Goal: Task Accomplishment & Management: Use online tool/utility

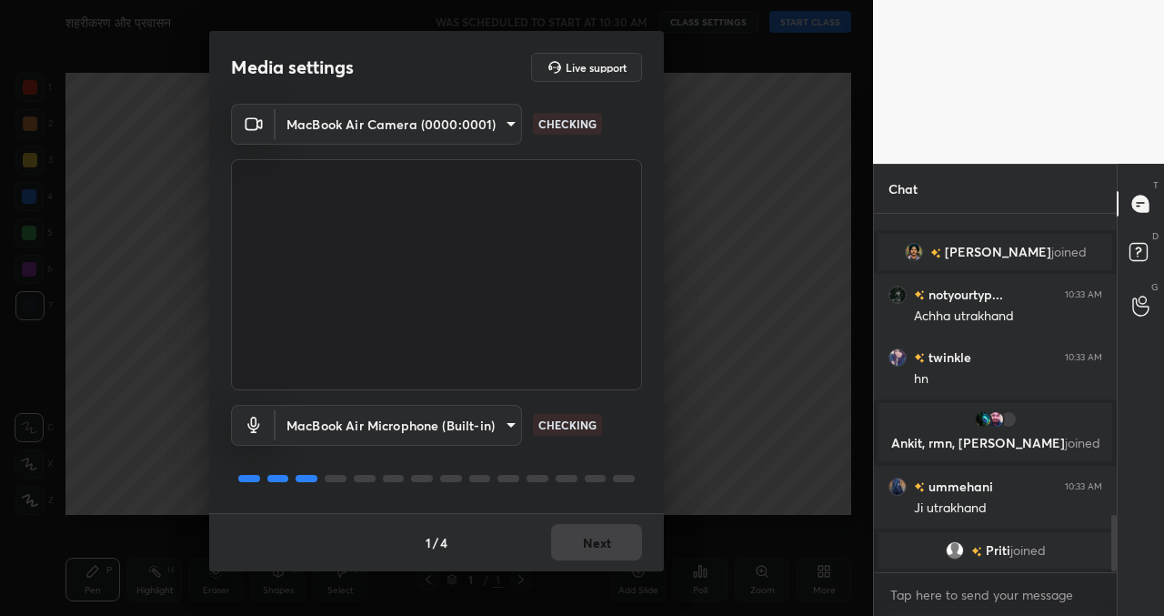
scroll to position [1937, 0]
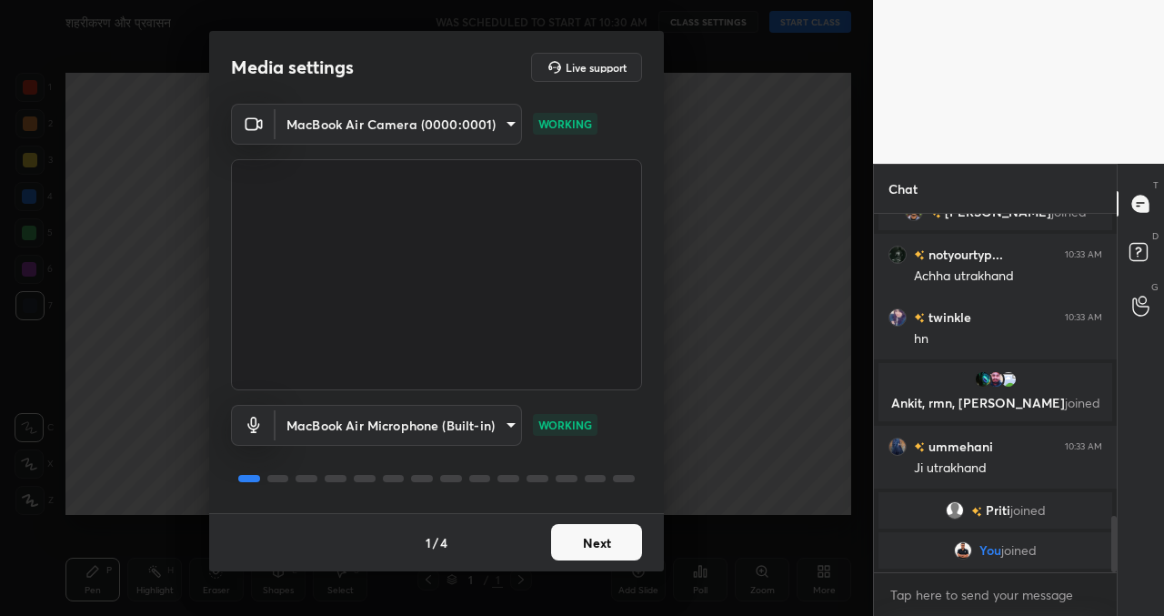
click at [589, 542] on button "Next" at bounding box center [596, 542] width 91 height 36
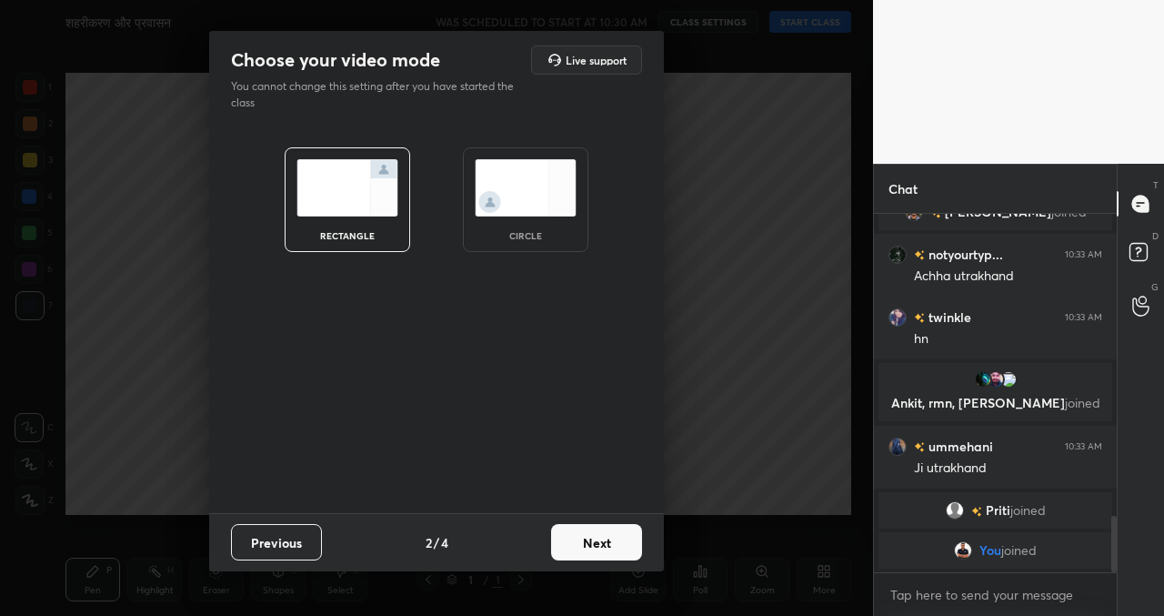
click at [590, 543] on button "Next" at bounding box center [596, 542] width 91 height 36
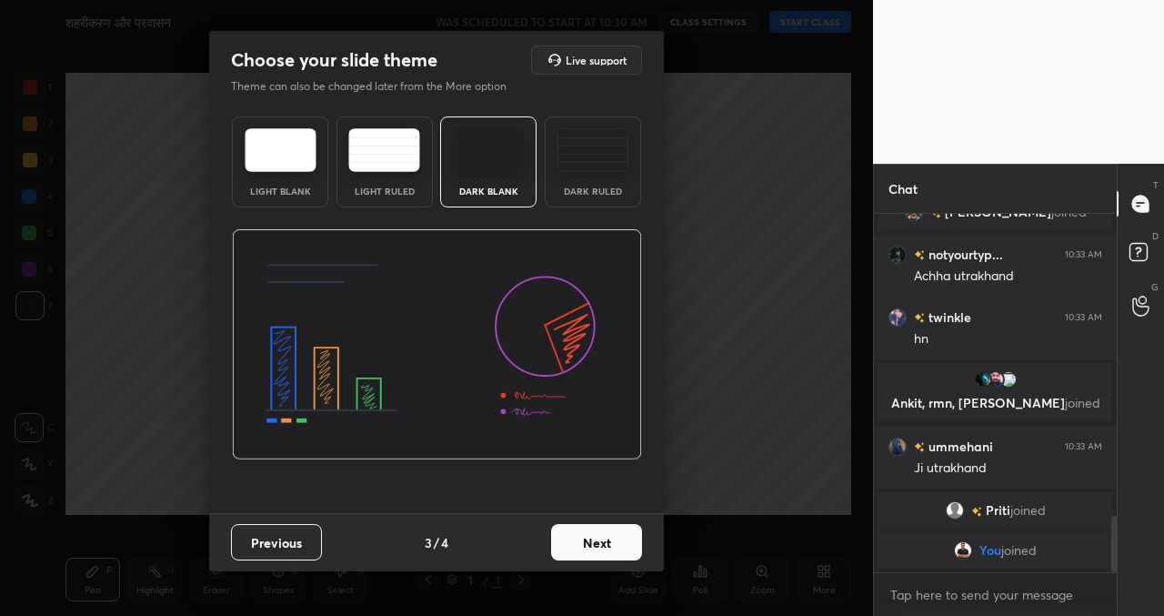
click at [596, 540] on button "Next" at bounding box center [596, 542] width 91 height 36
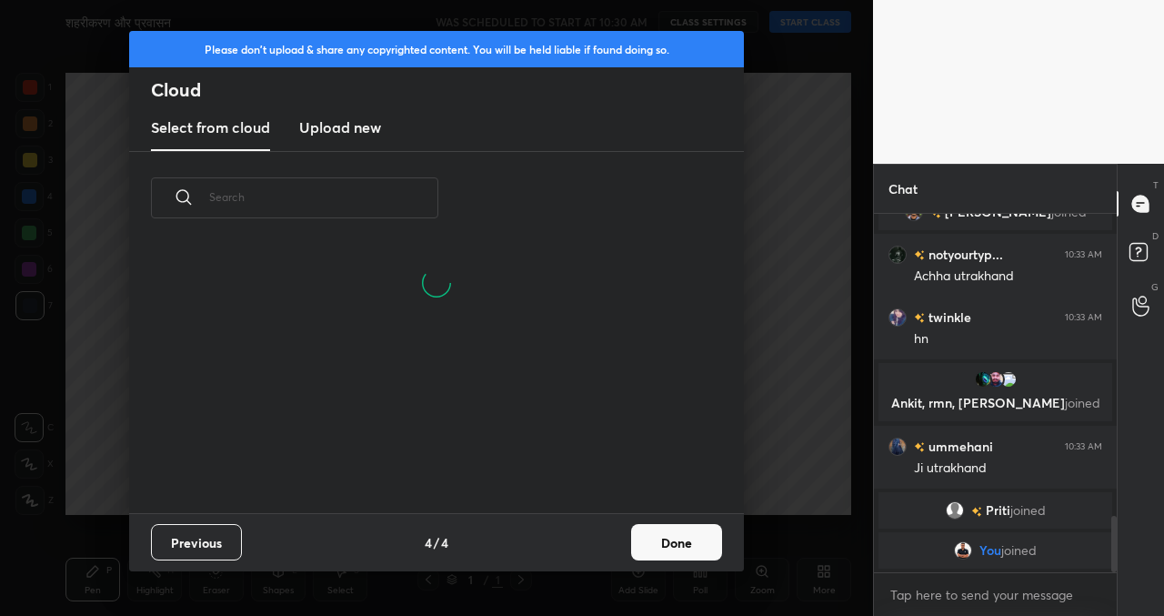
click at [657, 536] on button "Done" at bounding box center [676, 542] width 91 height 36
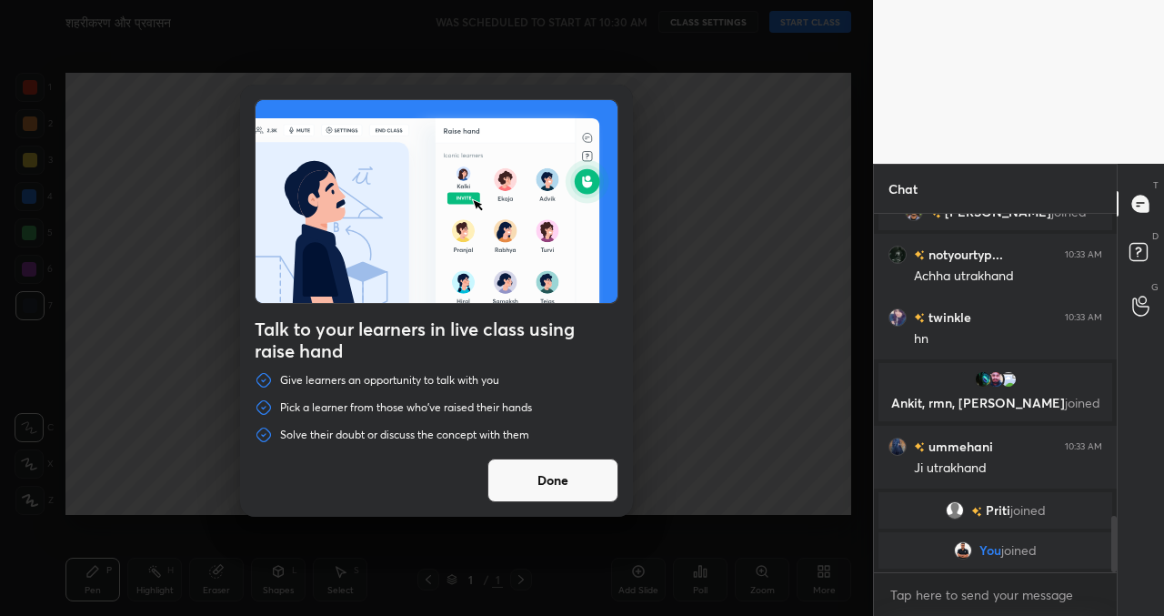
click at [553, 476] on button "Done" at bounding box center [552, 480] width 131 height 44
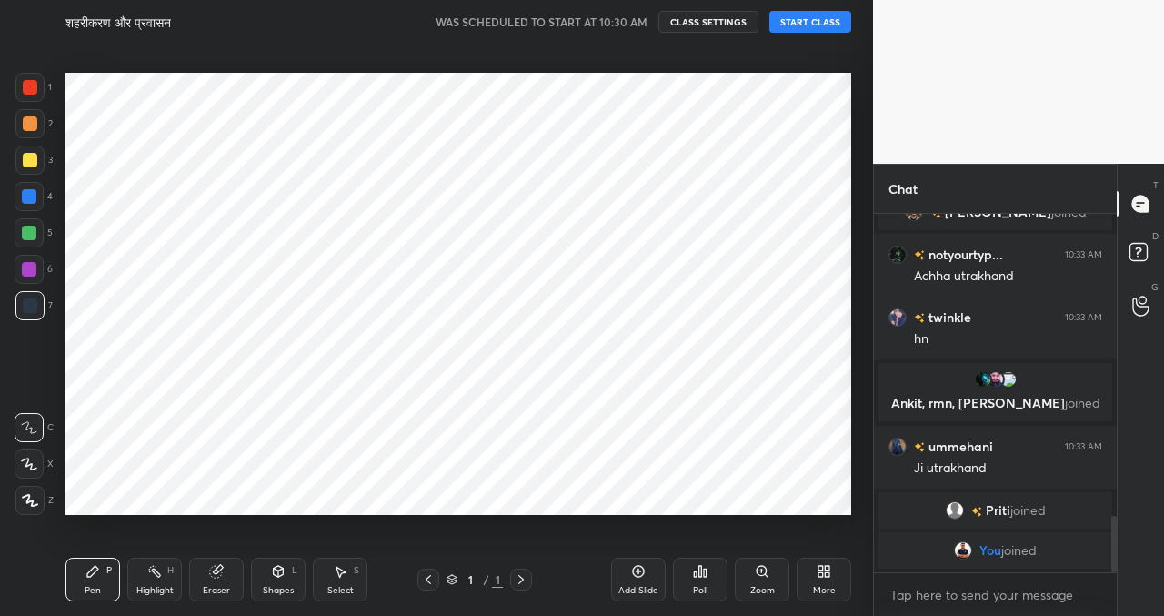
click at [806, 25] on button "START CLASS" at bounding box center [810, 22] width 82 height 22
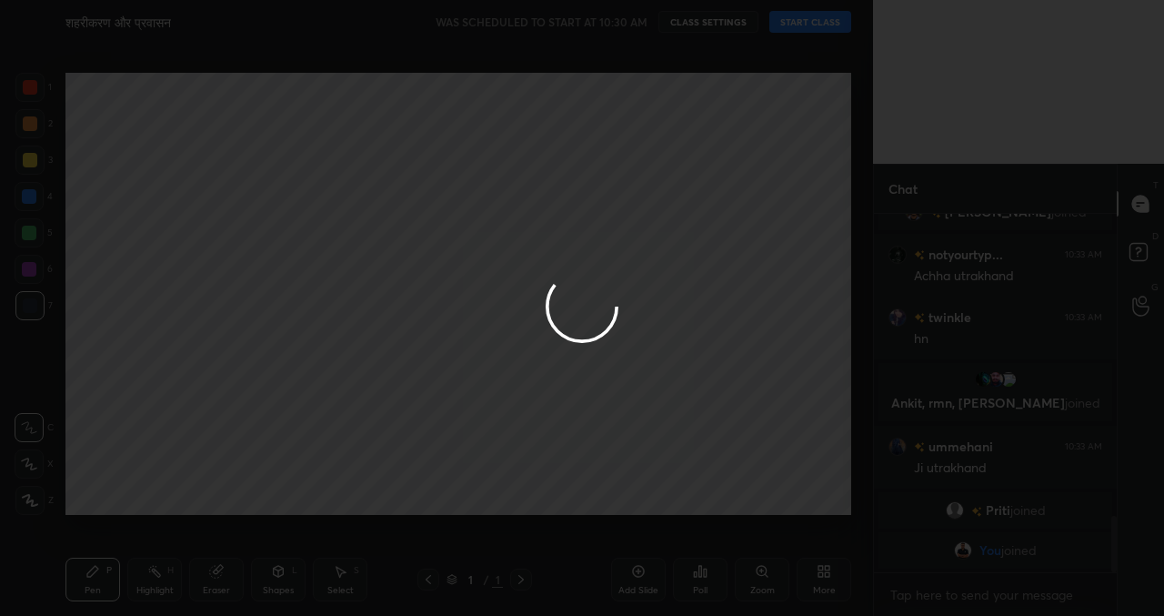
type textarea "x"
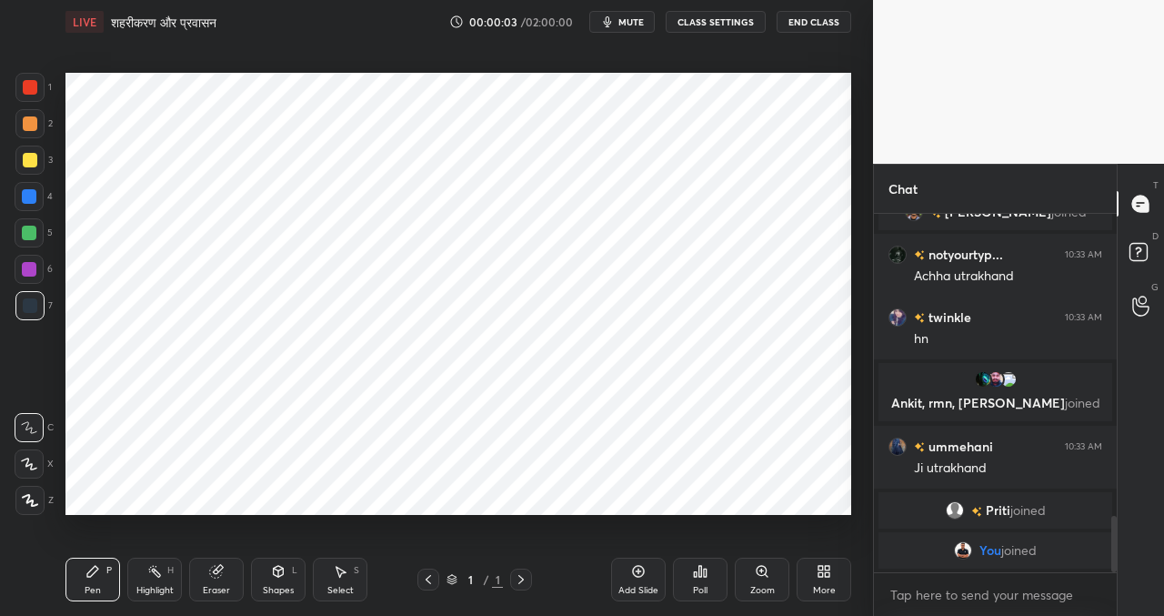
click at [726, 14] on button "CLASS SETTINGS" at bounding box center [716, 22] width 100 height 22
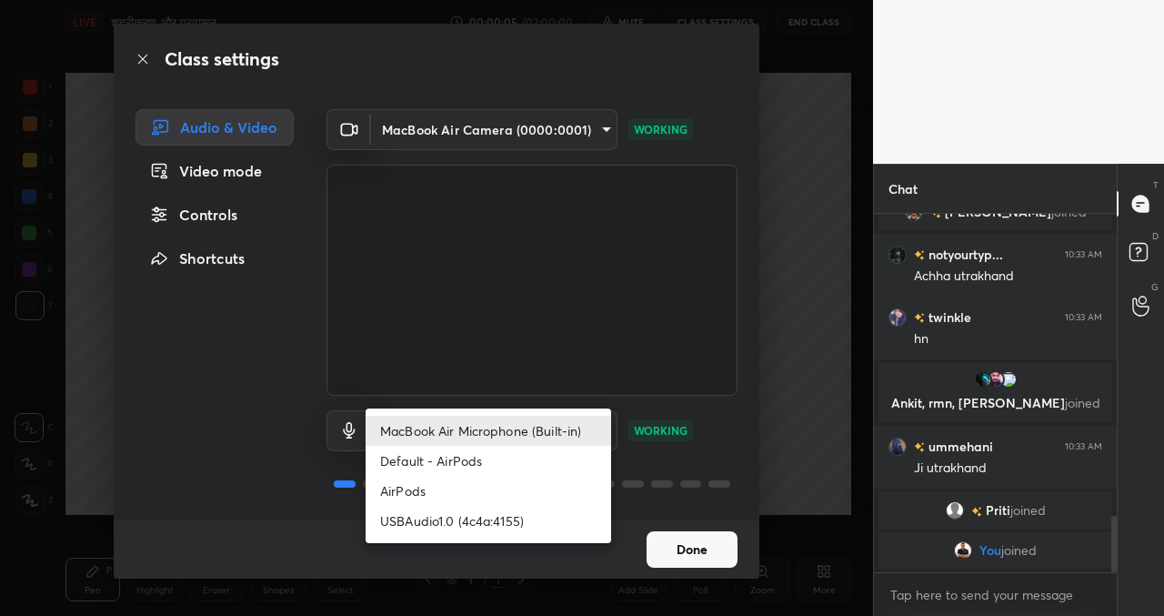
click at [507, 432] on body "1 2 3 4 5 6 7 C X Z C X Z E E Erase all H H LIVE शहरीकरण और प्रवासन 00:00:05 / …" at bounding box center [582, 308] width 1164 height 616
click at [469, 516] on li "USBAudio1.0 (4c4a:4155)" at bounding box center [488, 521] width 245 height 30
type input "548bd74274c2bb487a288a0f4b7fe6ca763920e515f1879e3a5eaec74d8e9bbf"
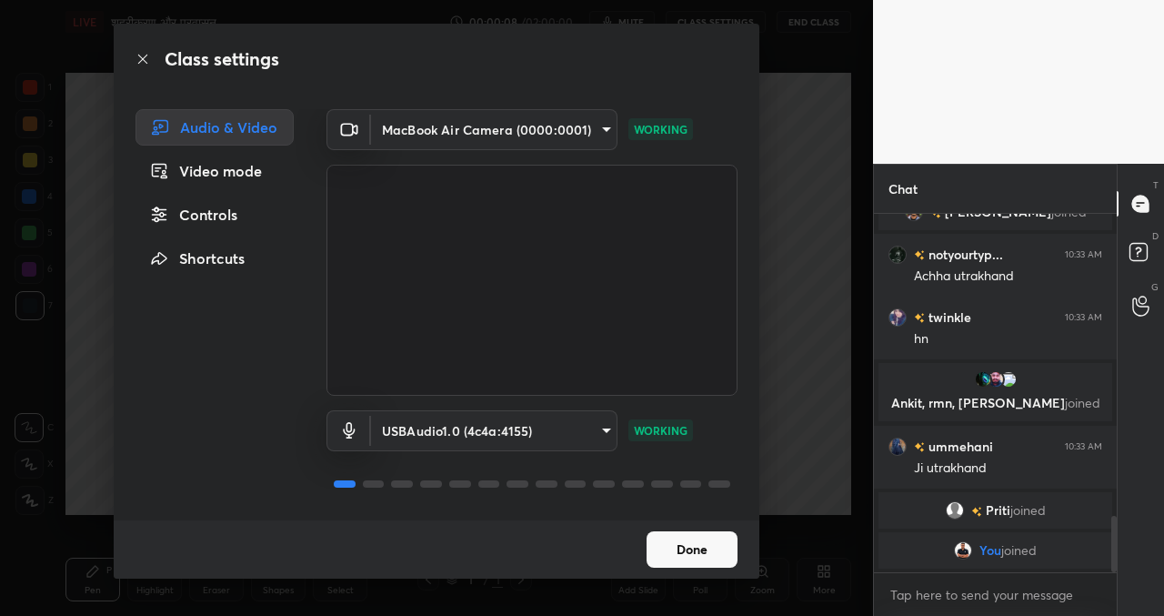
scroll to position [1931, 0]
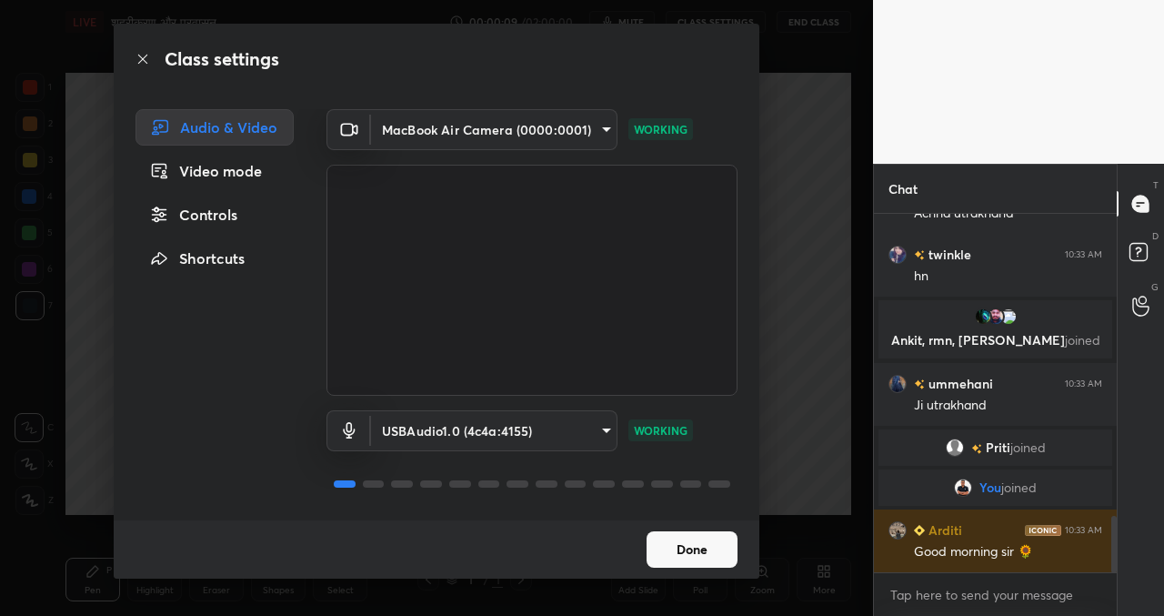
click at [698, 553] on button "Done" at bounding box center [691, 549] width 91 height 36
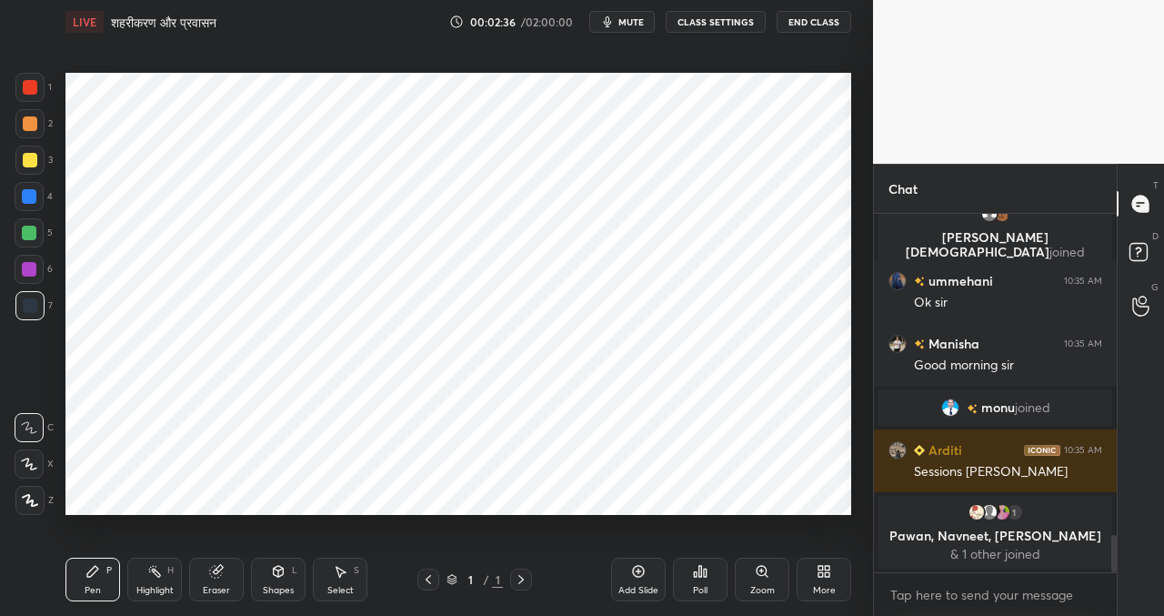
scroll to position [6, 6]
type textarea "x"
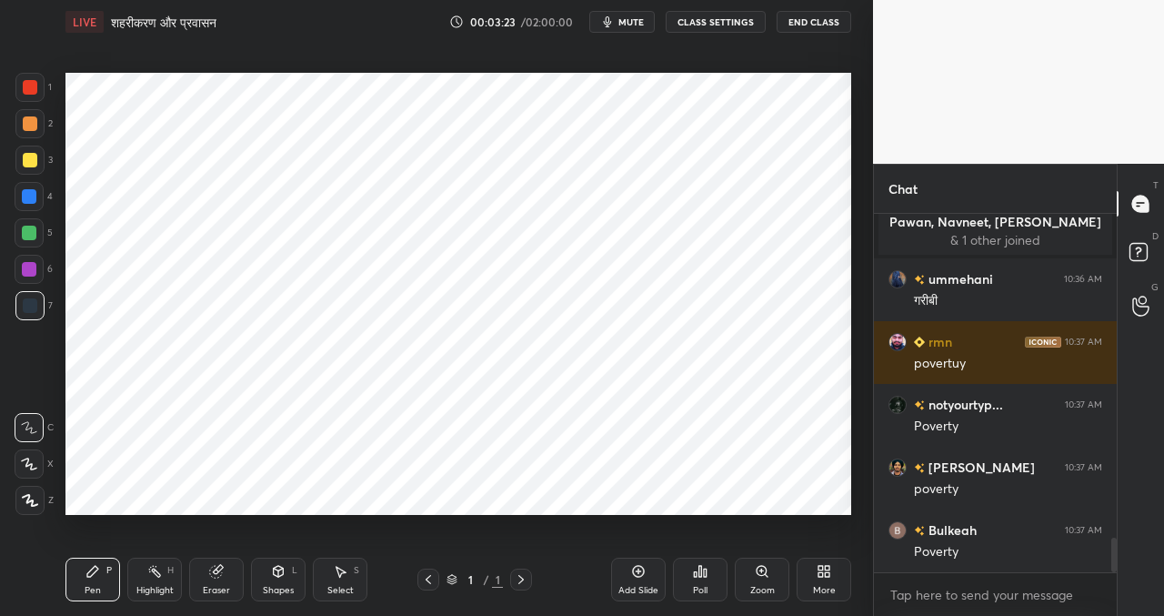
scroll to position [3405, 0]
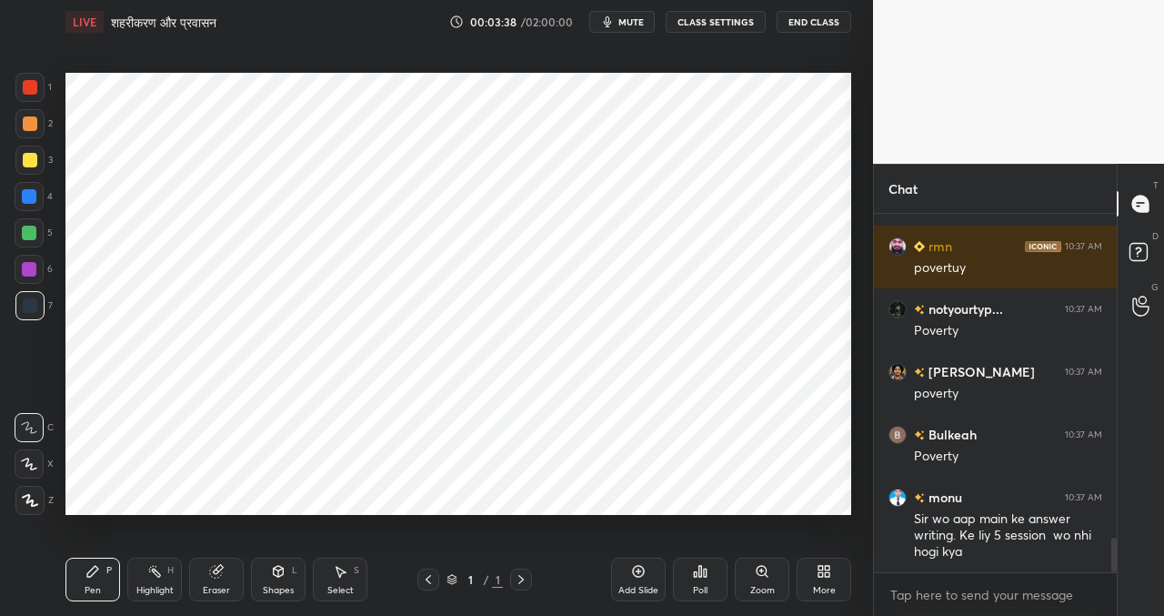
click at [20, 506] on div at bounding box center [29, 500] width 29 height 29
click at [28, 502] on icon at bounding box center [30, 500] width 16 height 13
click at [630, 576] on div "Add Slide" at bounding box center [638, 579] width 55 height 44
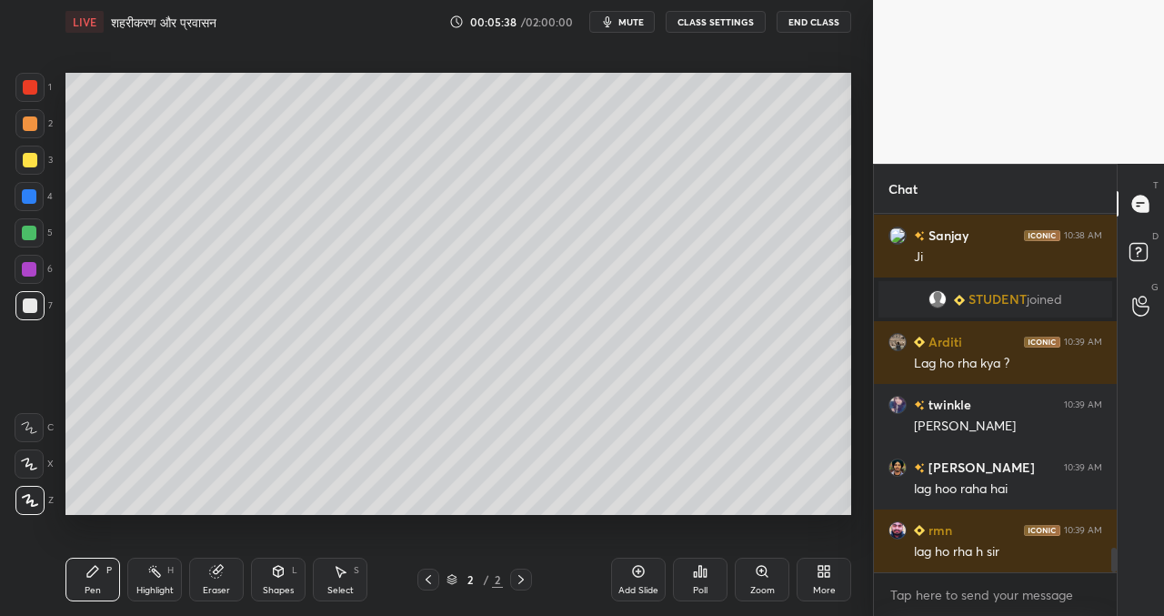
scroll to position [4774, 0]
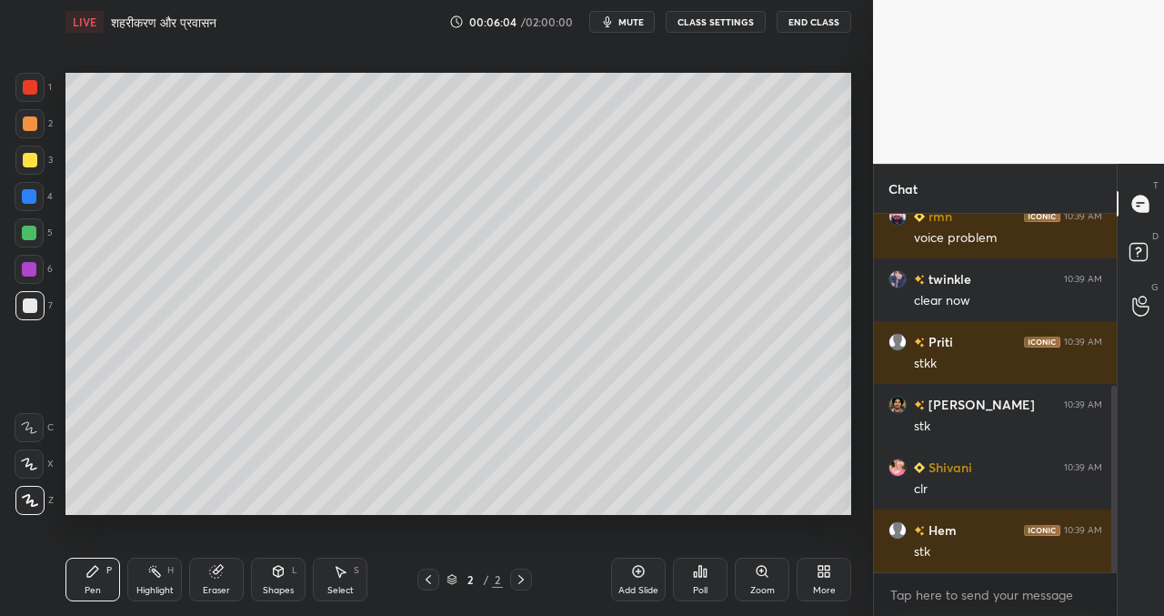
scroll to position [395, 0]
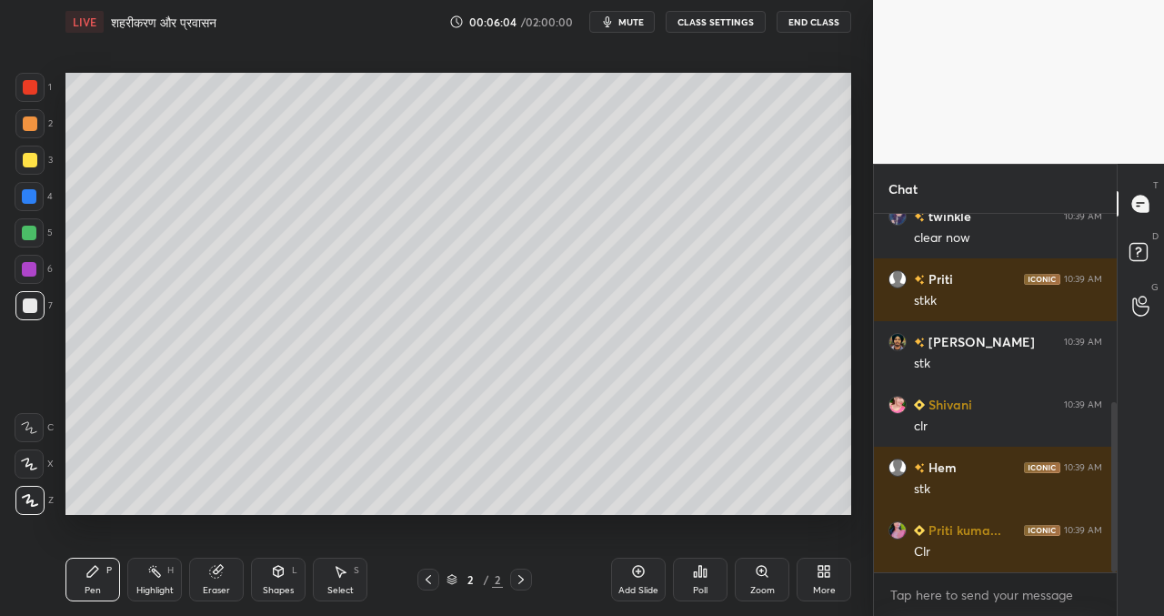
drag, startPoint x: 1116, startPoint y: 316, endPoint x: 1117, endPoint y: 374, distance: 58.2
click at [1119, 376] on div "Chat rmn 10:39 AM voice problem twinkle 10:39 AM clear now [PERSON_NAME] 10:39 …" at bounding box center [1018, 390] width 291 height 452
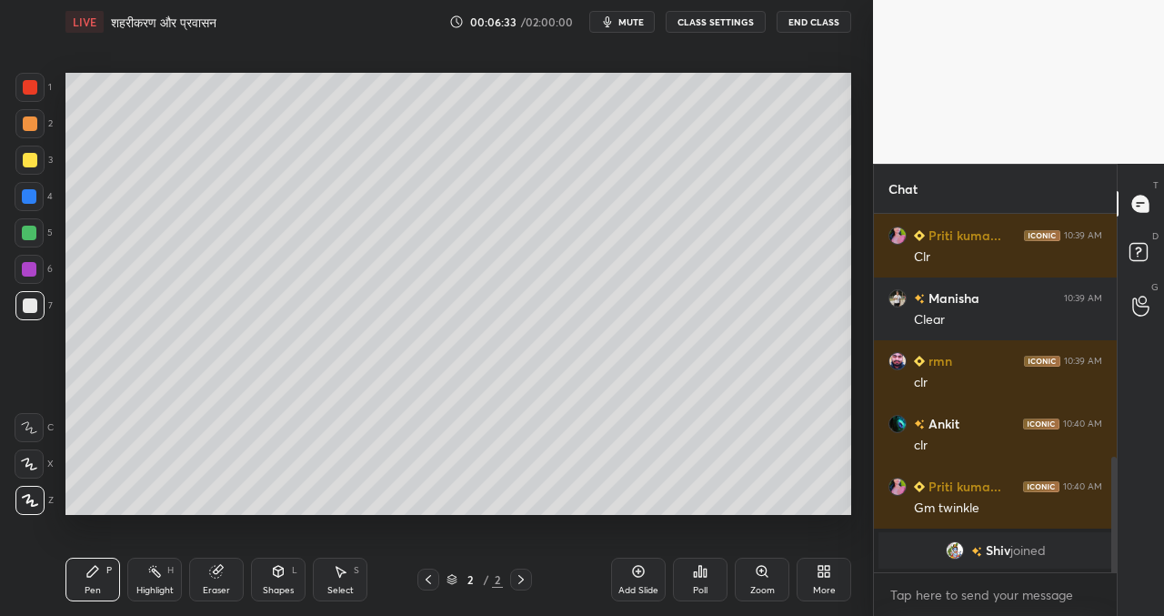
scroll to position [752, 0]
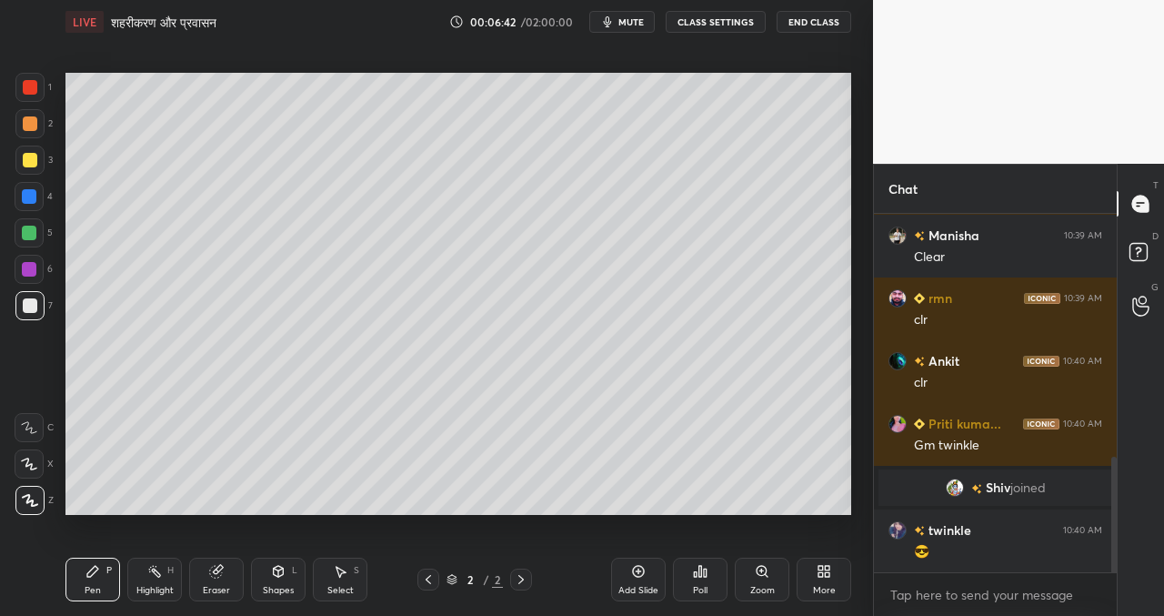
click at [724, 22] on button "CLASS SETTINGS" at bounding box center [716, 22] width 100 height 22
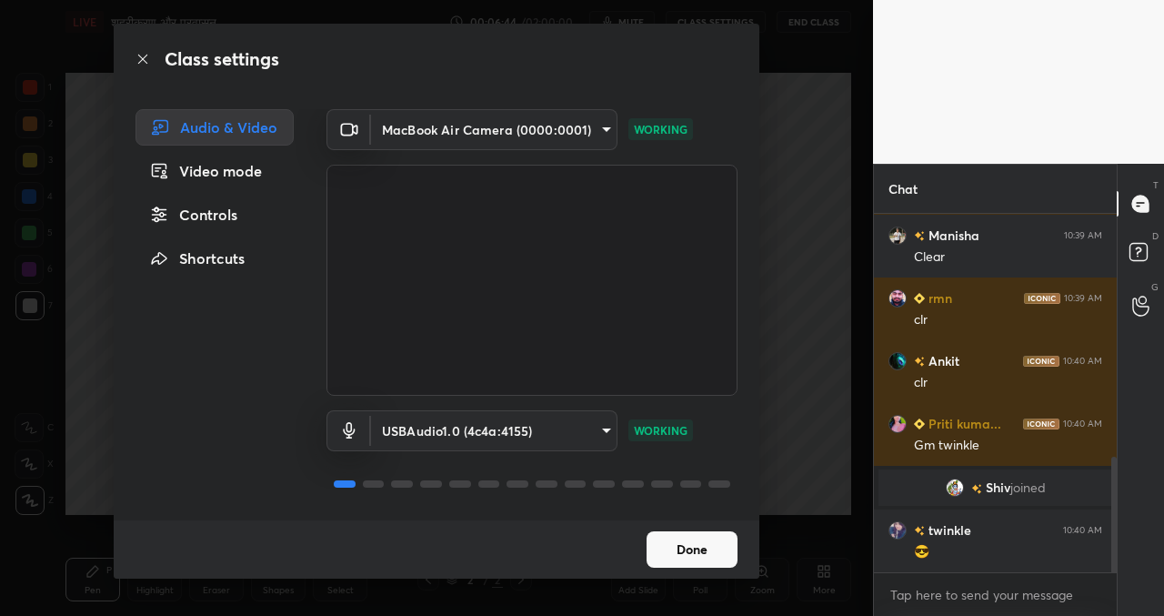
click at [227, 214] on div "Controls" at bounding box center [214, 214] width 158 height 36
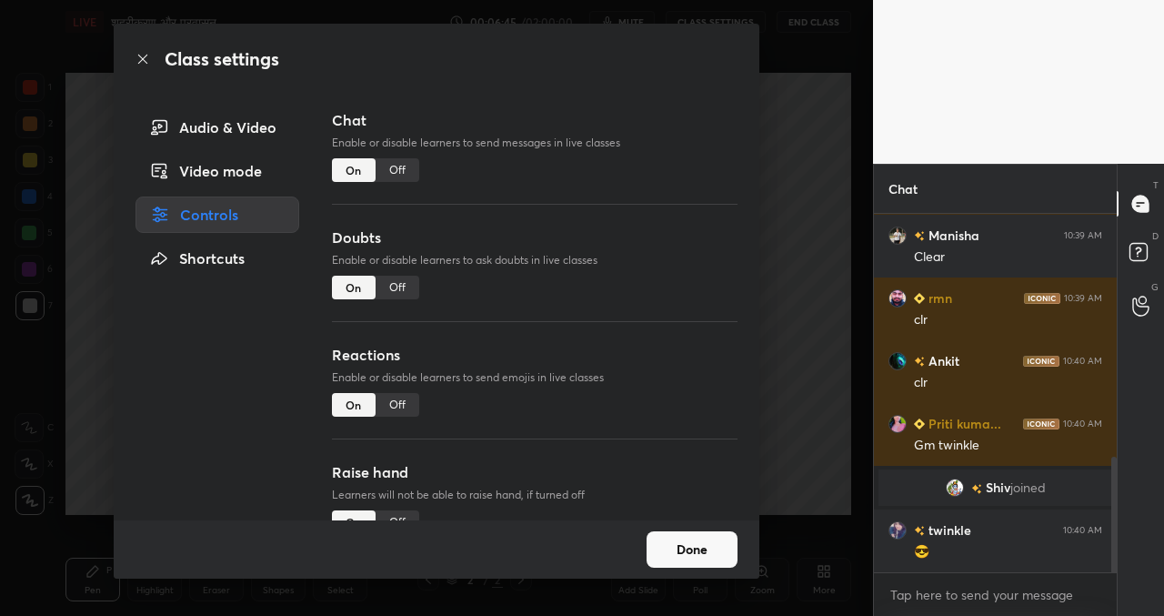
click at [396, 167] on div "Off" at bounding box center [398, 170] width 44 height 24
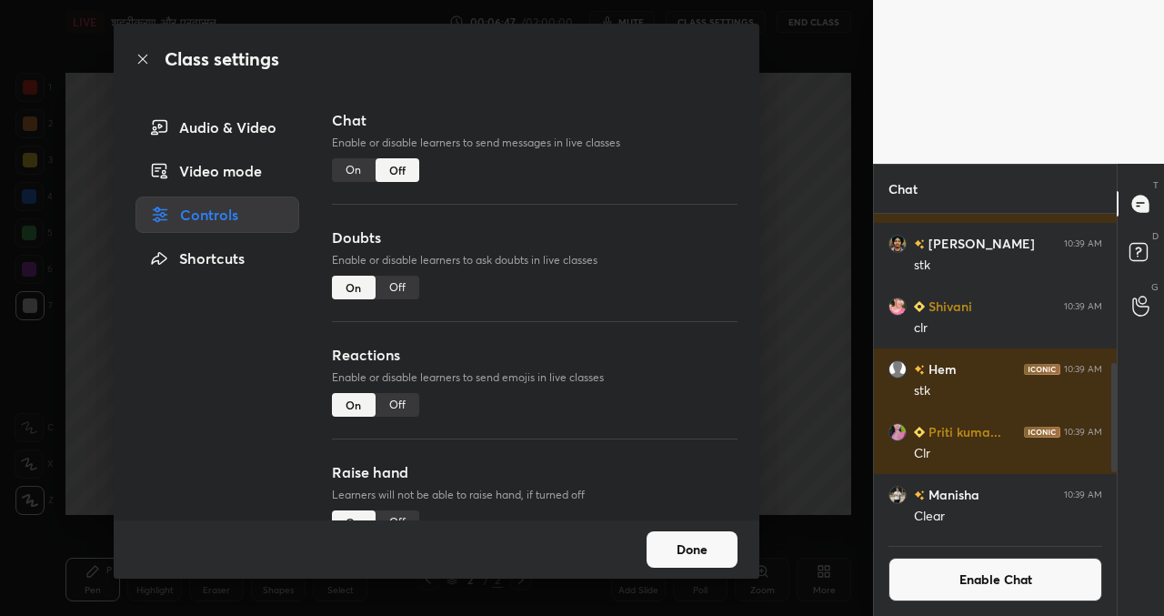
drag, startPoint x: 710, startPoint y: 555, endPoint x: 678, endPoint y: 555, distance: 31.8
click at [710, 555] on button "Done" at bounding box center [691, 549] width 91 height 36
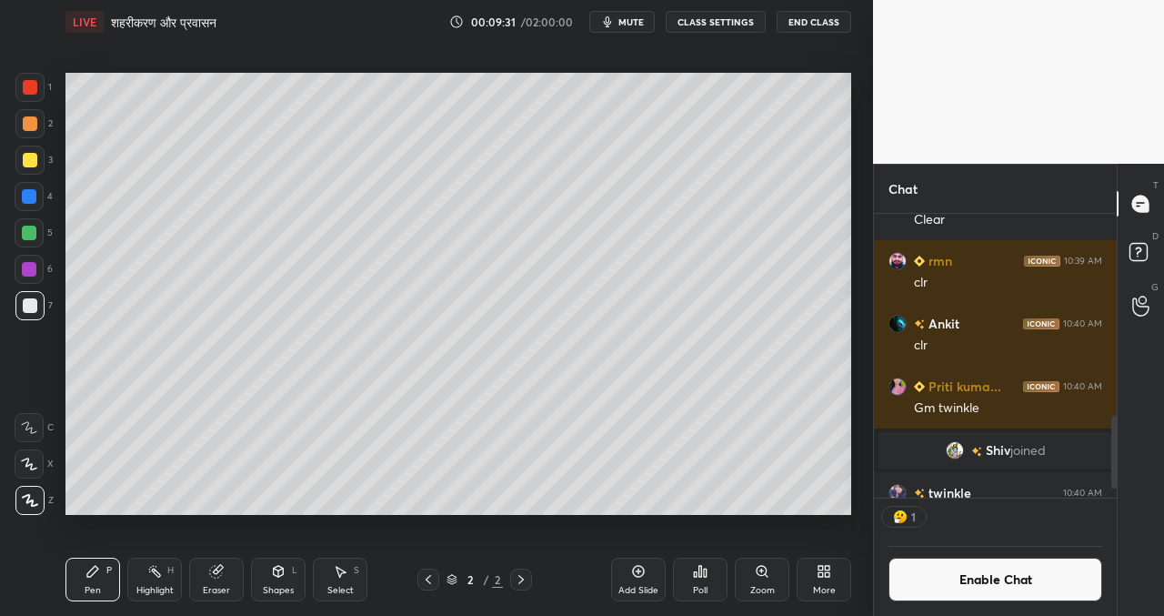
scroll to position [6, 6]
click at [642, 567] on icon at bounding box center [638, 571] width 15 height 15
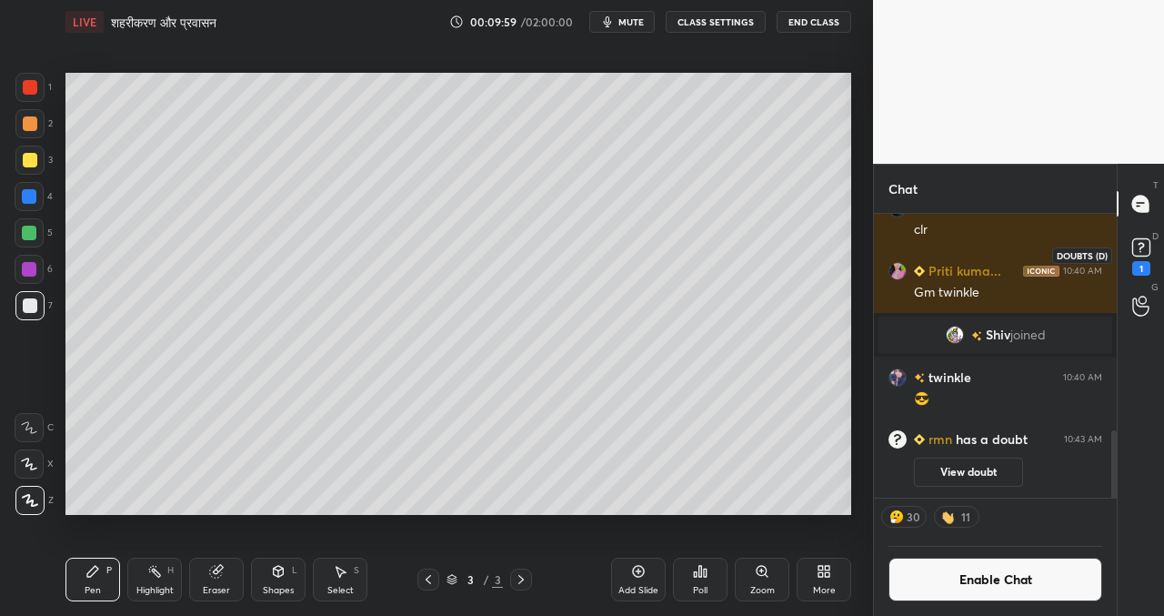
click at [1151, 248] on icon at bounding box center [1140, 247] width 27 height 27
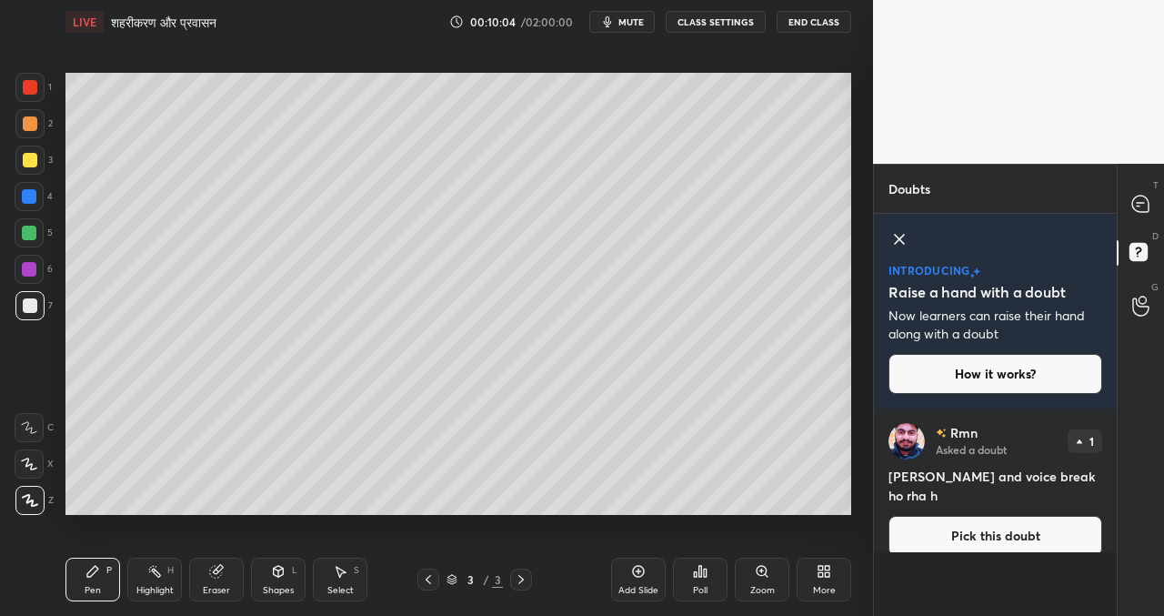
drag, startPoint x: 905, startPoint y: 245, endPoint x: 907, endPoint y: 276, distance: 31.9
click at [904, 245] on icon at bounding box center [899, 239] width 22 height 22
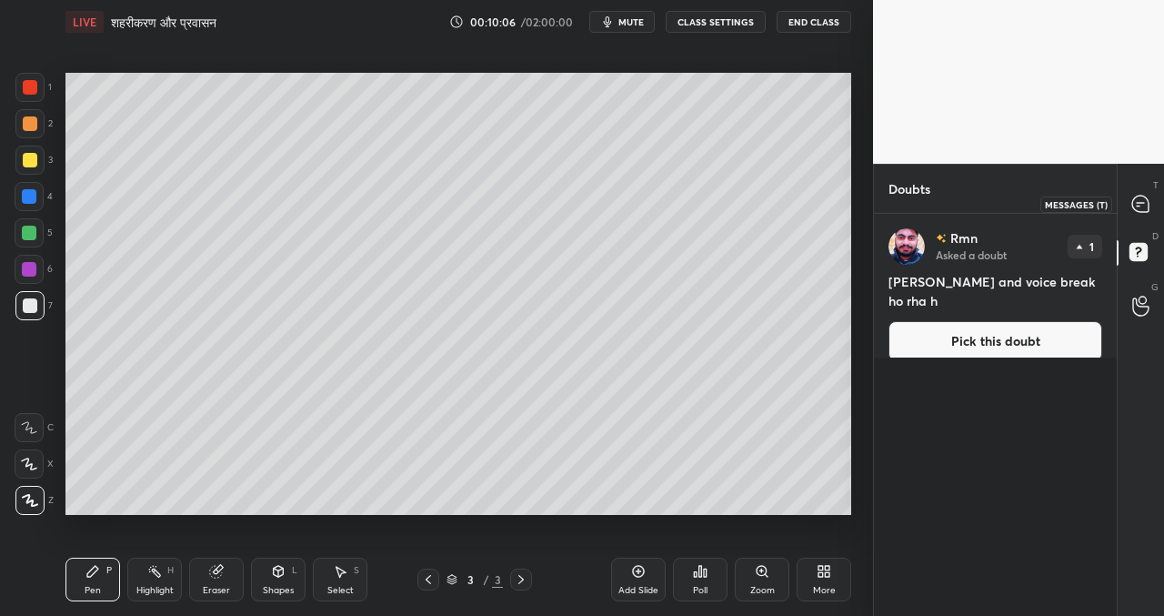
drag, startPoint x: 1137, startPoint y: 194, endPoint x: 1132, endPoint y: 202, distance: 9.8
click at [1137, 195] on icon at bounding box center [1140, 203] width 16 height 16
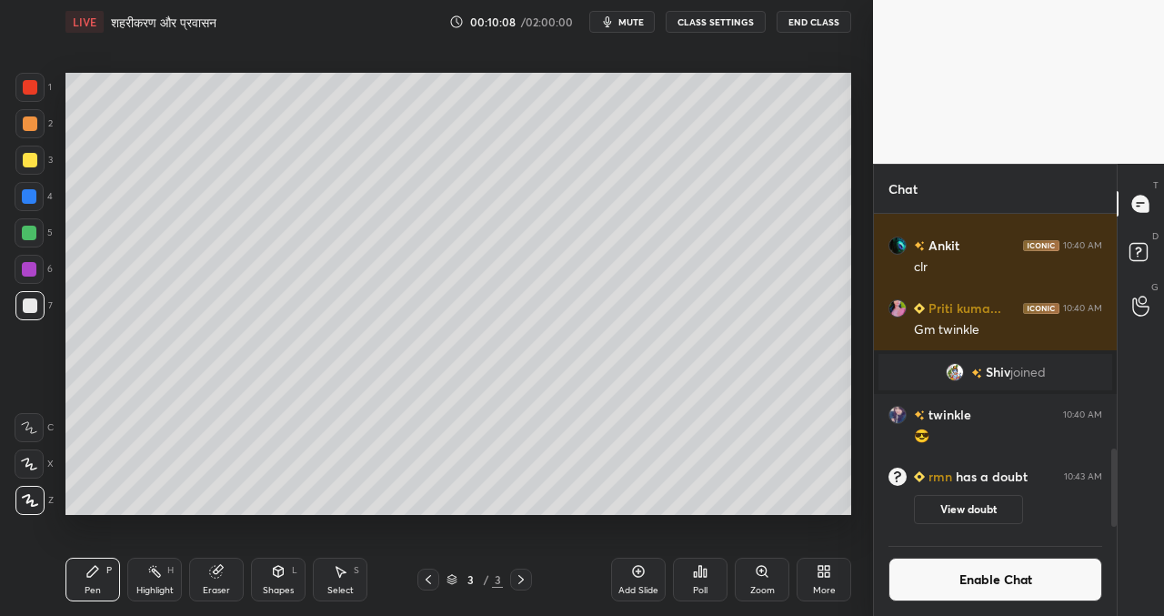
scroll to position [867, 0]
click at [951, 578] on button "Enable Chat" at bounding box center [995, 579] width 214 height 44
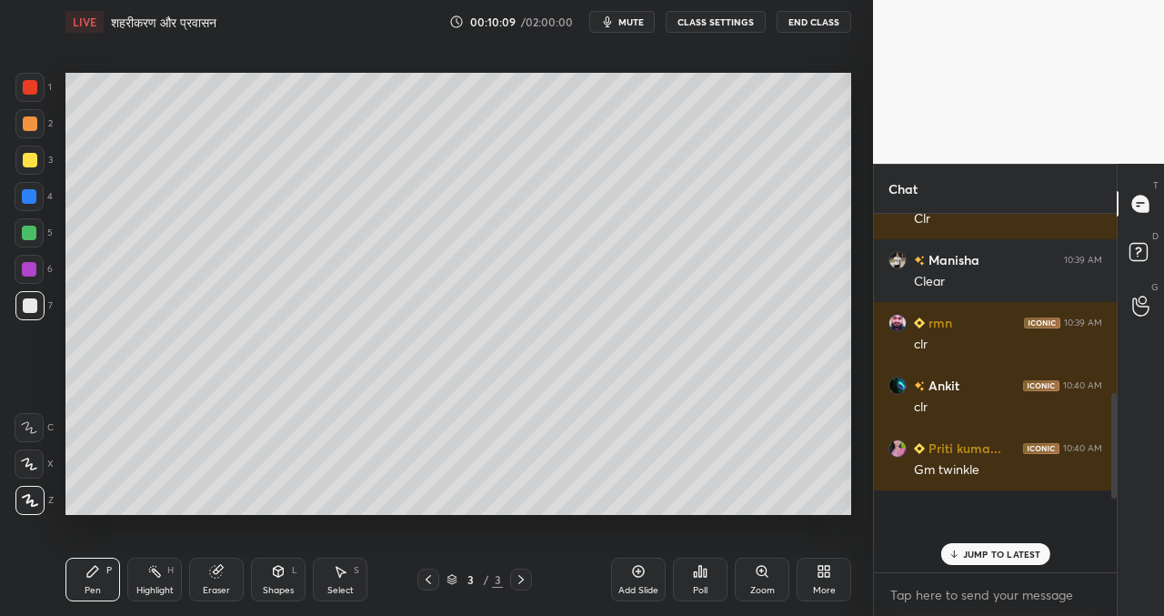
scroll to position [353, 237]
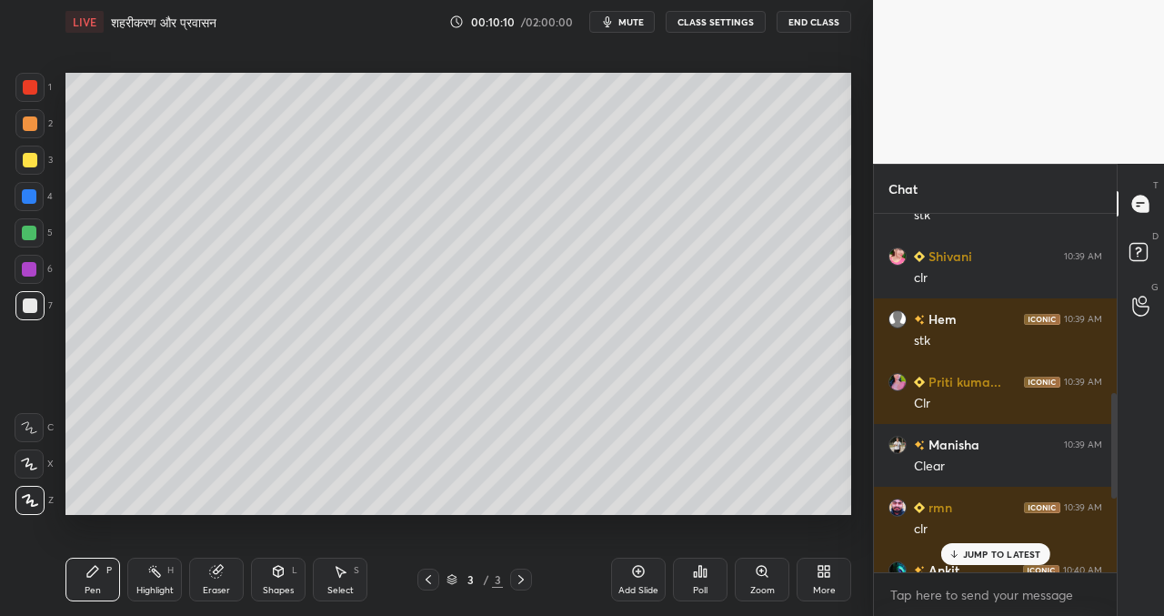
click at [971, 548] on p "JUMP TO LATEST" at bounding box center [1002, 553] width 78 height 11
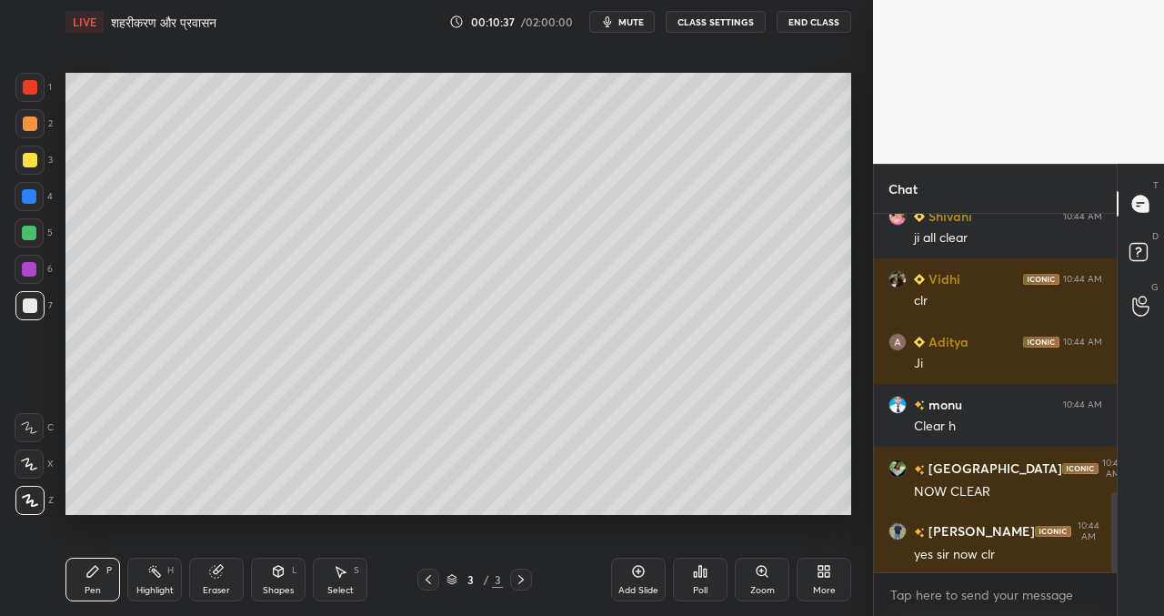
scroll to position [1315, 0]
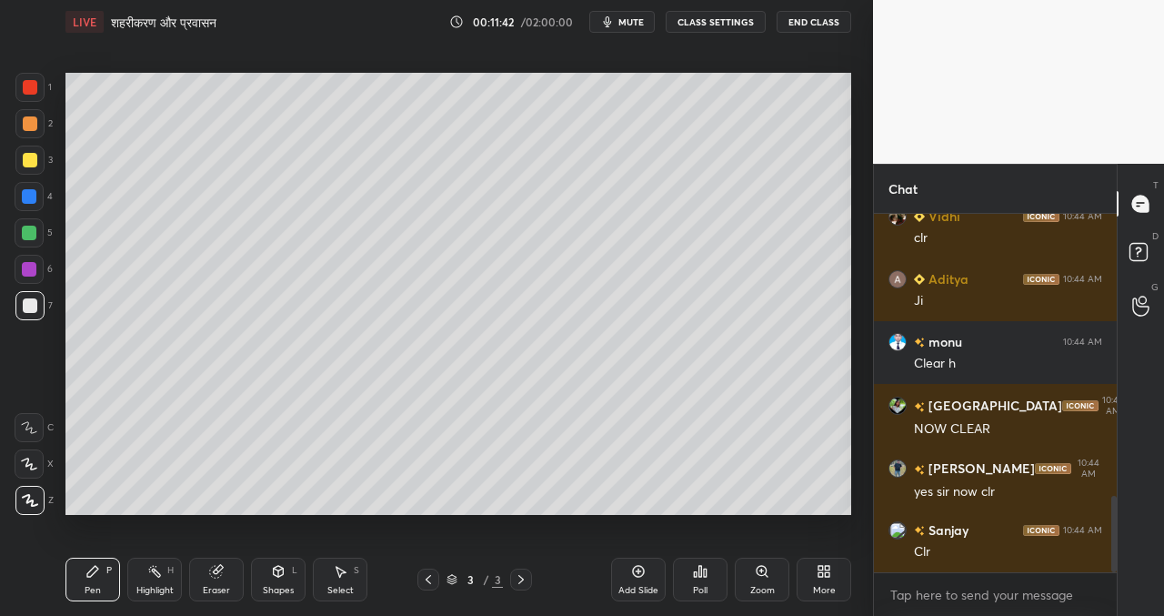
drag, startPoint x: 637, startPoint y: 572, endPoint x: 639, endPoint y: 563, distance: 9.3
click at [639, 574] on icon at bounding box center [638, 571] width 15 height 15
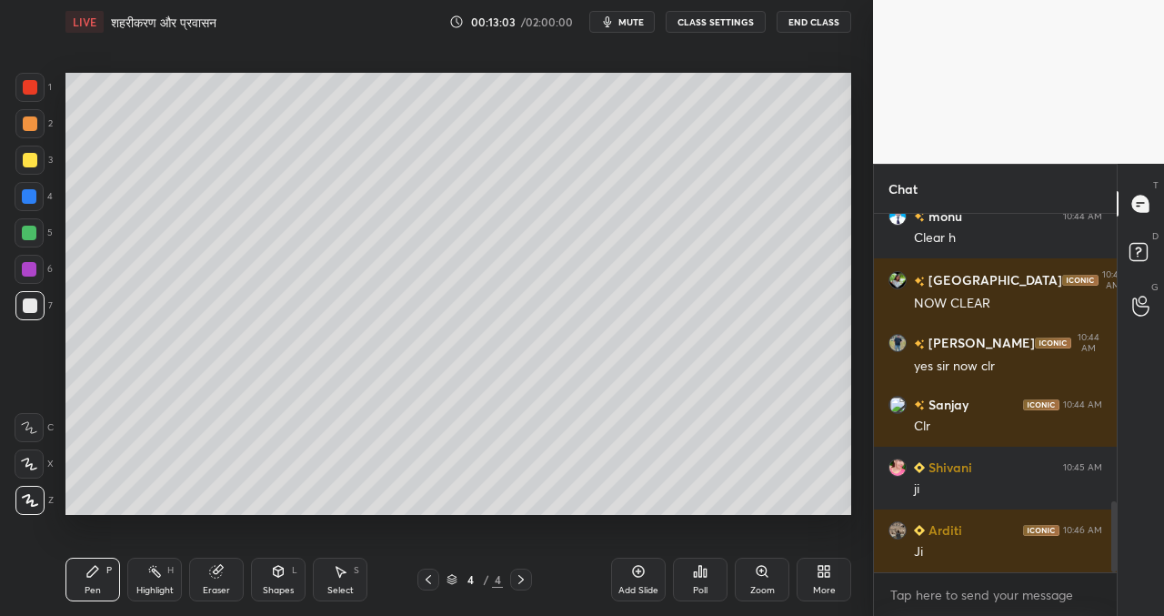
scroll to position [1503, 0]
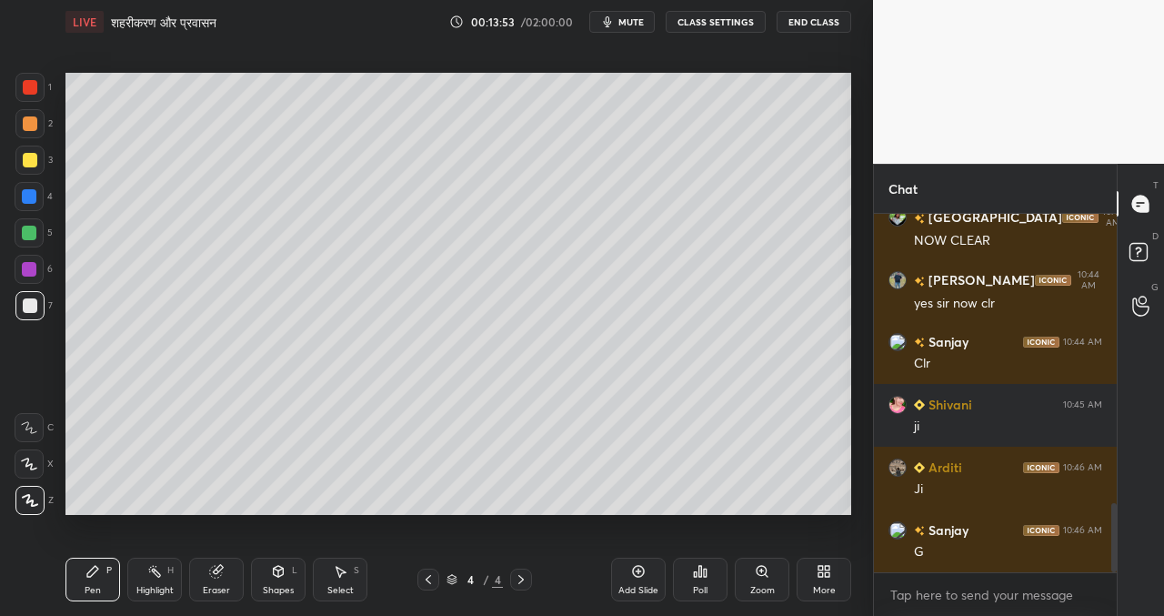
drag, startPoint x: 645, startPoint y: 581, endPoint x: 635, endPoint y: 568, distance: 16.2
click at [642, 581] on div "Add Slide" at bounding box center [638, 579] width 55 height 44
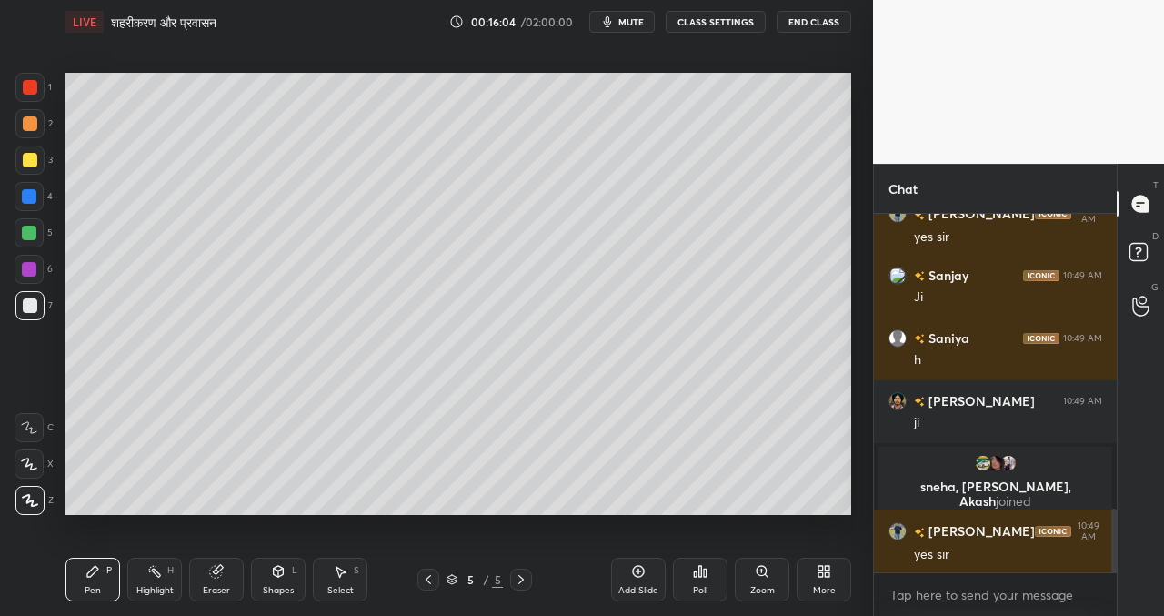
scroll to position [1671, 0]
drag, startPoint x: 642, startPoint y: 574, endPoint x: 626, endPoint y: 560, distance: 20.6
click at [641, 573] on icon at bounding box center [638, 571] width 15 height 15
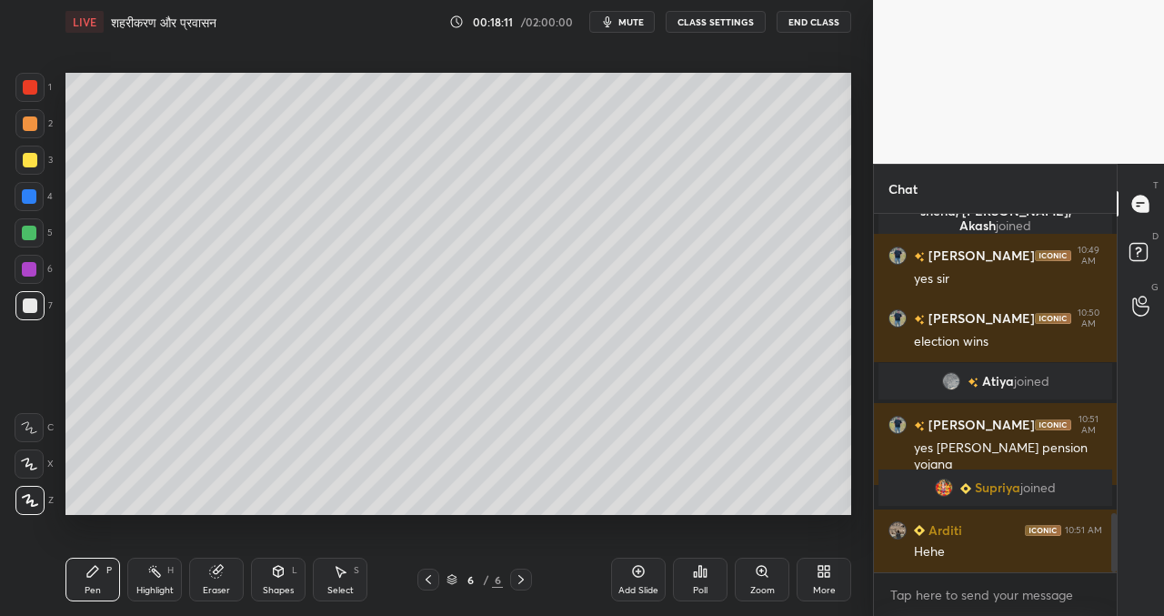
scroll to position [1890, 0]
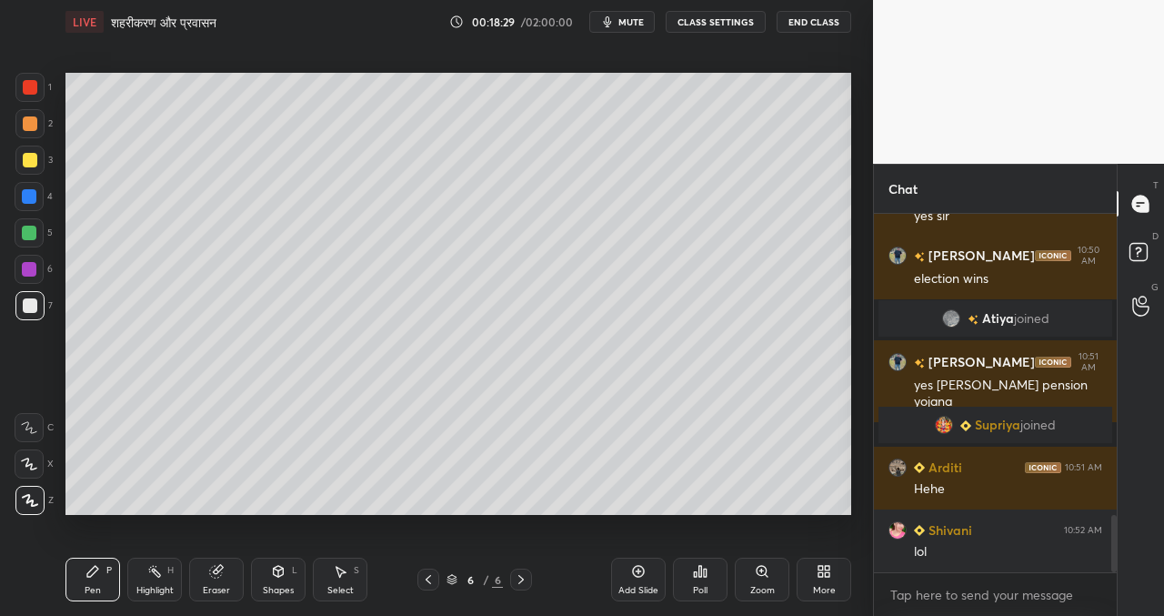
drag, startPoint x: 299, startPoint y: 515, endPoint x: 300, endPoint y: 526, distance: 11.9
click at [303, 526] on div "Setting up your live class Poll for secs No correct answer Start poll" at bounding box center [458, 293] width 800 height 499
click at [459, 524] on div "Setting up your live class Poll for secs No correct answer Start poll" at bounding box center [458, 293] width 800 height 499
click at [27, 235] on div at bounding box center [29, 232] width 15 height 15
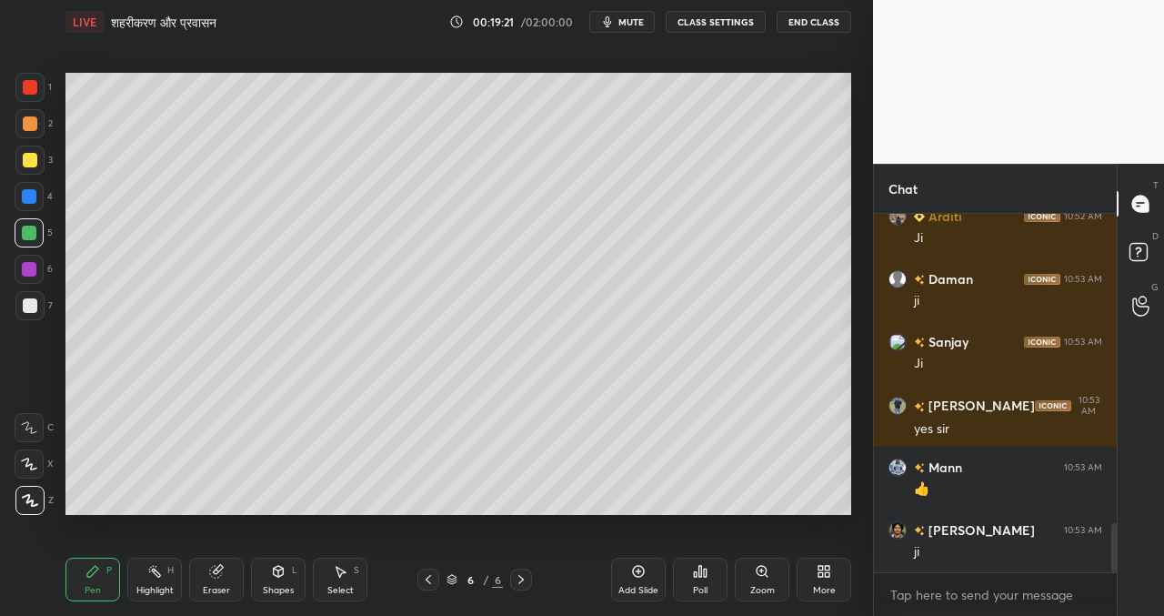
scroll to position [2329, 0]
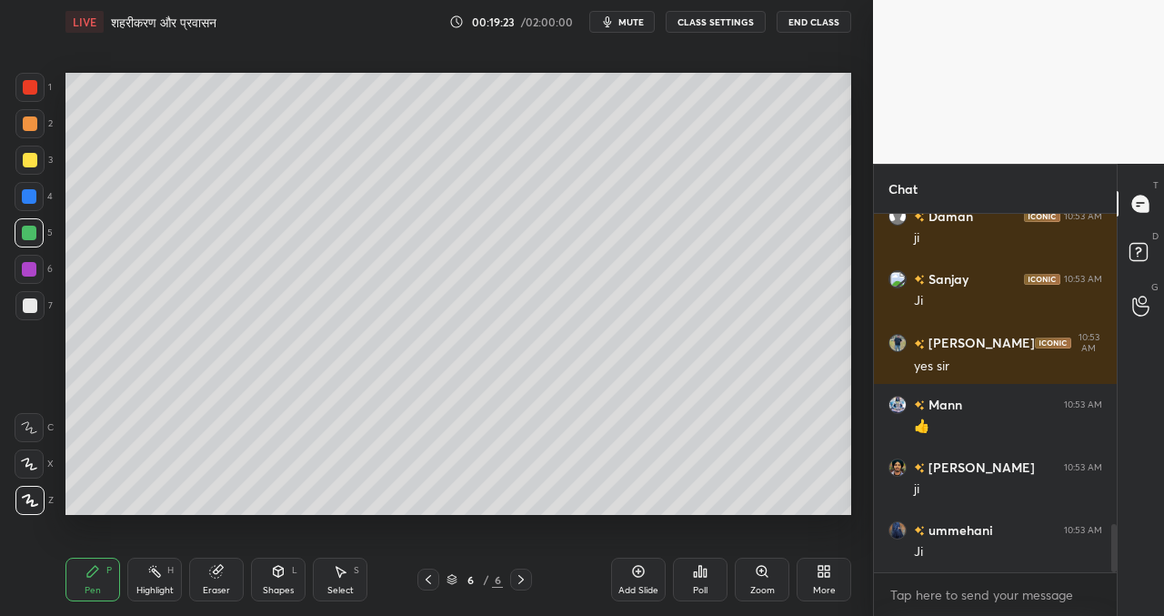
click at [637, 576] on icon at bounding box center [638, 571] width 15 height 15
drag, startPoint x: 30, startPoint y: 160, endPoint x: 35, endPoint y: 144, distance: 17.3
click at [29, 164] on div at bounding box center [30, 160] width 15 height 15
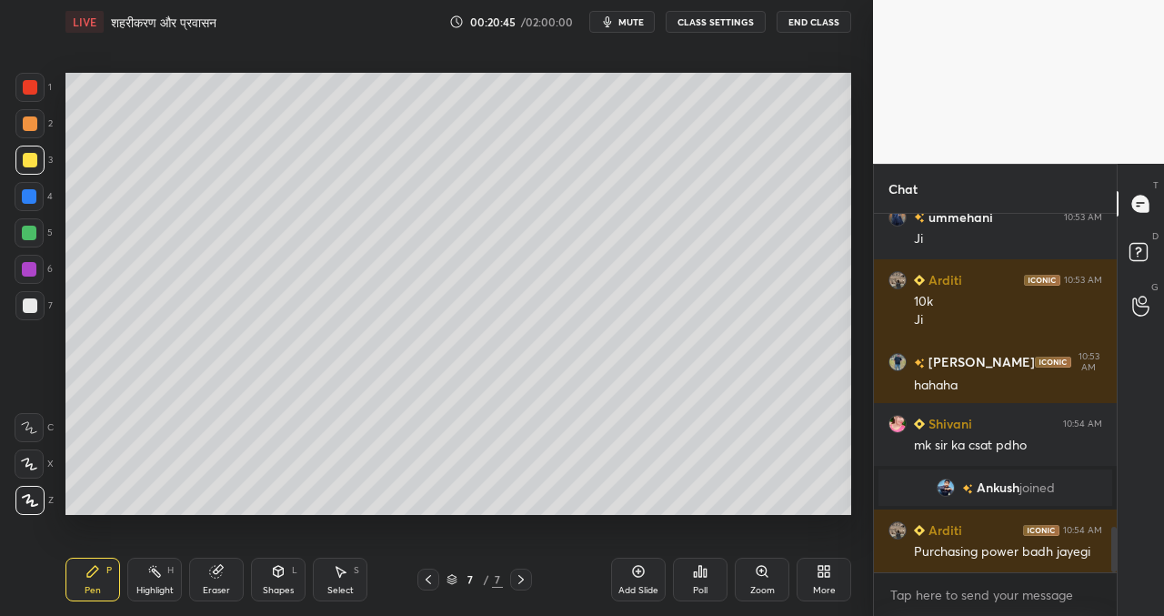
scroll to position [2458, 0]
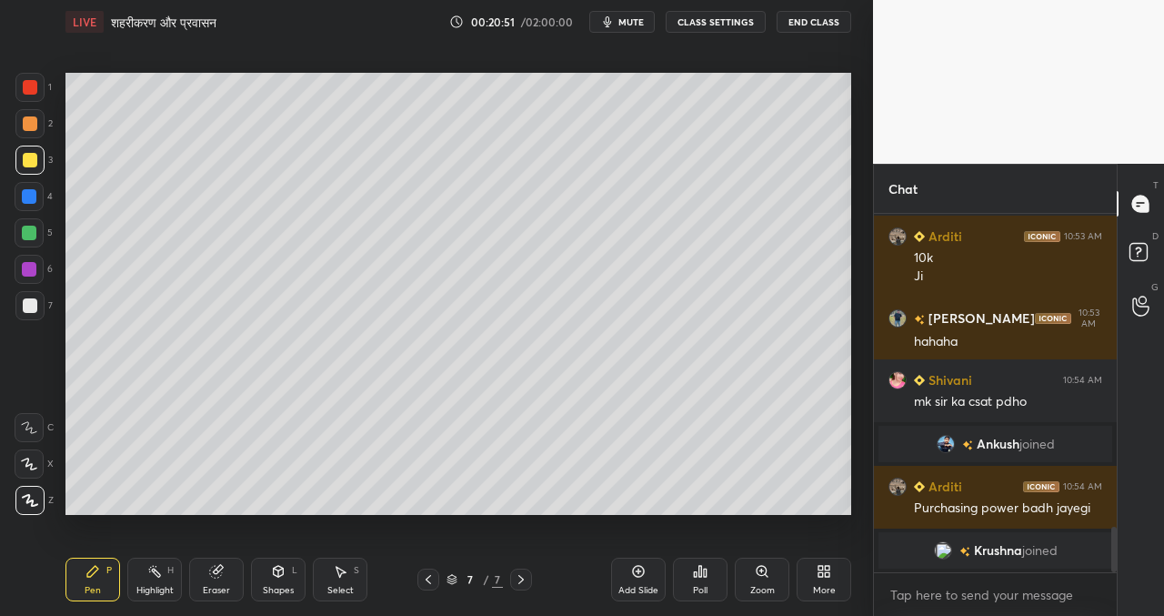
drag, startPoint x: 31, startPoint y: 194, endPoint x: 35, endPoint y: 205, distance: 12.4
click at [31, 194] on div at bounding box center [29, 196] width 15 height 15
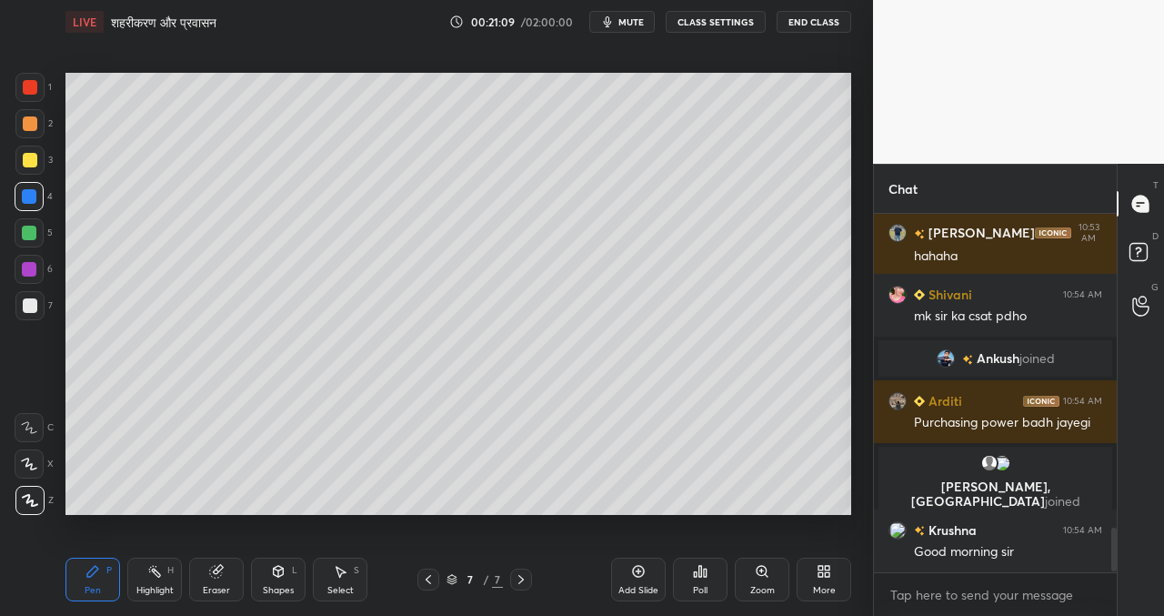
scroll to position [2590, 0]
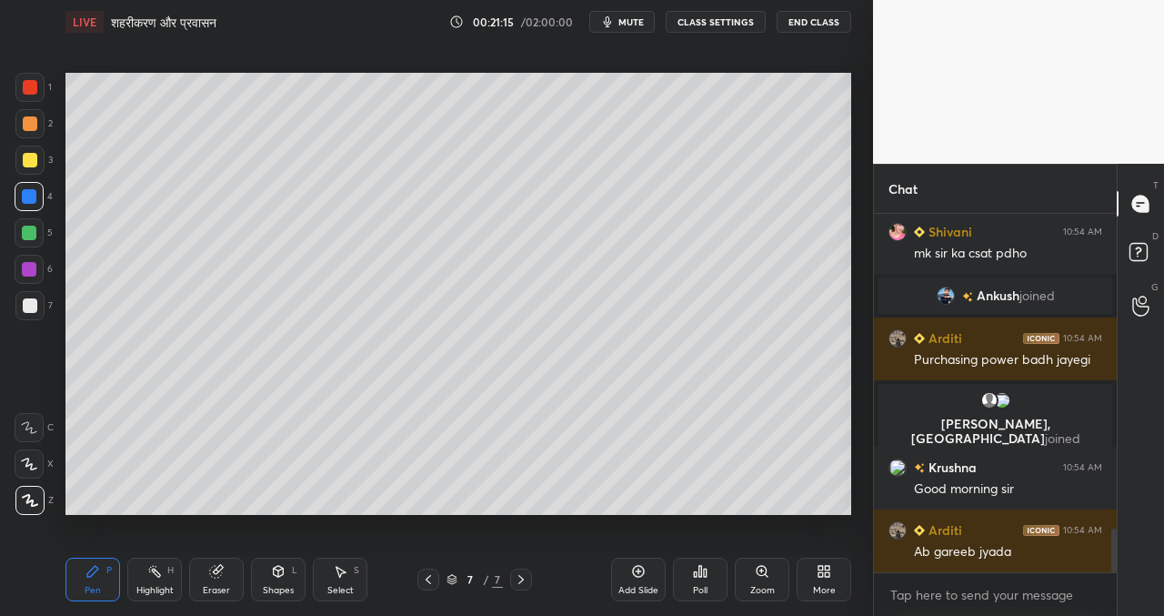
drag, startPoint x: 406, startPoint y: 518, endPoint x: 449, endPoint y: 514, distance: 43.9
click at [432, 517] on div "Setting up your live class Poll for secs No correct answer Start poll" at bounding box center [458, 293] width 800 height 499
click at [645, 579] on div "Add Slide" at bounding box center [638, 579] width 55 height 44
click at [426, 578] on icon at bounding box center [428, 579] width 15 height 15
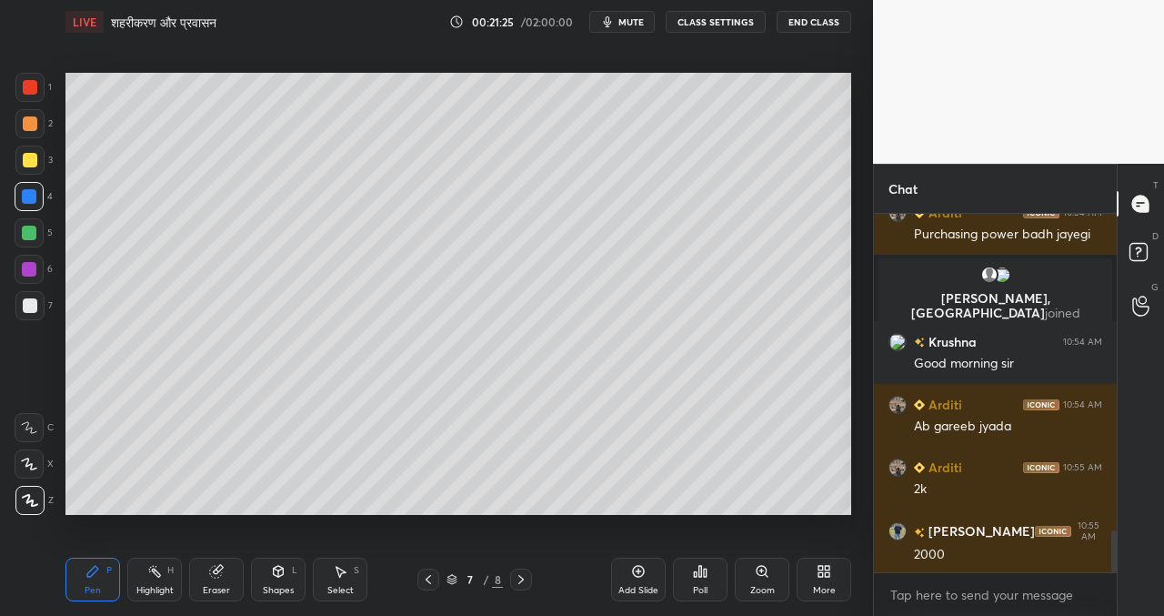
scroll to position [2779, 0]
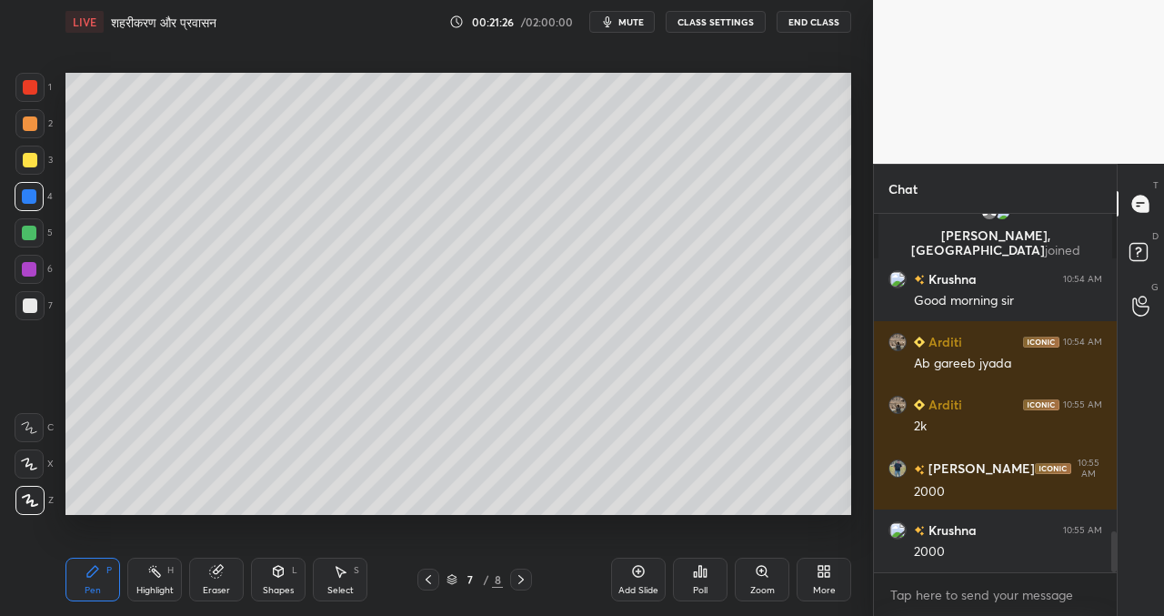
click at [473, 491] on div "Setting up your live class Poll for secs No correct answer Start poll" at bounding box center [458, 293] width 800 height 499
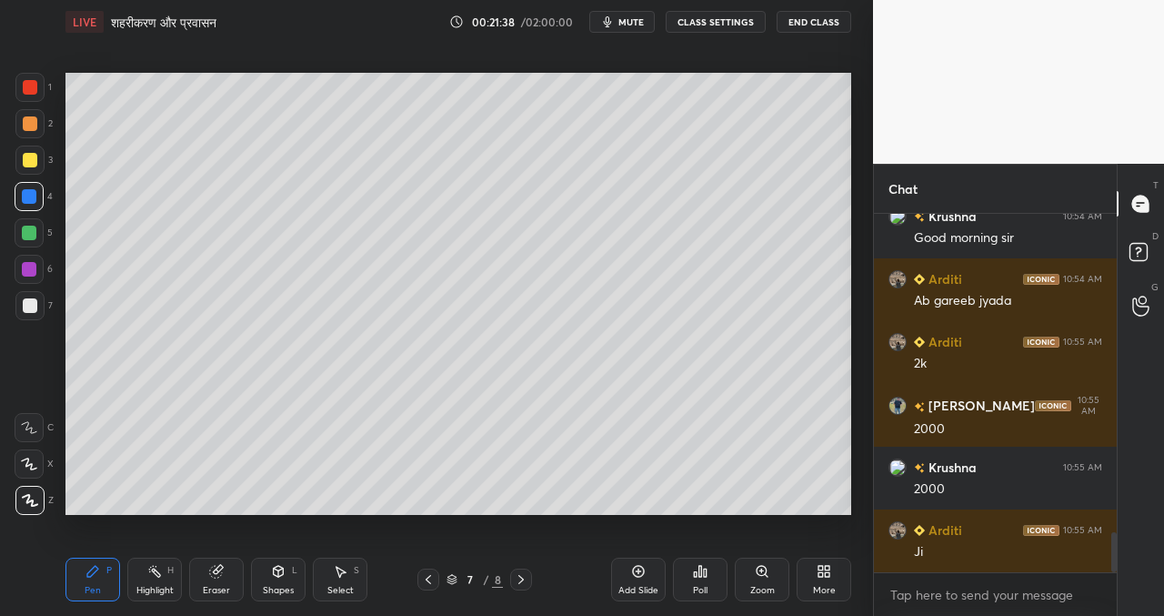
click at [31, 238] on div at bounding box center [29, 232] width 15 height 15
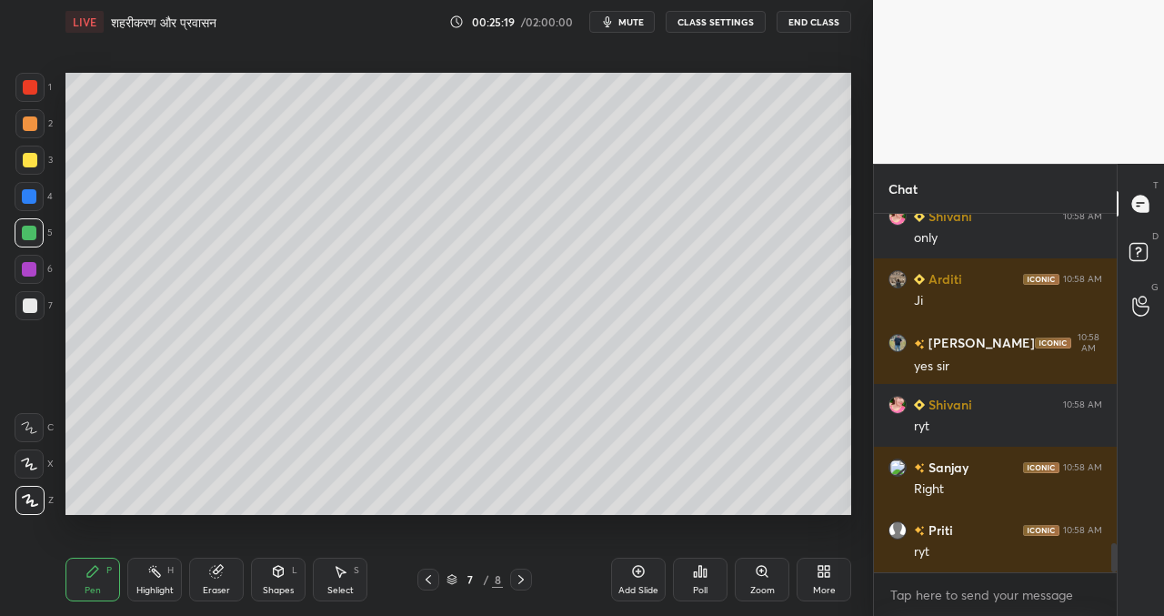
scroll to position [4049, 0]
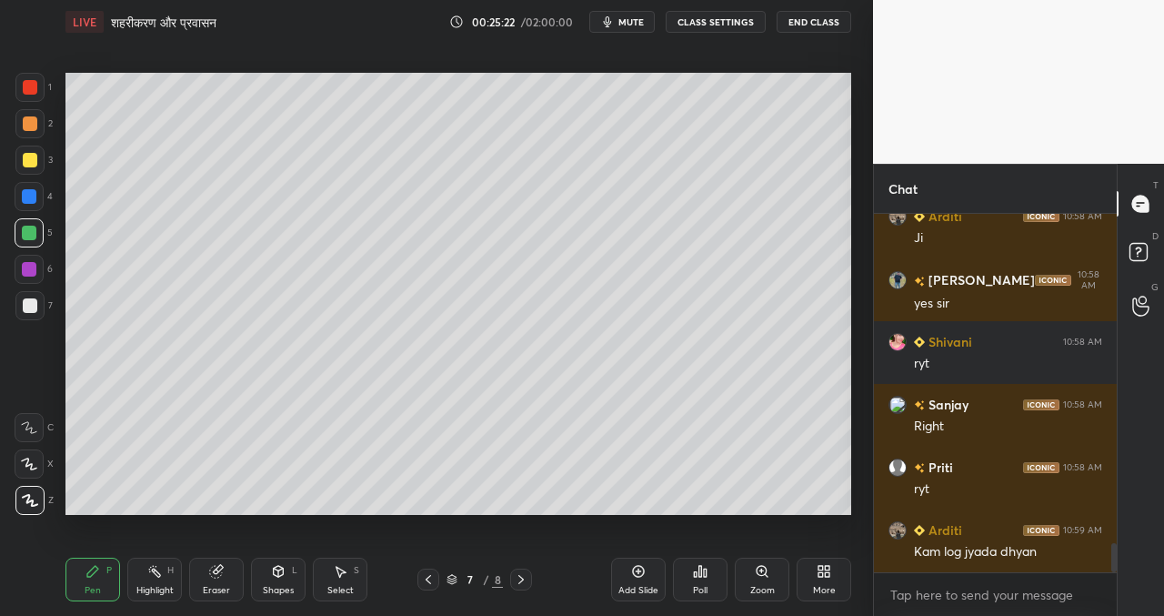
click at [523, 572] on icon at bounding box center [521, 579] width 15 height 15
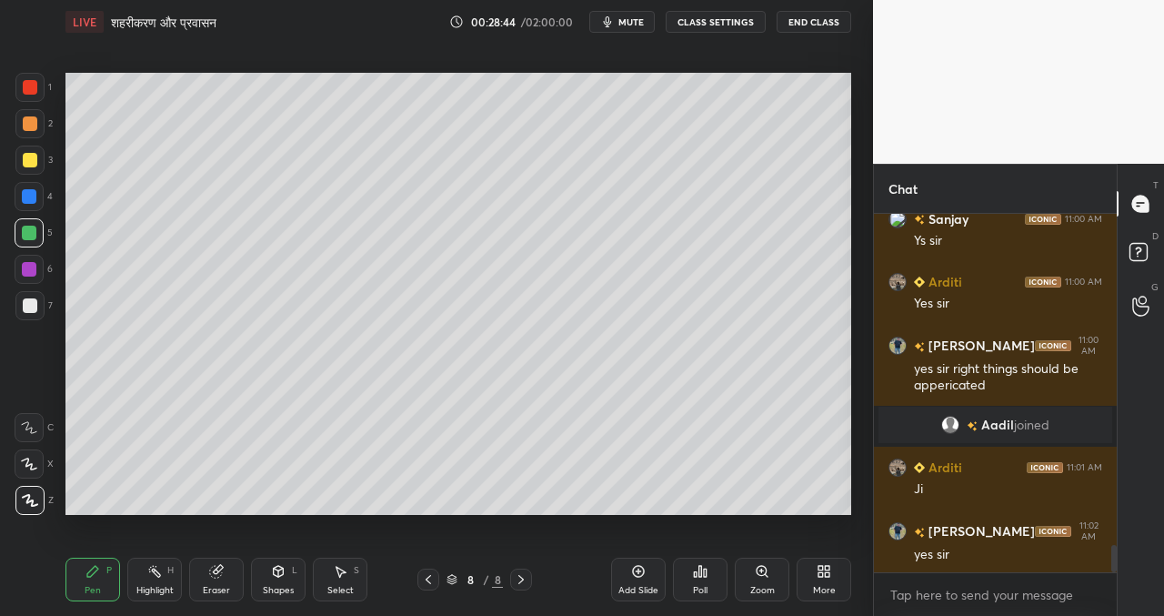
scroll to position [4368, 0]
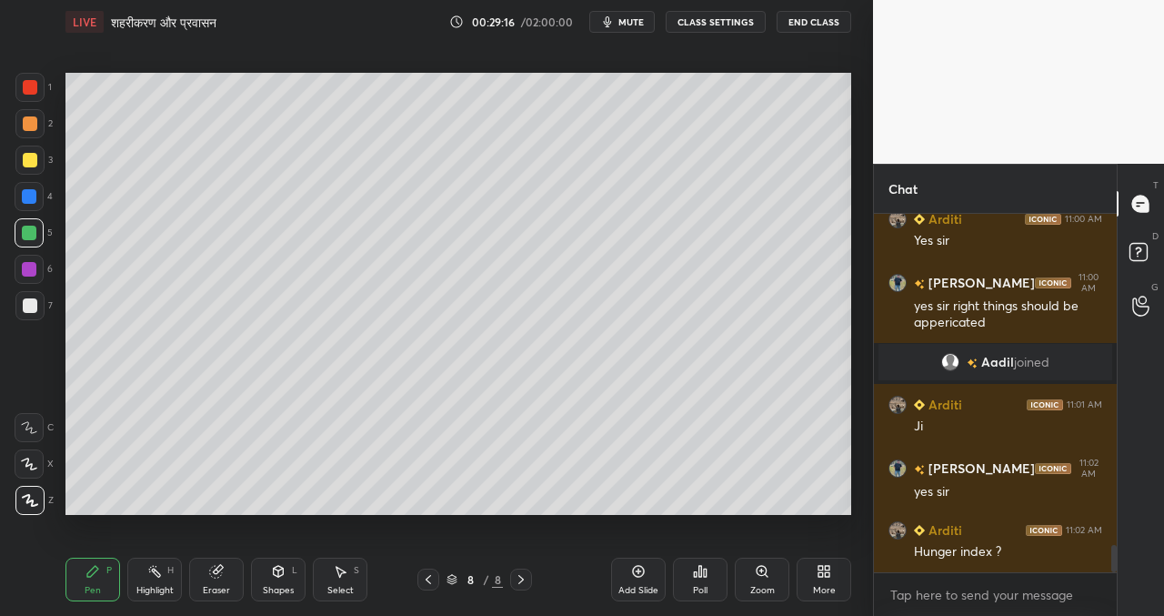
drag, startPoint x: 27, startPoint y: 308, endPoint x: 46, endPoint y: 326, distance: 25.7
click at [29, 311] on div at bounding box center [30, 305] width 15 height 15
click at [296, 515] on div "Setting up your live class Poll for secs No correct answer Start poll" at bounding box center [458, 293] width 800 height 499
click at [379, 517] on div "Setting up your live class Poll for secs No correct answer Start poll" at bounding box center [458, 293] width 800 height 499
drag, startPoint x: 629, startPoint y: 569, endPoint x: 600, endPoint y: 550, distance: 34.8
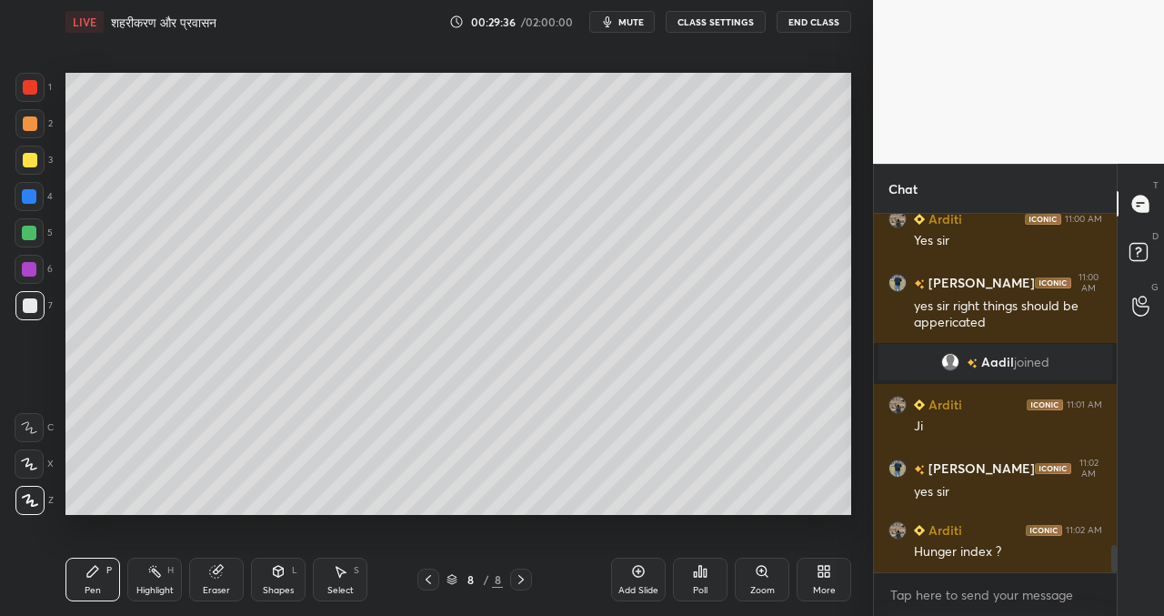
click at [629, 569] on div "Add Slide" at bounding box center [638, 579] width 55 height 44
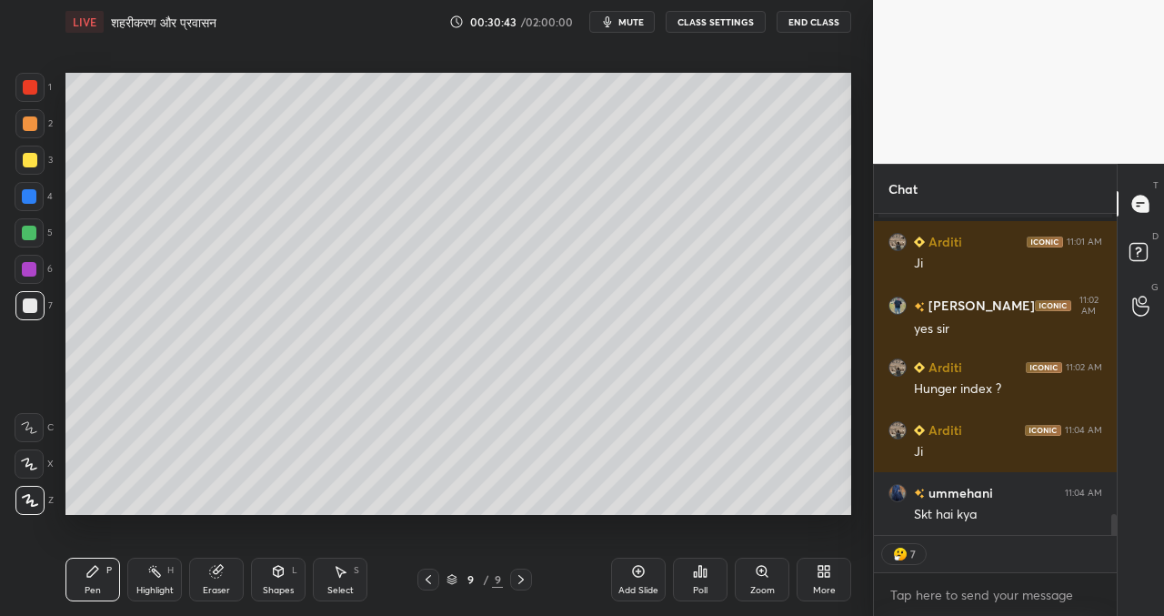
scroll to position [4594, 0]
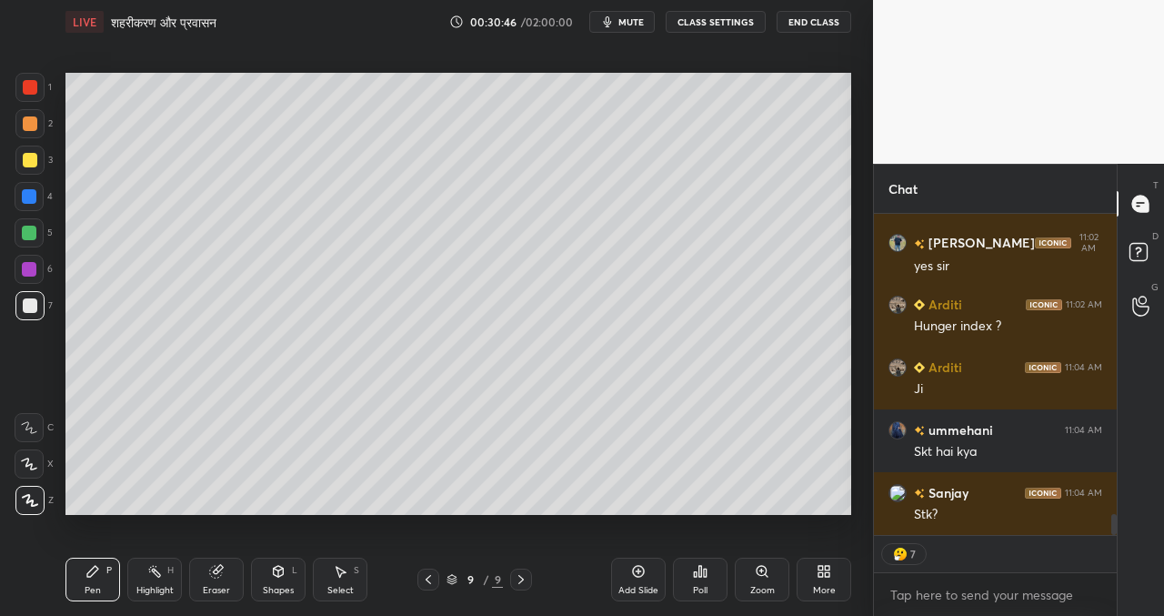
click at [814, 573] on div "More" at bounding box center [824, 579] width 55 height 44
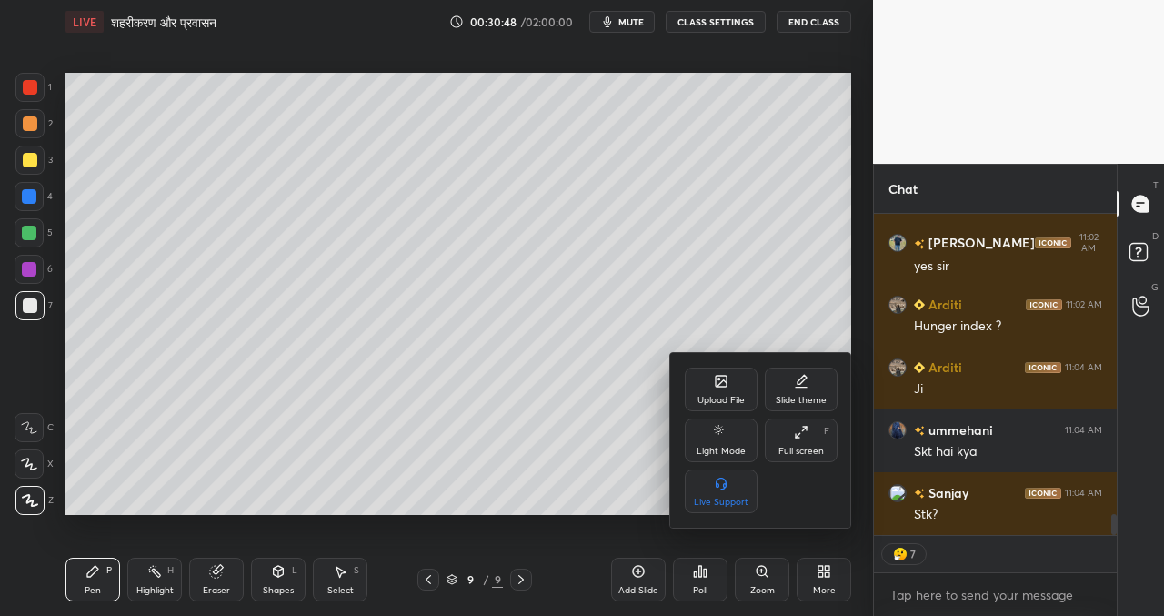
click at [718, 389] on div "Upload File" at bounding box center [721, 389] width 73 height 44
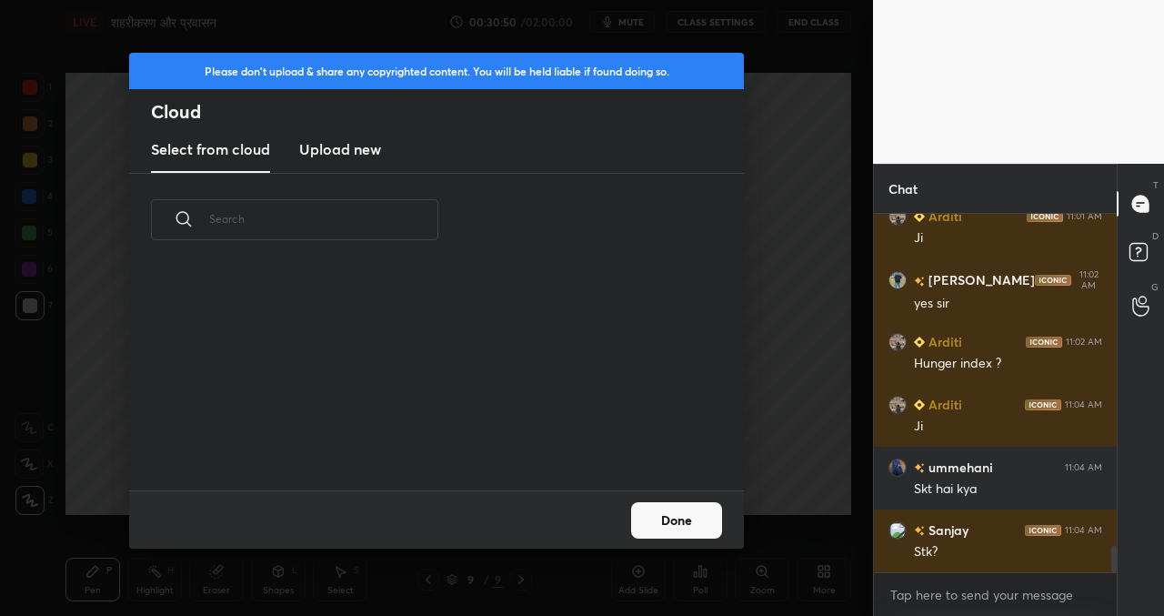
scroll to position [4556, 0]
click at [331, 145] on h3 "Upload new" at bounding box center [340, 149] width 82 height 22
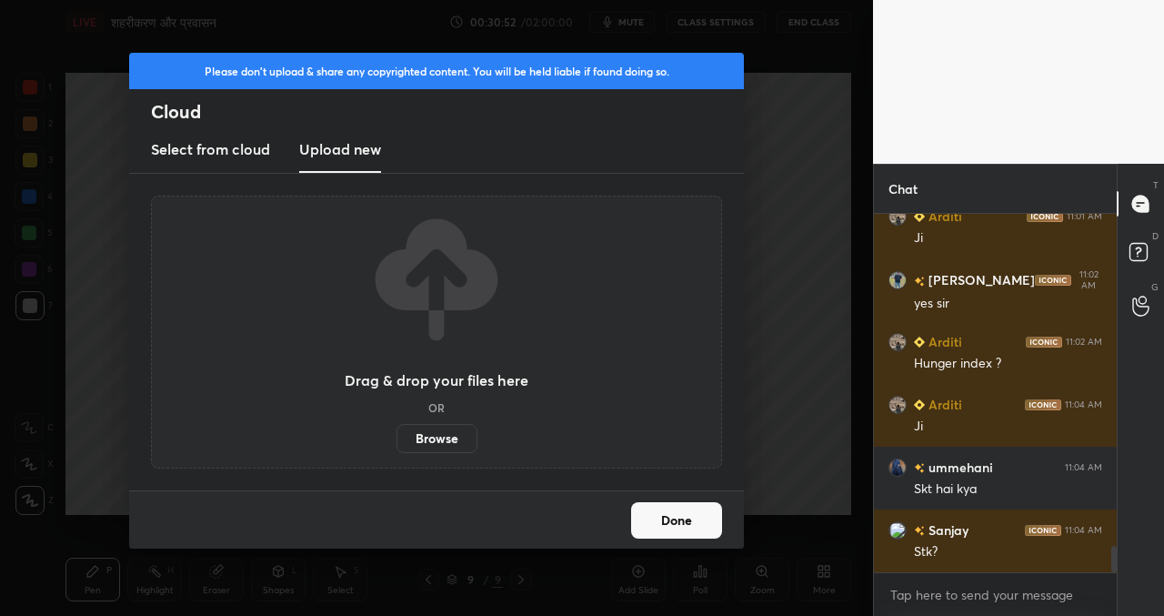
click at [455, 443] on label "Browse" at bounding box center [436, 438] width 81 height 29
click at [396, 443] on input "Browse" at bounding box center [396, 438] width 0 height 29
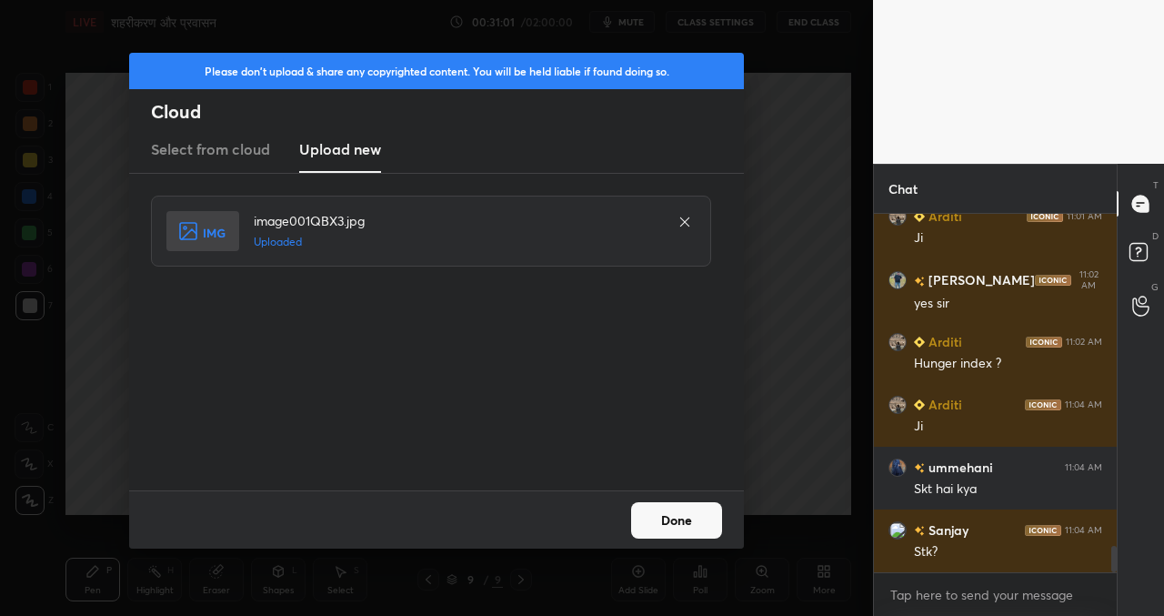
click at [658, 517] on button "Done" at bounding box center [676, 520] width 91 height 36
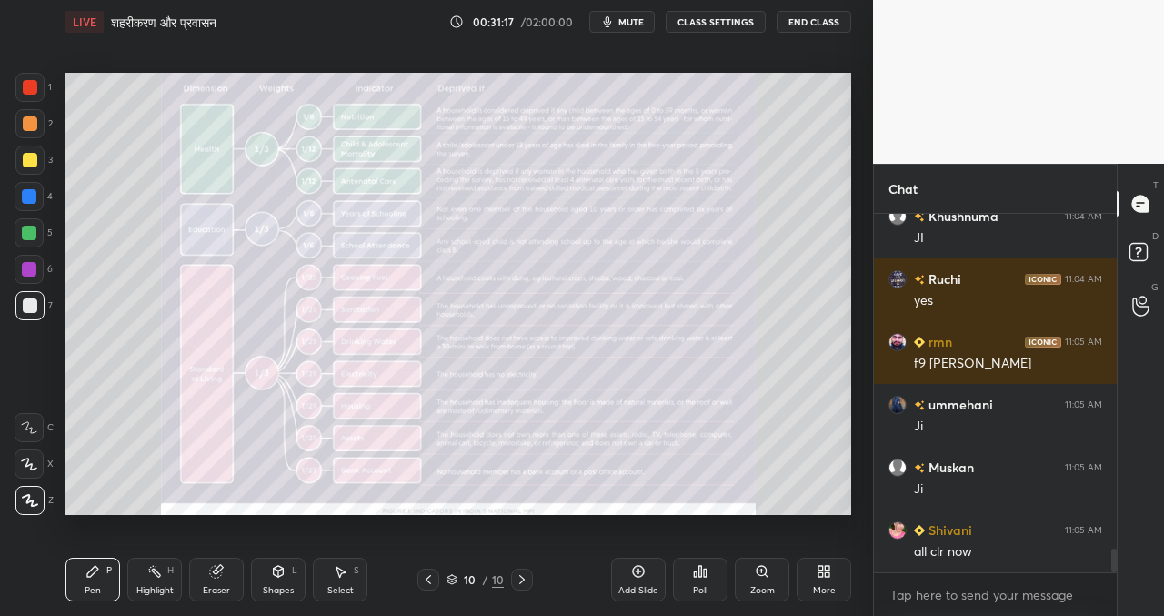
scroll to position [5121, 0]
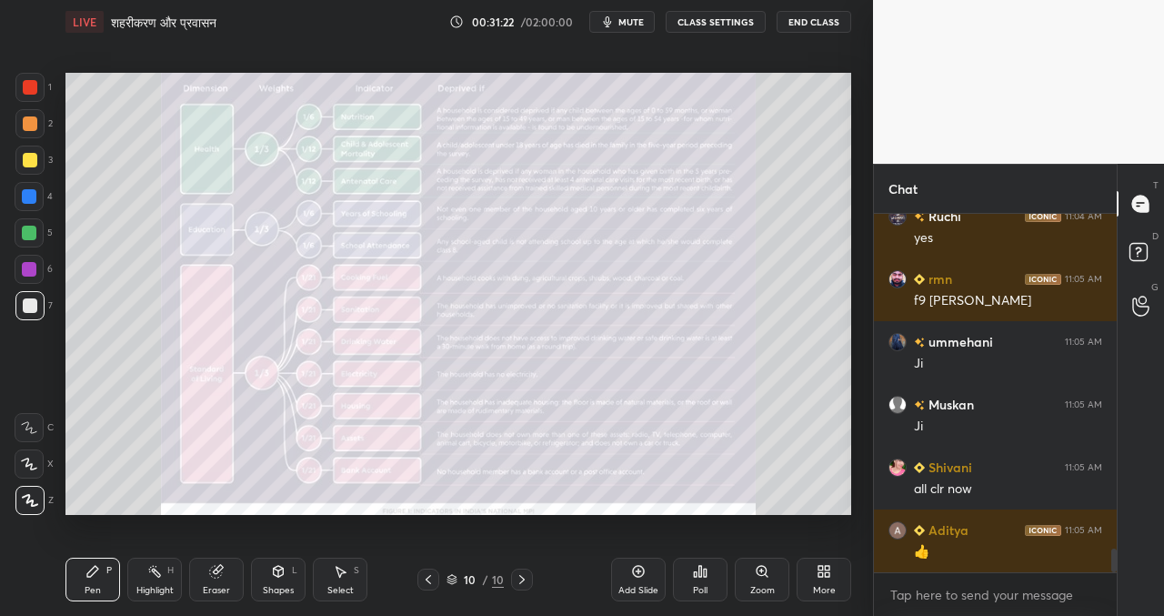
click at [763, 568] on icon at bounding box center [762, 571] width 15 height 15
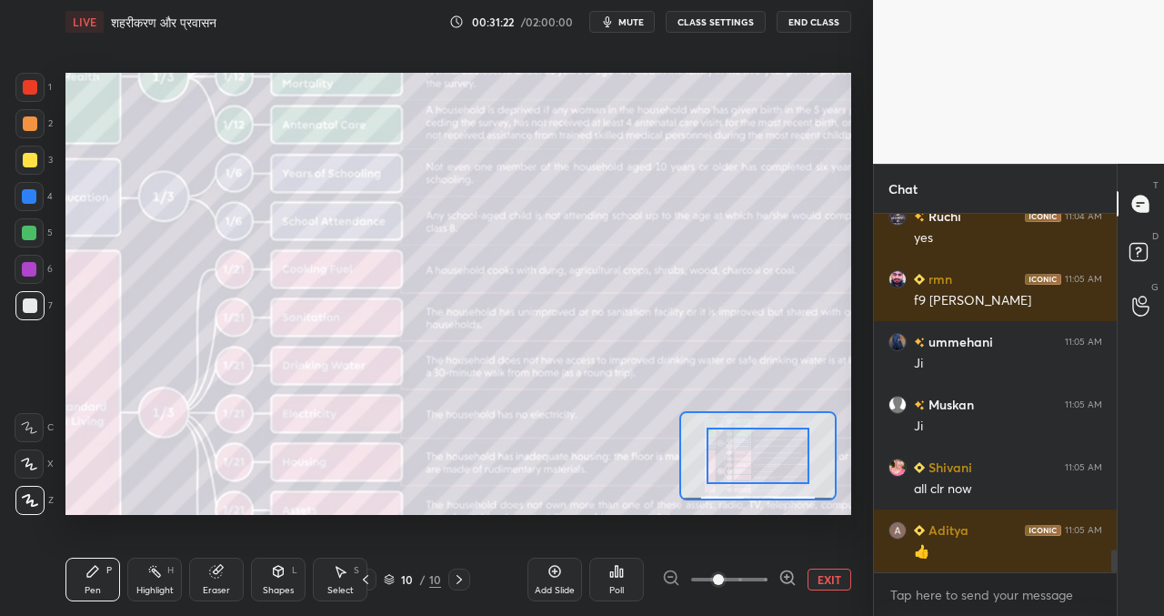
scroll to position [5184, 0]
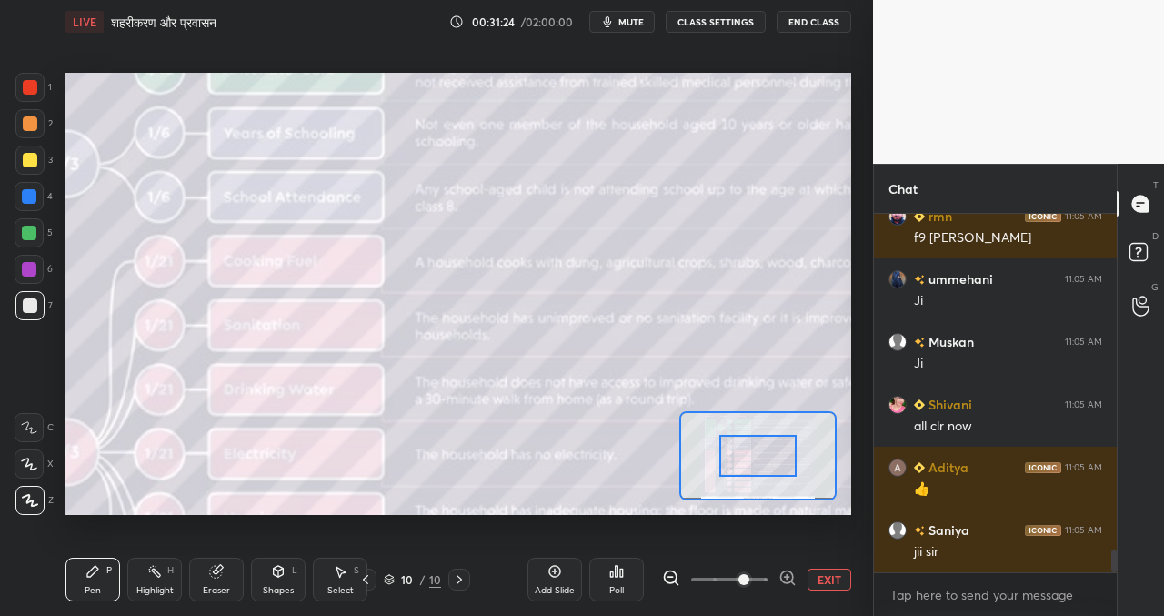
drag, startPoint x: 725, startPoint y: 579, endPoint x: 734, endPoint y: 576, distance: 9.5
click at [738, 576] on span at bounding box center [743, 579] width 11 height 11
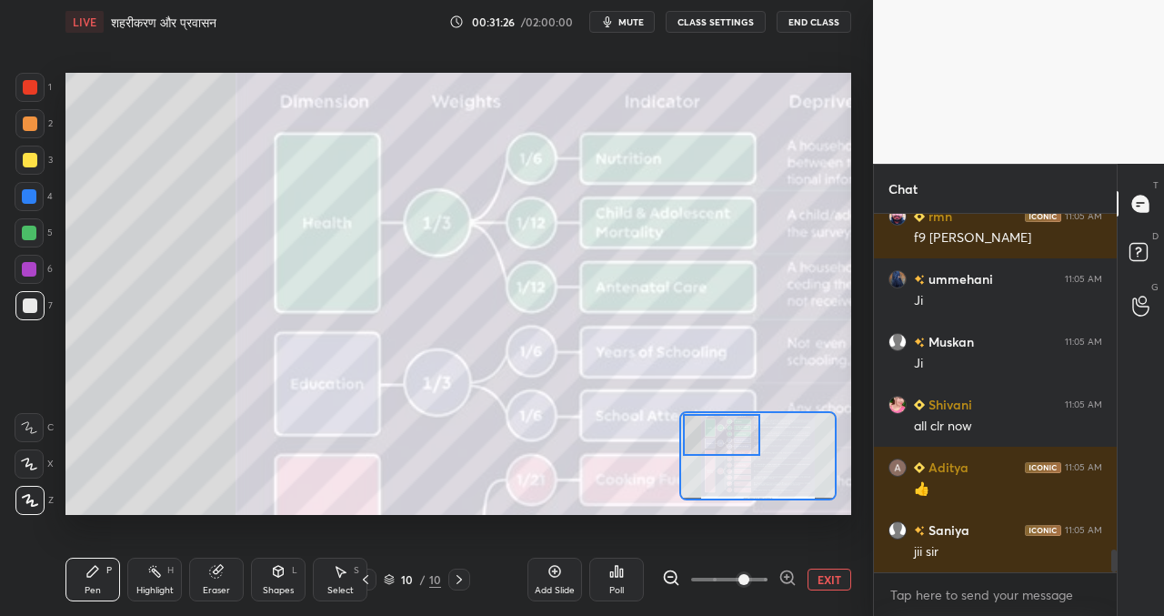
drag, startPoint x: 747, startPoint y: 457, endPoint x: 701, endPoint y: 430, distance: 53.8
click at [718, 435] on div at bounding box center [721, 435] width 76 height 43
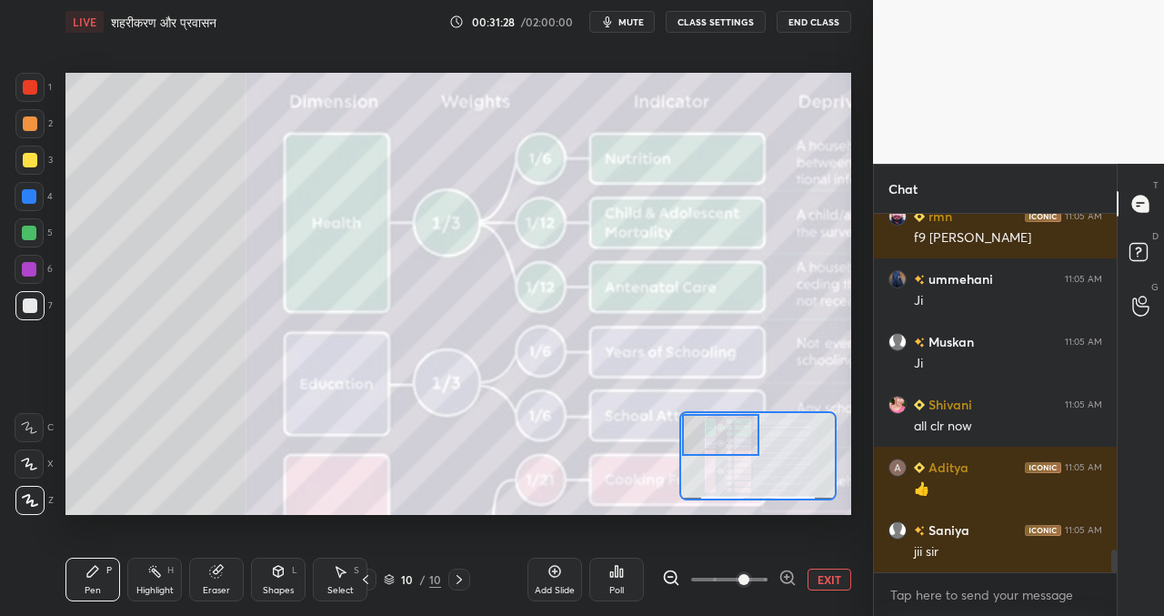
click at [31, 148] on div at bounding box center [29, 159] width 29 height 29
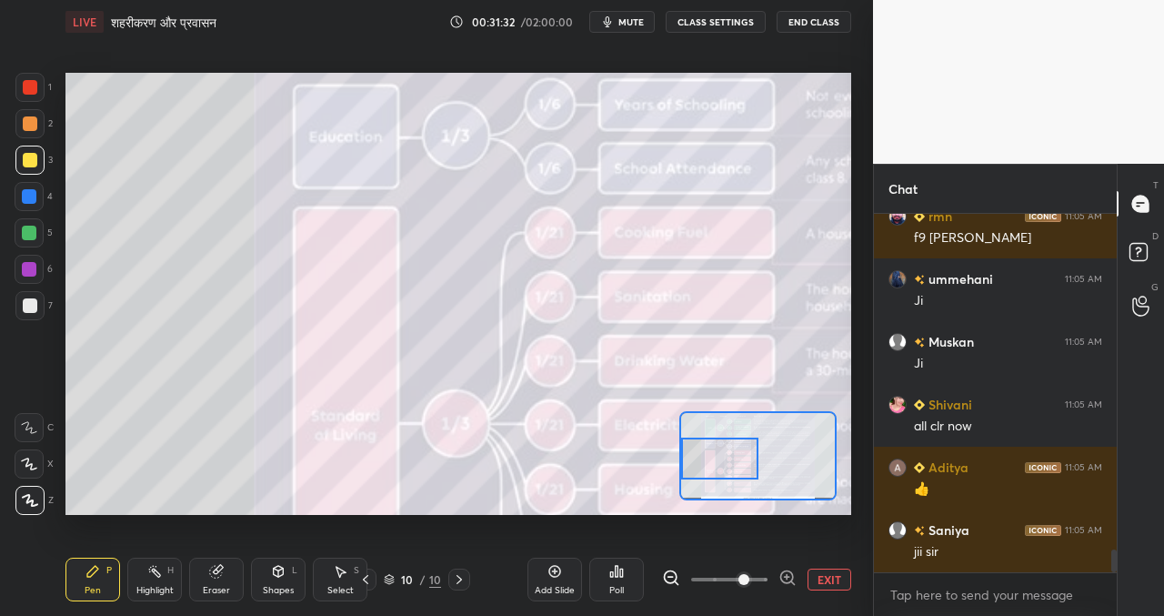
click at [733, 466] on div at bounding box center [719, 458] width 76 height 43
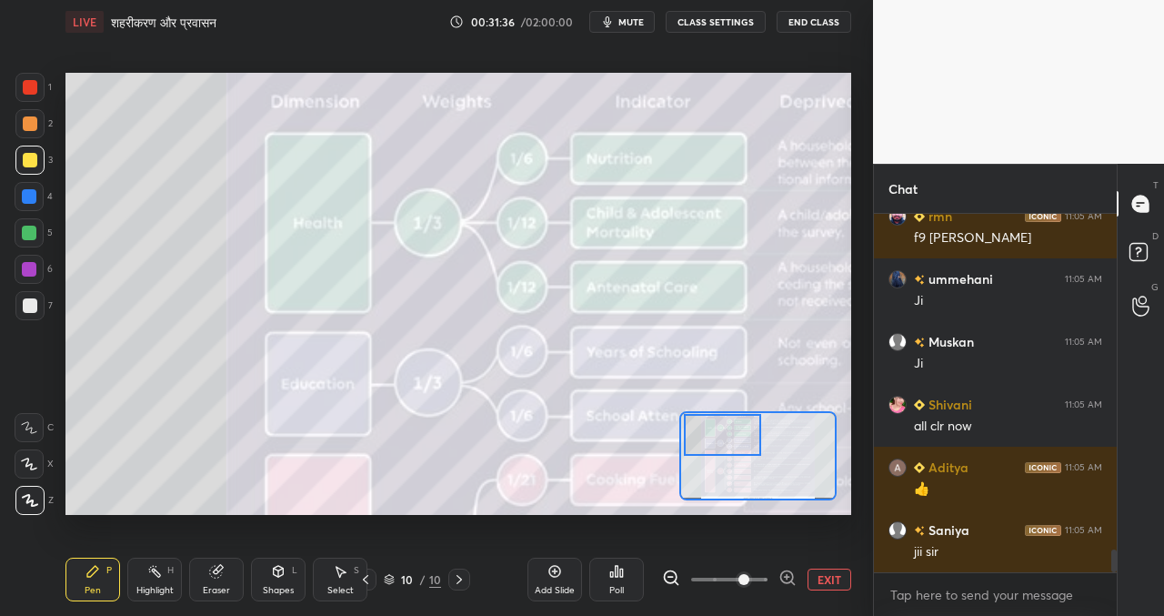
drag, startPoint x: 732, startPoint y: 466, endPoint x: 729, endPoint y: 440, distance: 26.5
click at [735, 441] on div at bounding box center [722, 435] width 76 height 43
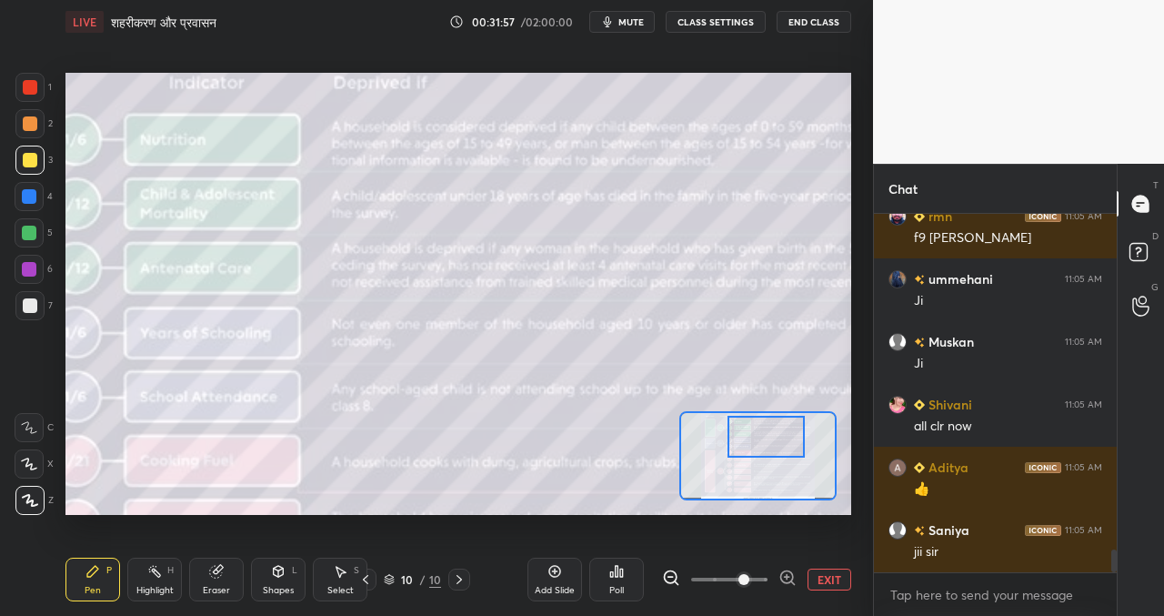
scroll to position [5227, 0]
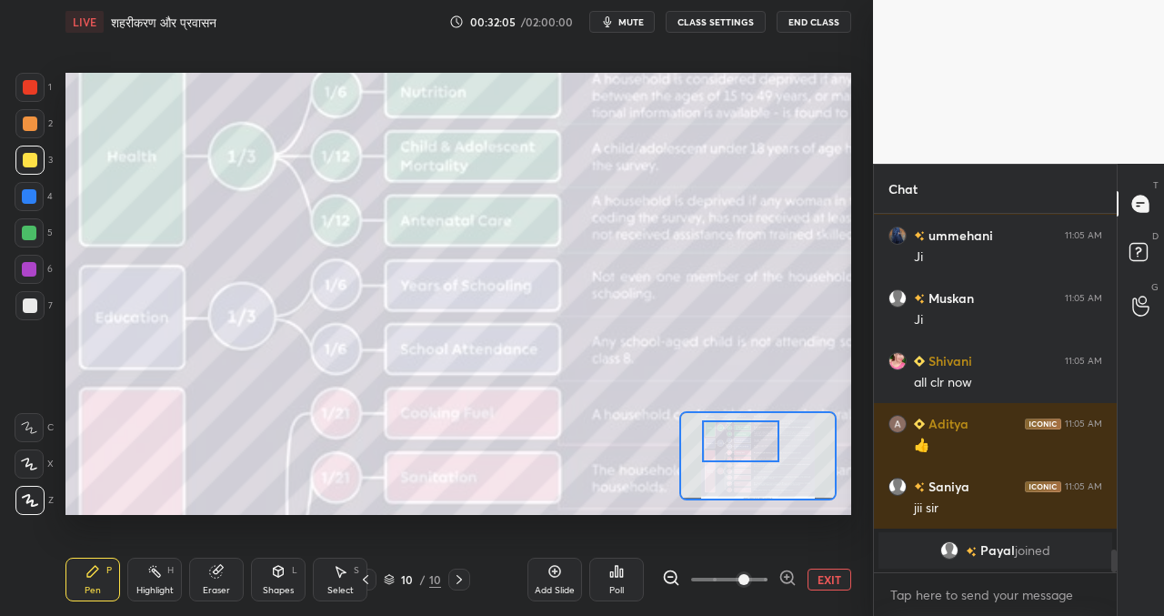
click at [750, 454] on div at bounding box center [740, 441] width 76 height 43
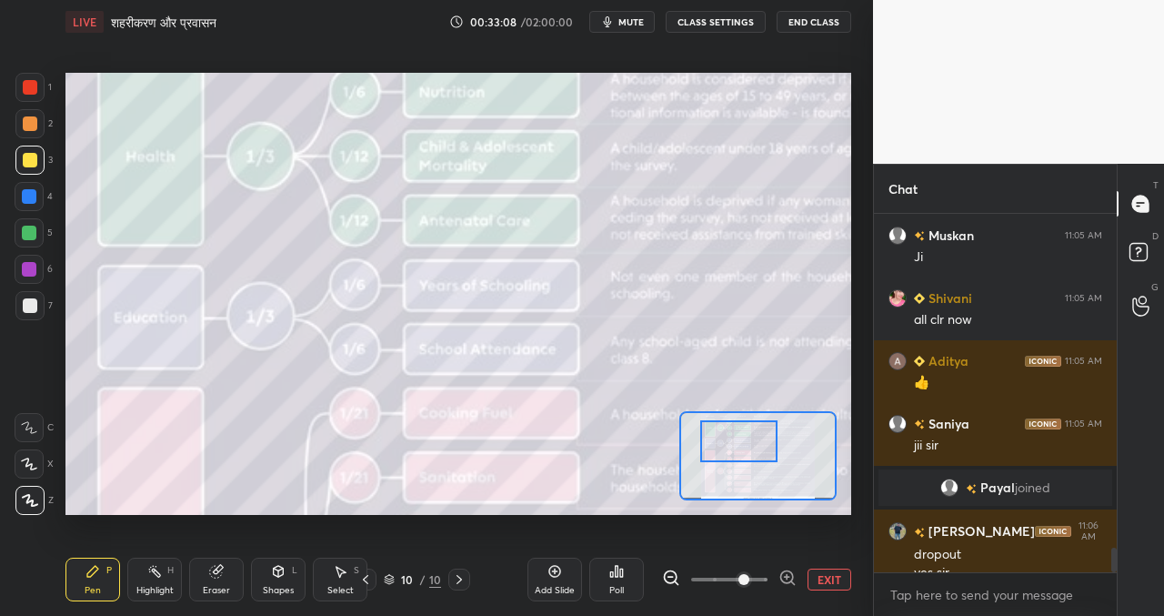
scroll to position [4951, 0]
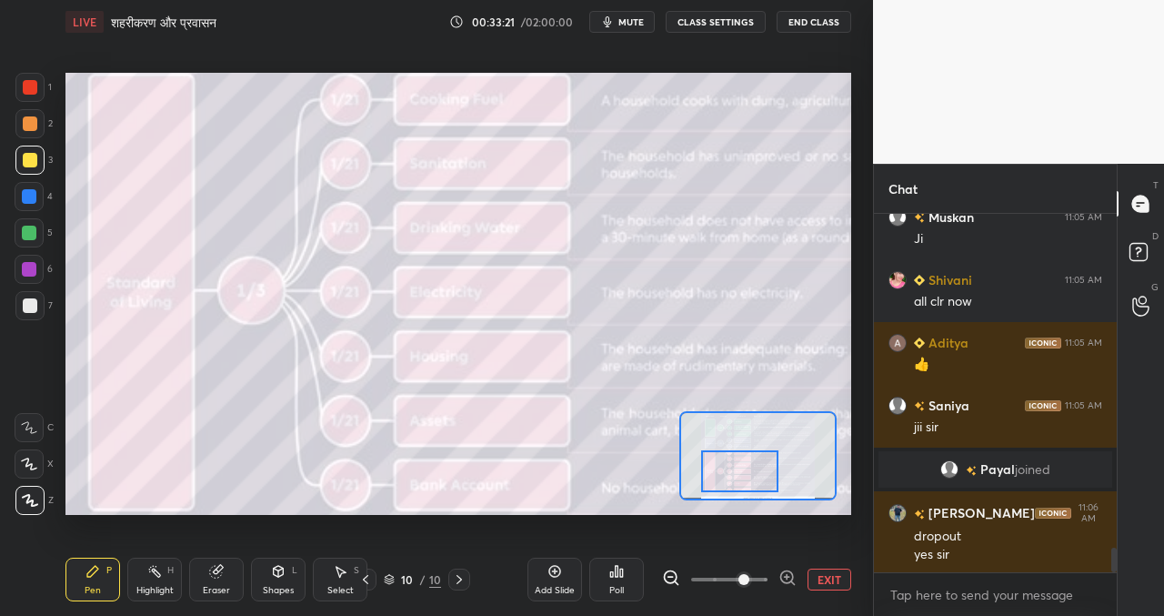
drag, startPoint x: 740, startPoint y: 433, endPoint x: 723, endPoint y: 460, distance: 32.3
click at [740, 462] on div at bounding box center [739, 471] width 76 height 43
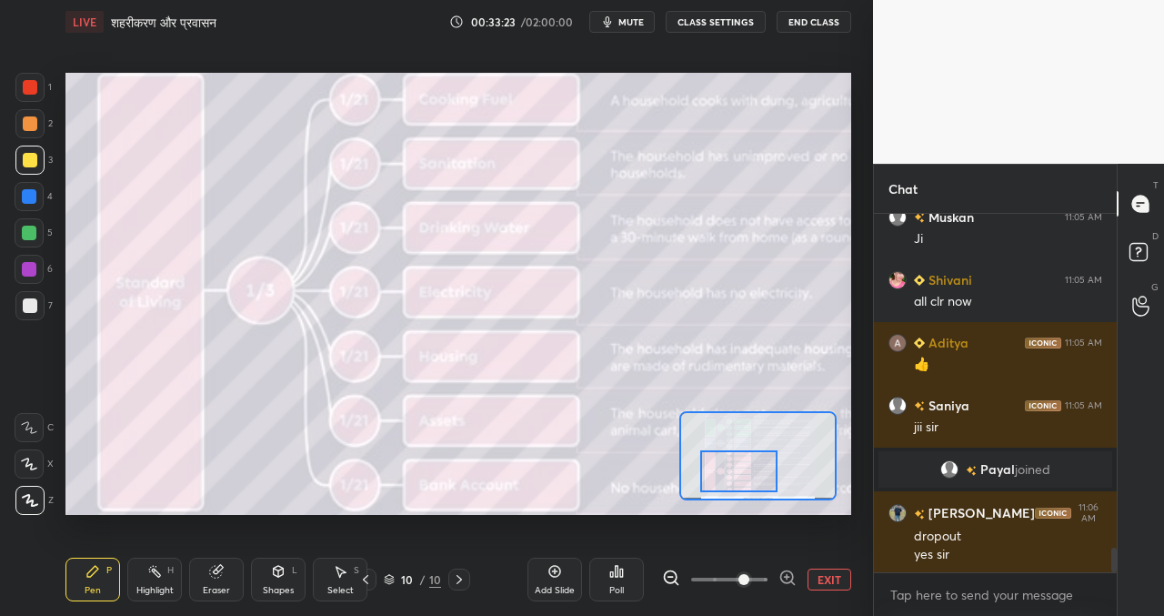
drag, startPoint x: 739, startPoint y: 466, endPoint x: 729, endPoint y: 464, distance: 10.4
click at [739, 467] on div at bounding box center [738, 471] width 76 height 43
click at [500, 66] on div "Setting up your live class Poll for secs No correct answer Start poll" at bounding box center [458, 293] width 800 height 499
click at [25, 426] on icon at bounding box center [29, 427] width 16 height 13
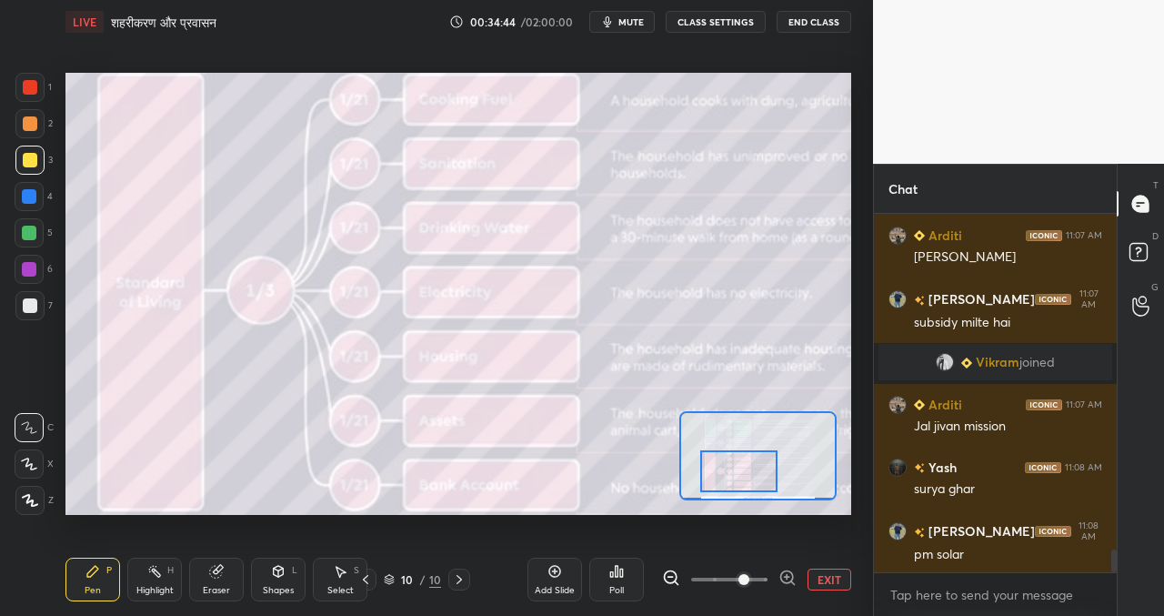
scroll to position [5321, 0]
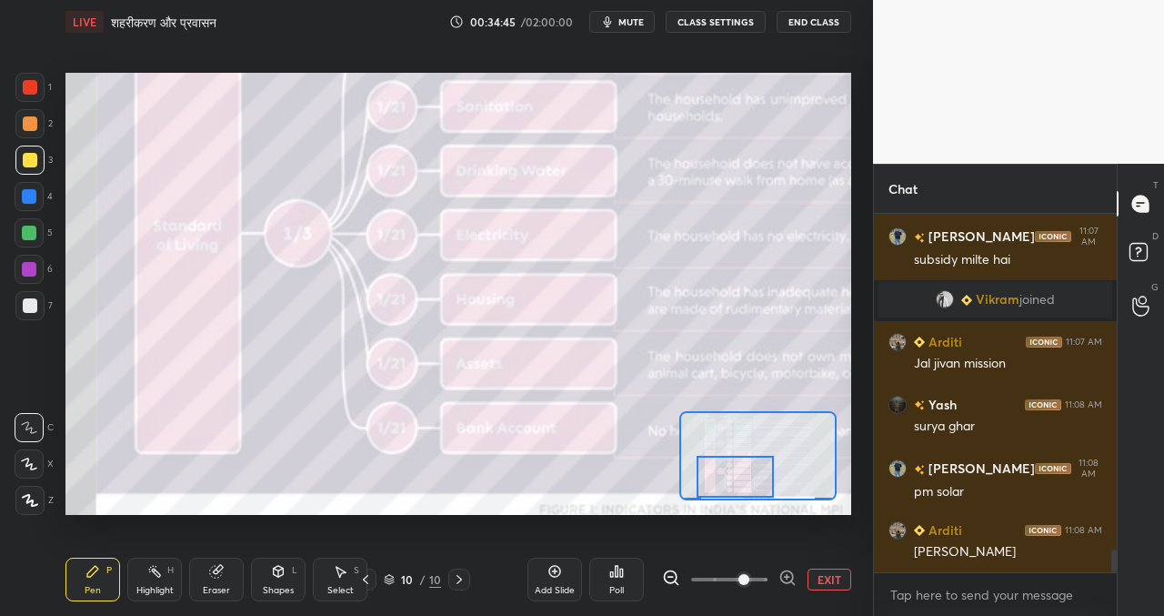
drag, startPoint x: 733, startPoint y: 459, endPoint x: 710, endPoint y: 461, distance: 22.8
click at [729, 468] on div at bounding box center [734, 477] width 76 height 43
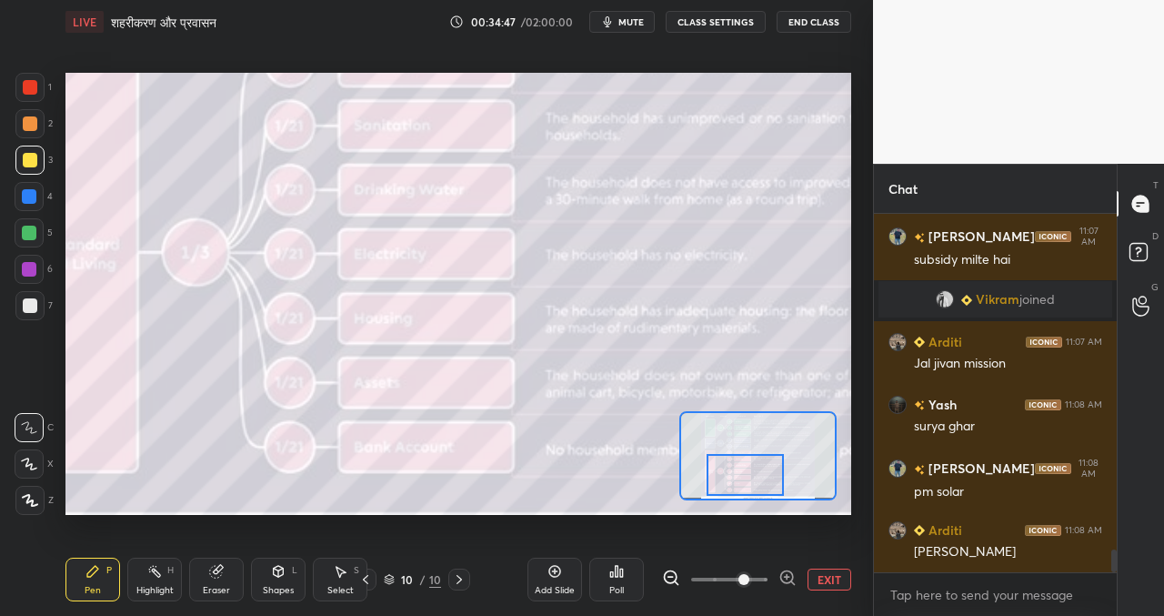
click at [733, 471] on div at bounding box center [744, 475] width 76 height 43
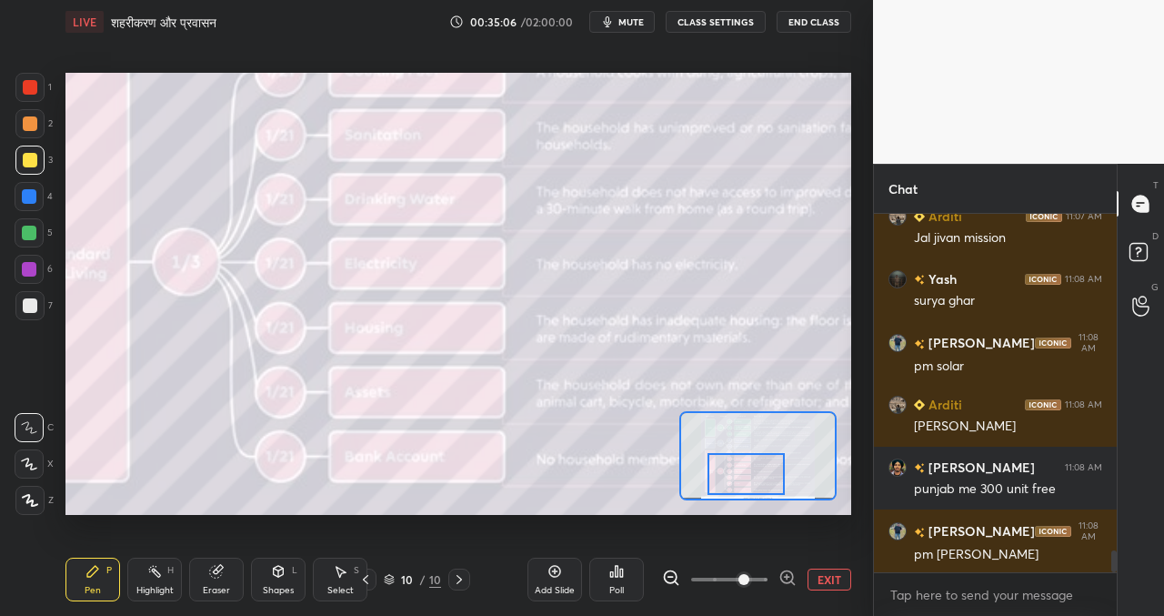
scroll to position [5509, 0]
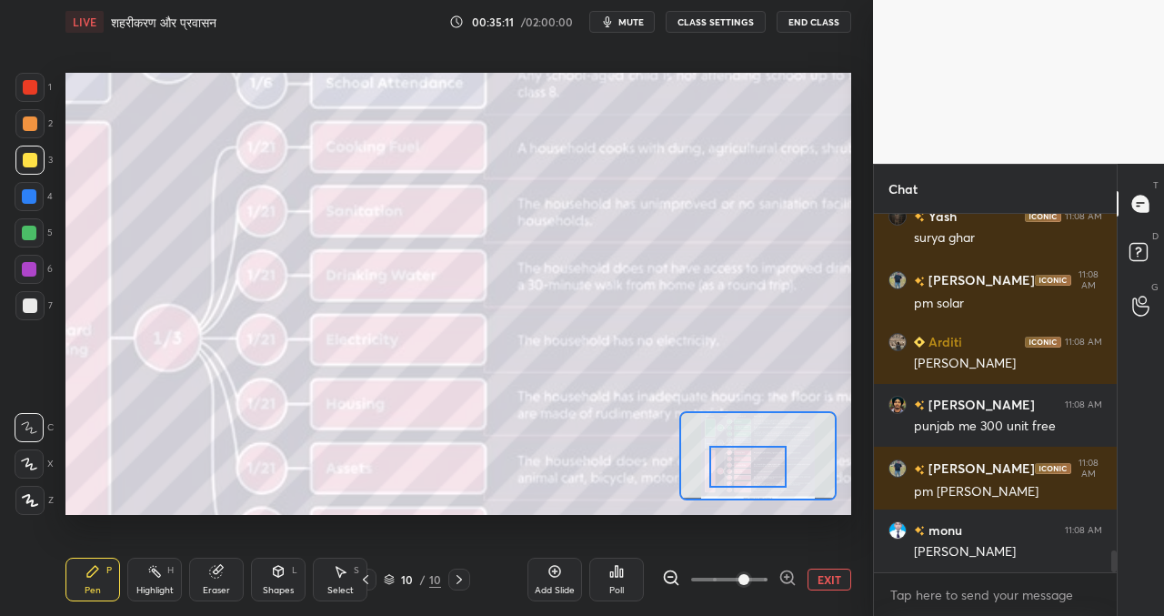
drag, startPoint x: 731, startPoint y: 478, endPoint x: 732, endPoint y: 468, distance: 10.0
click at [733, 471] on div at bounding box center [747, 467] width 76 height 43
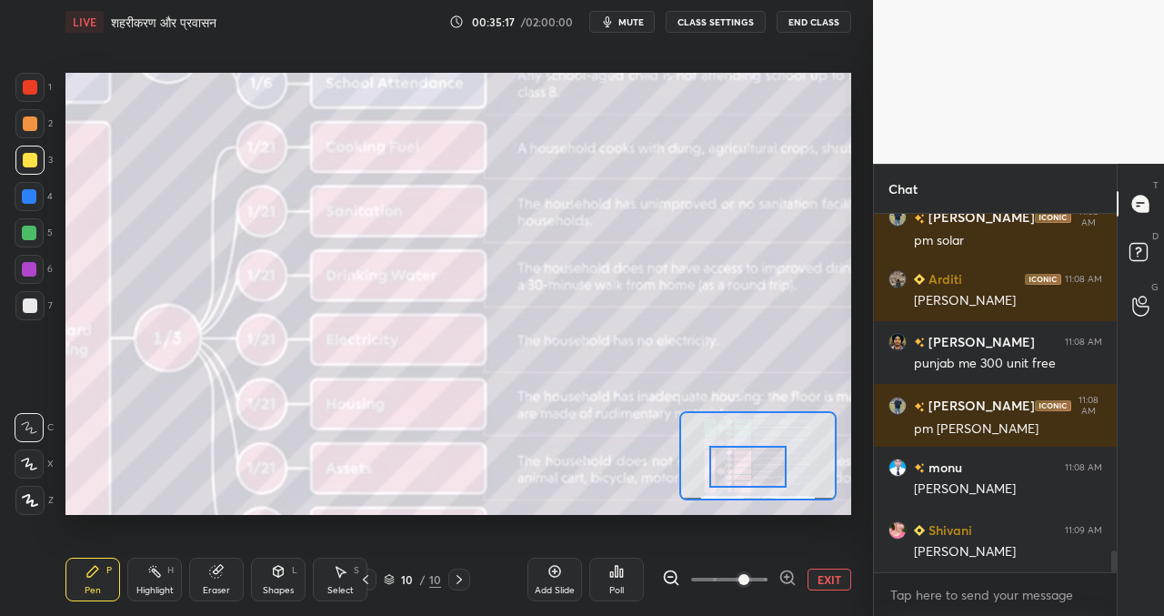
click at [825, 581] on button "EXIT" at bounding box center [829, 579] width 44 height 22
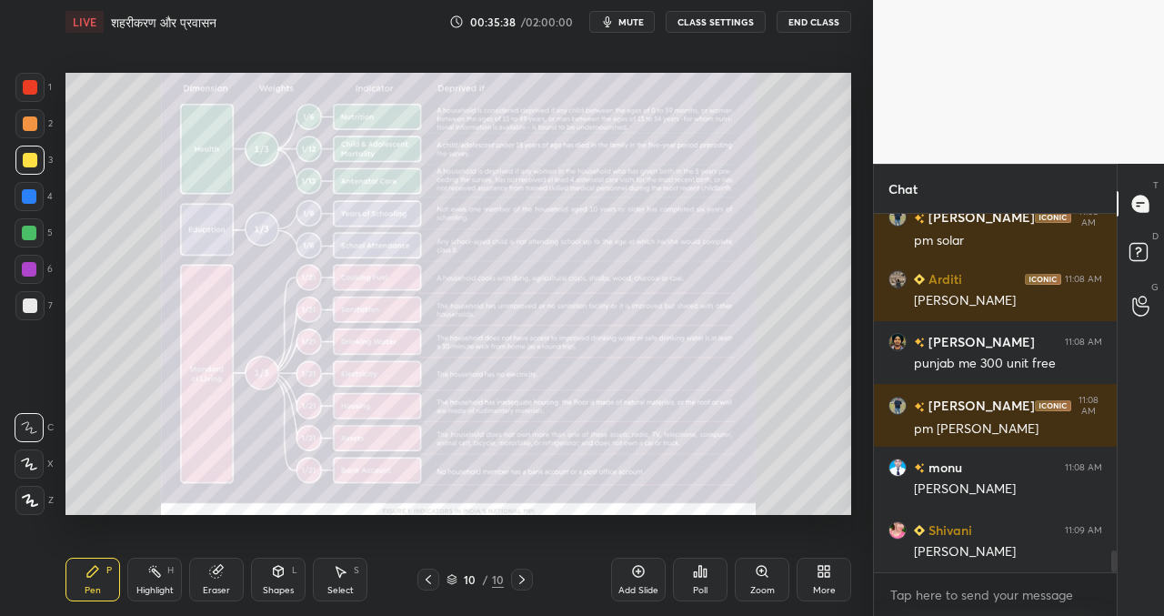
drag, startPoint x: 649, startPoint y: 572, endPoint x: 635, endPoint y: 575, distance: 14.8
click at [649, 572] on div "Add Slide" at bounding box center [638, 579] width 55 height 44
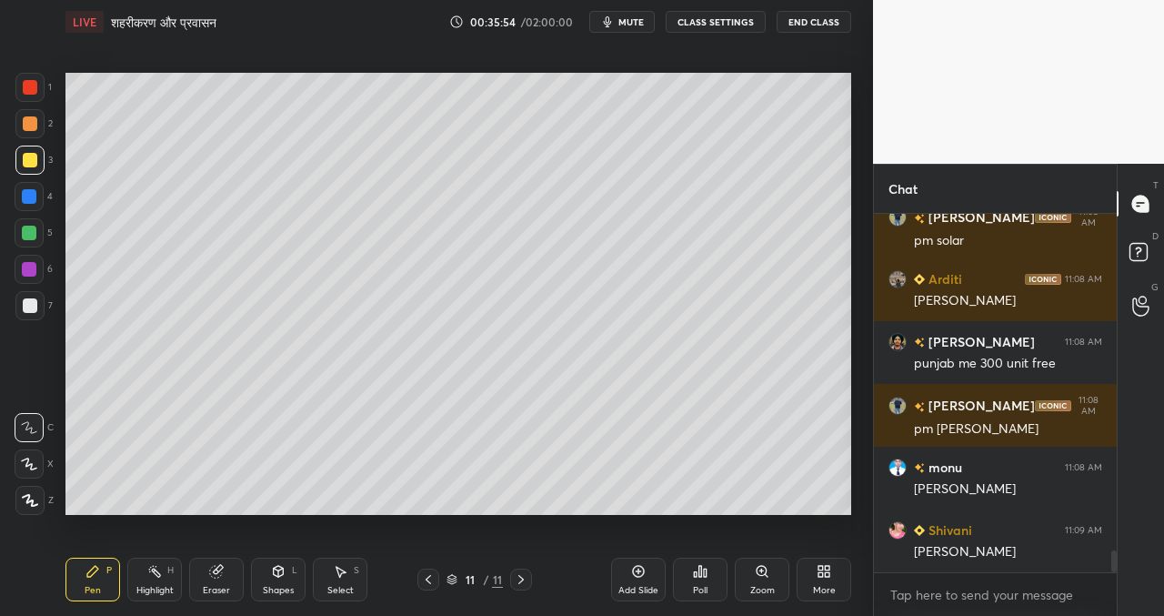
drag, startPoint x: 27, startPoint y: 499, endPoint x: 57, endPoint y: 441, distance: 65.5
click at [28, 500] on icon at bounding box center [30, 500] width 16 height 13
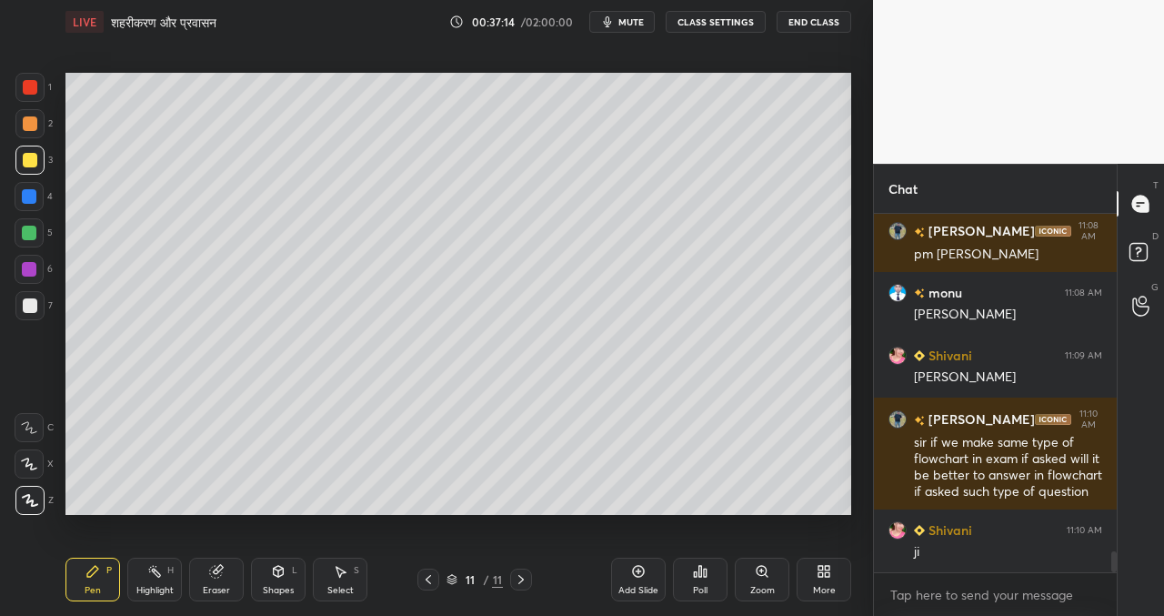
scroll to position [5809, 0]
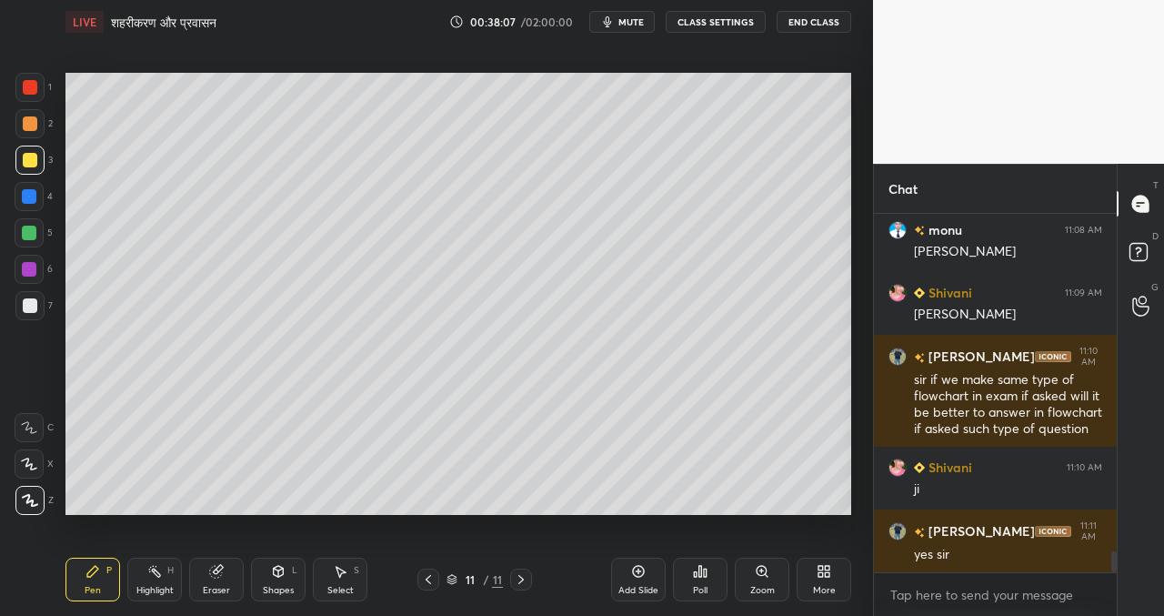
click at [619, 25] on button "mute" at bounding box center [621, 22] width 65 height 22
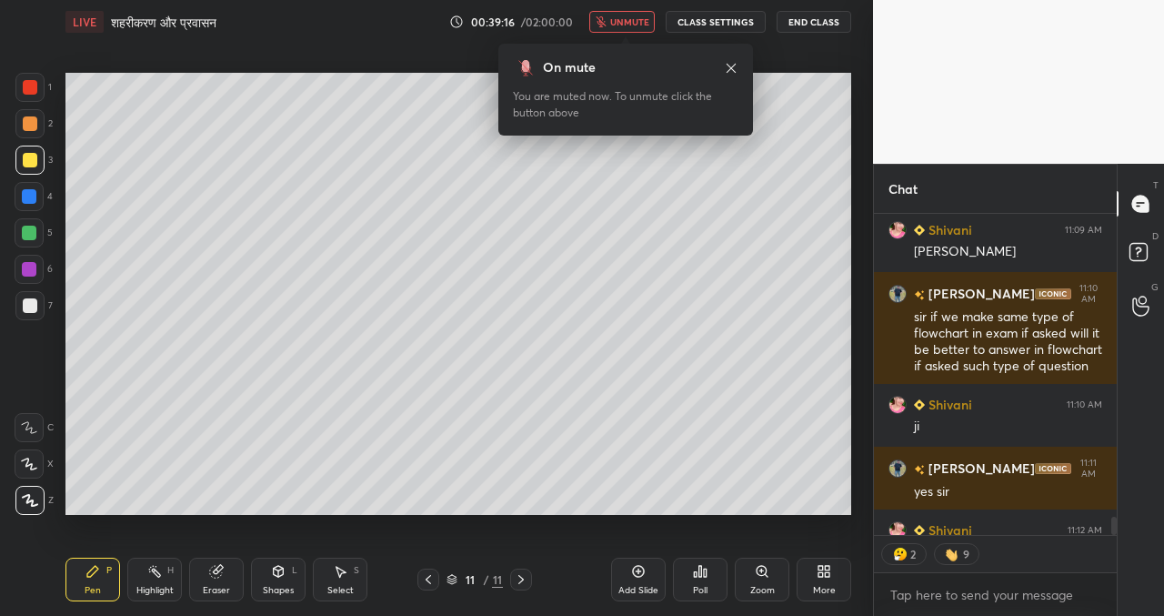
scroll to position [5972, 0]
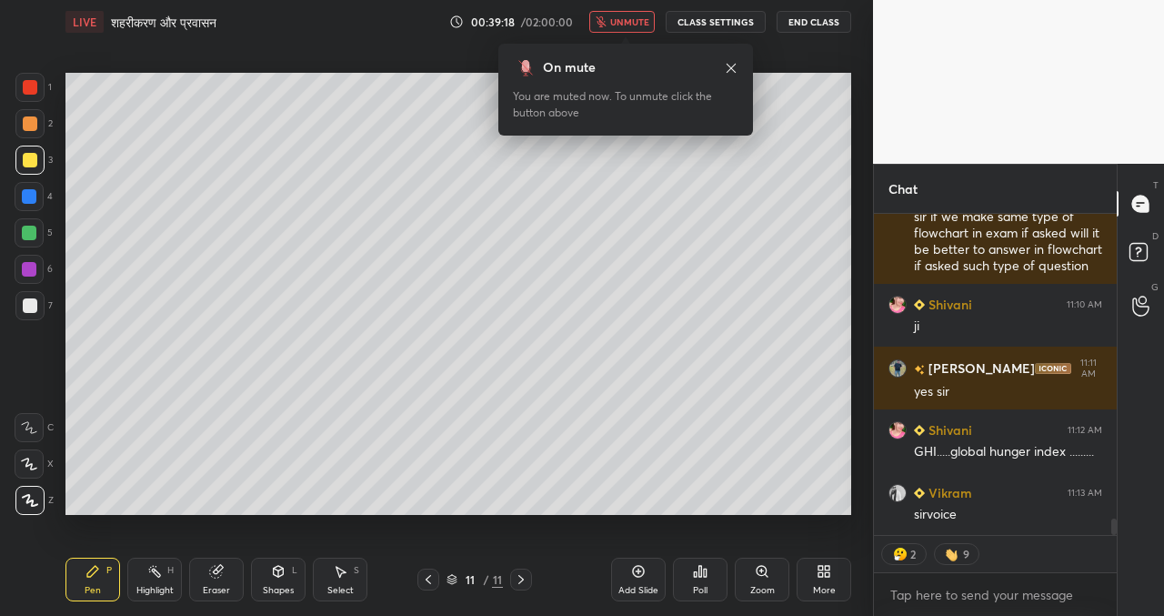
drag, startPoint x: 629, startPoint y: 15, endPoint x: 616, endPoint y: 34, distance: 22.2
click at [628, 18] on span "unmute" at bounding box center [629, 21] width 39 height 13
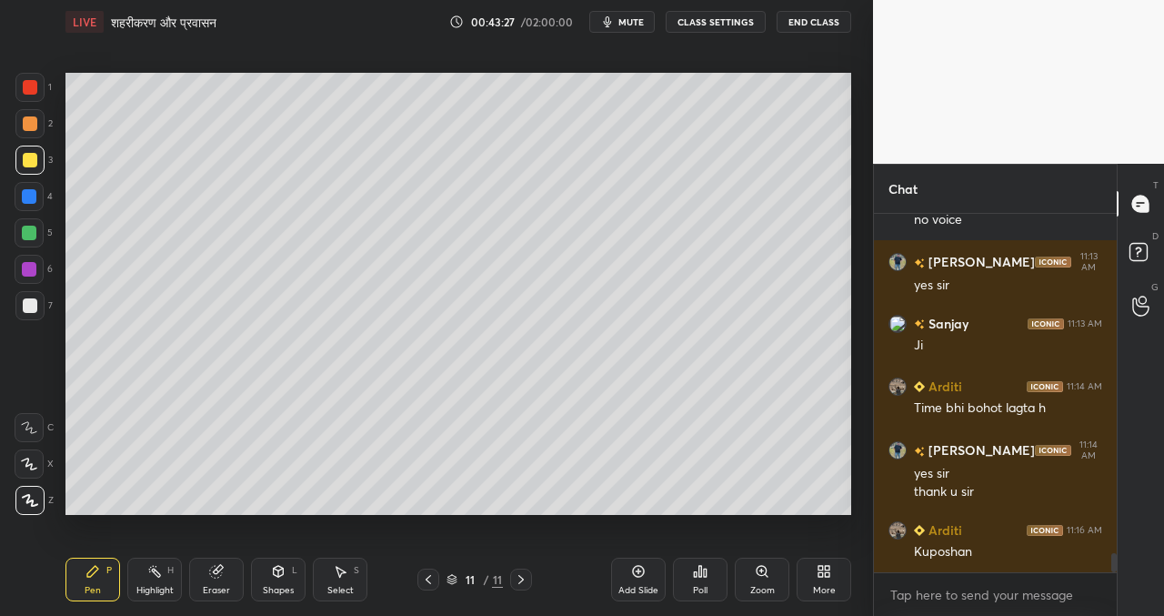
scroll to position [6392, 0]
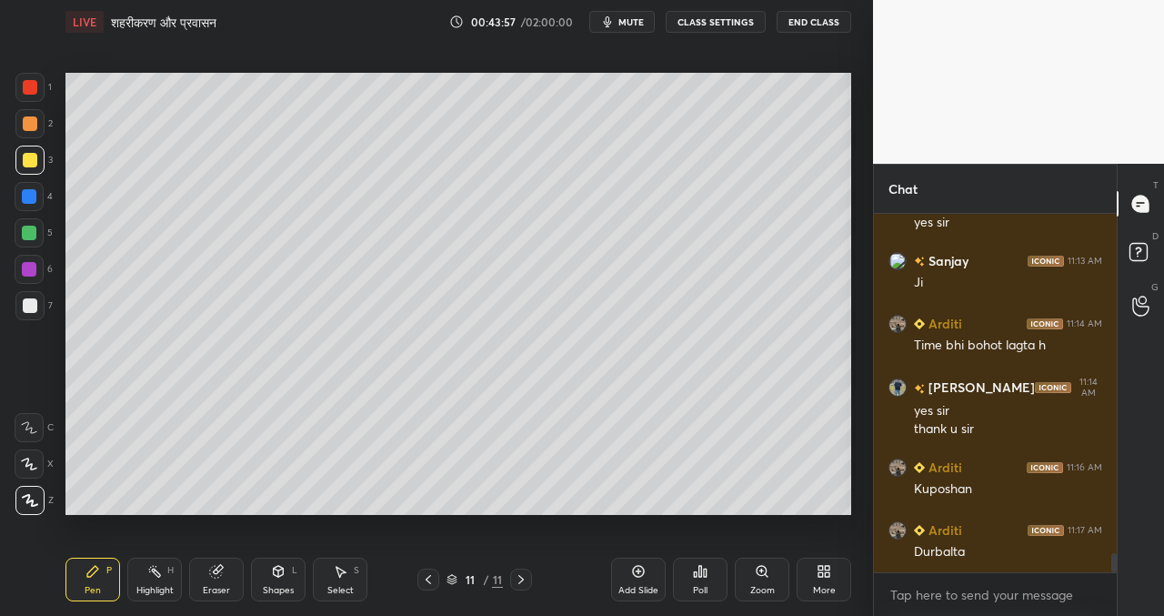
click at [340, 521] on div "Setting up your live class Poll for secs No correct answer Start poll" at bounding box center [458, 293] width 800 height 499
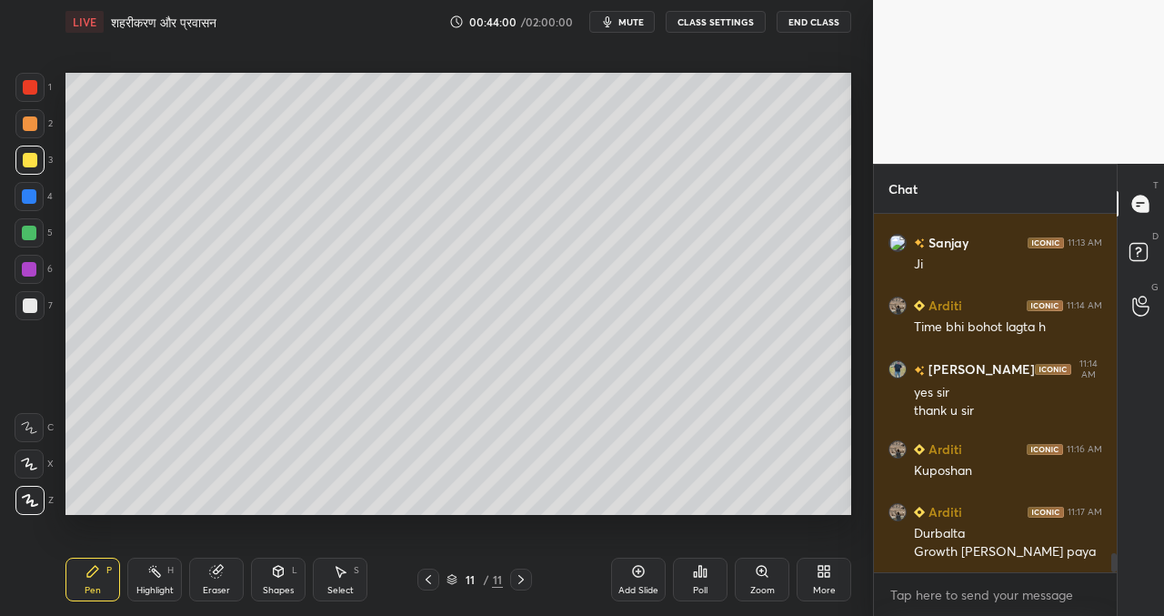
click at [463, 516] on div "Setting up your live class Poll for secs No correct answer Start poll" at bounding box center [458, 293] width 800 height 499
click at [527, 517] on div "Setting up your live class Poll for secs No correct answer Start poll" at bounding box center [458, 293] width 800 height 499
click at [561, 515] on div "Setting up your live class Poll for secs No correct answer Start poll" at bounding box center [458, 293] width 800 height 499
click at [646, 578] on div "Add Slide" at bounding box center [638, 579] width 55 height 44
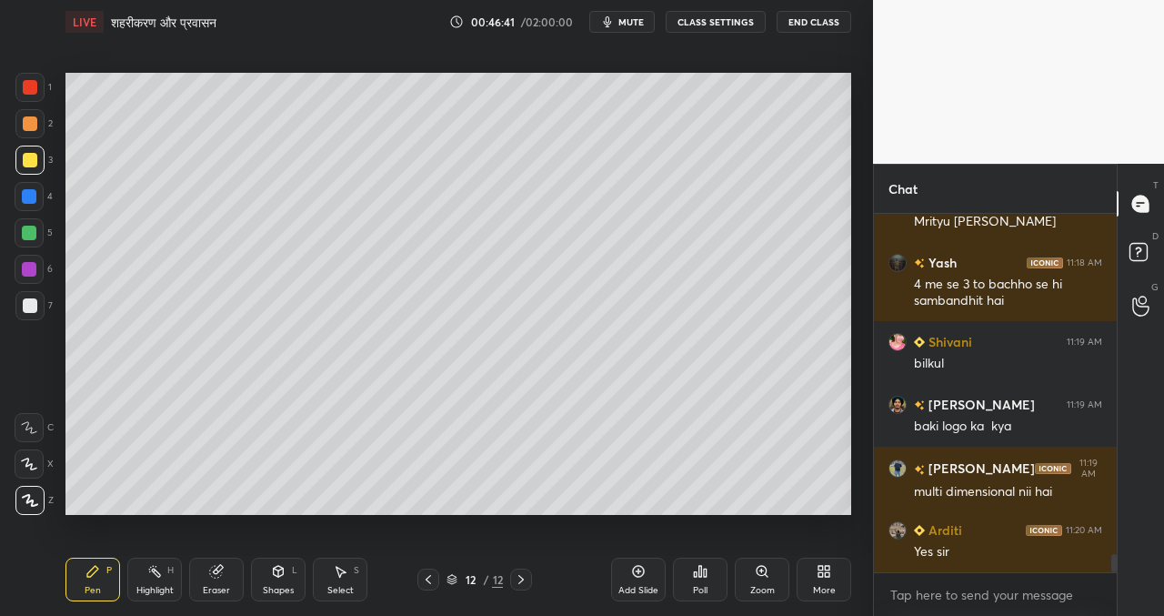
scroll to position [6866, 0]
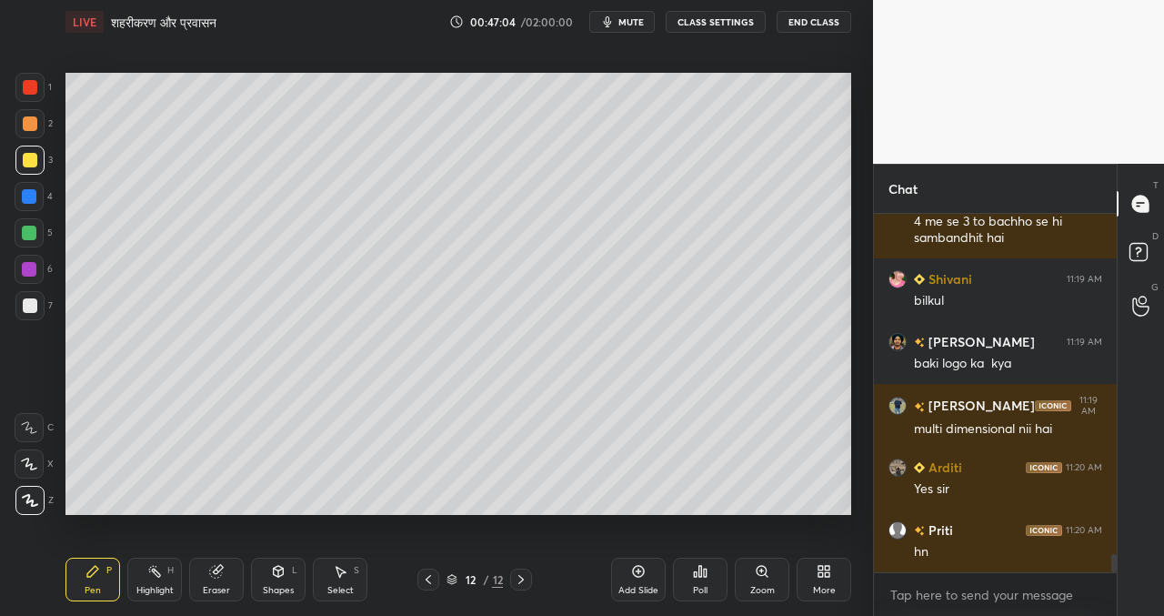
click at [643, 571] on icon at bounding box center [639, 572] width 12 height 12
click at [25, 311] on div at bounding box center [30, 305] width 15 height 15
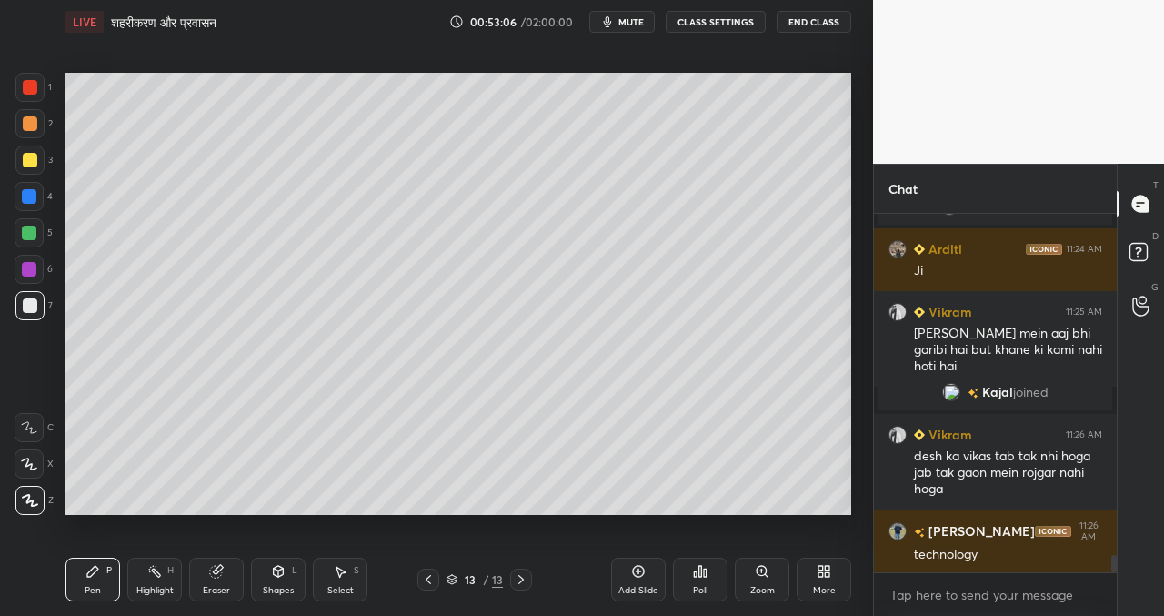
scroll to position [6996, 0]
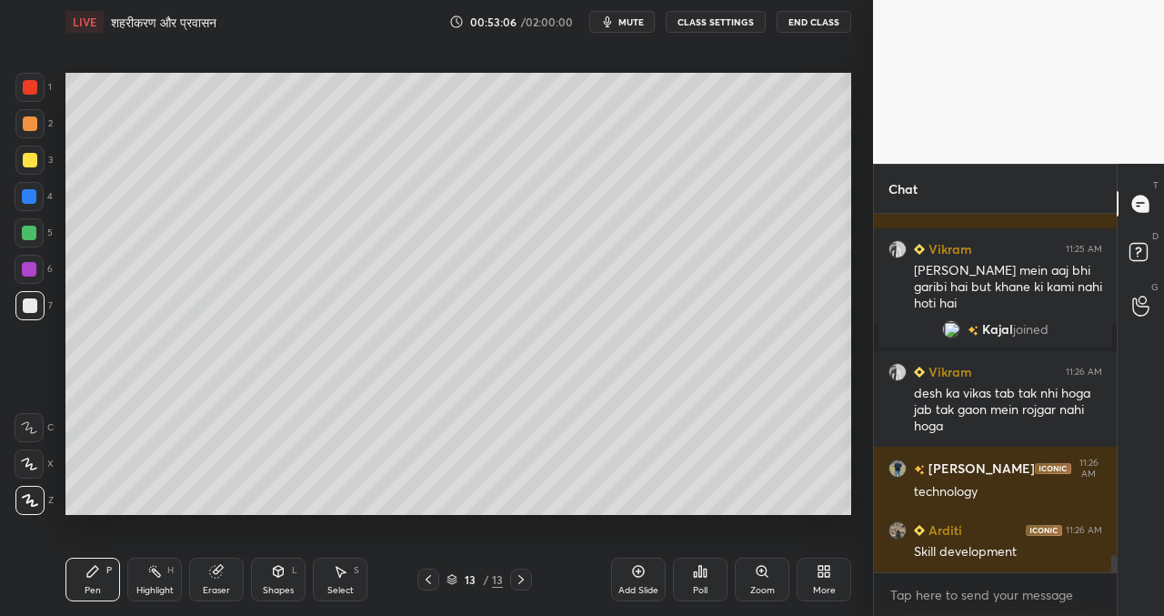
click at [521, 516] on div "Setting up your live class Poll for secs No correct answer Start poll" at bounding box center [458, 293] width 800 height 499
click at [554, 519] on div "Setting up your live class Poll for secs No correct answer Start poll" at bounding box center [458, 293] width 800 height 499
click at [572, 517] on div "Setting up your live class Poll for secs No correct answer Start poll" at bounding box center [458, 293] width 800 height 499
click at [582, 515] on div "Setting up your live class Poll for secs No correct answer Start poll" at bounding box center [458, 293] width 800 height 499
drag, startPoint x: 639, startPoint y: 568, endPoint x: 626, endPoint y: 557, distance: 17.5
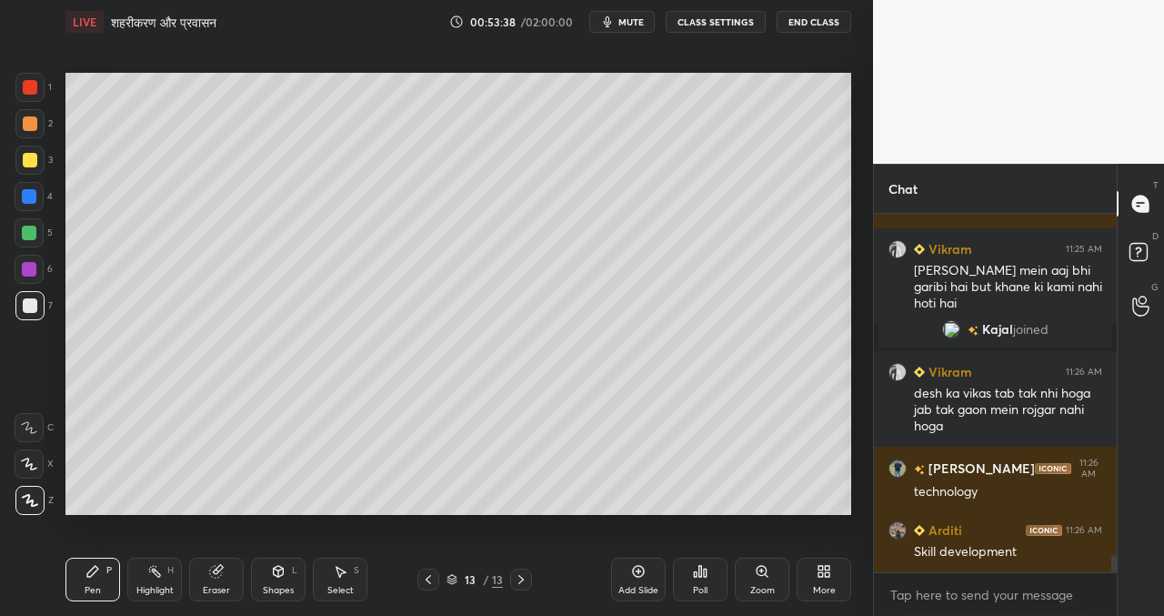
click at [638, 567] on icon at bounding box center [638, 571] width 15 height 15
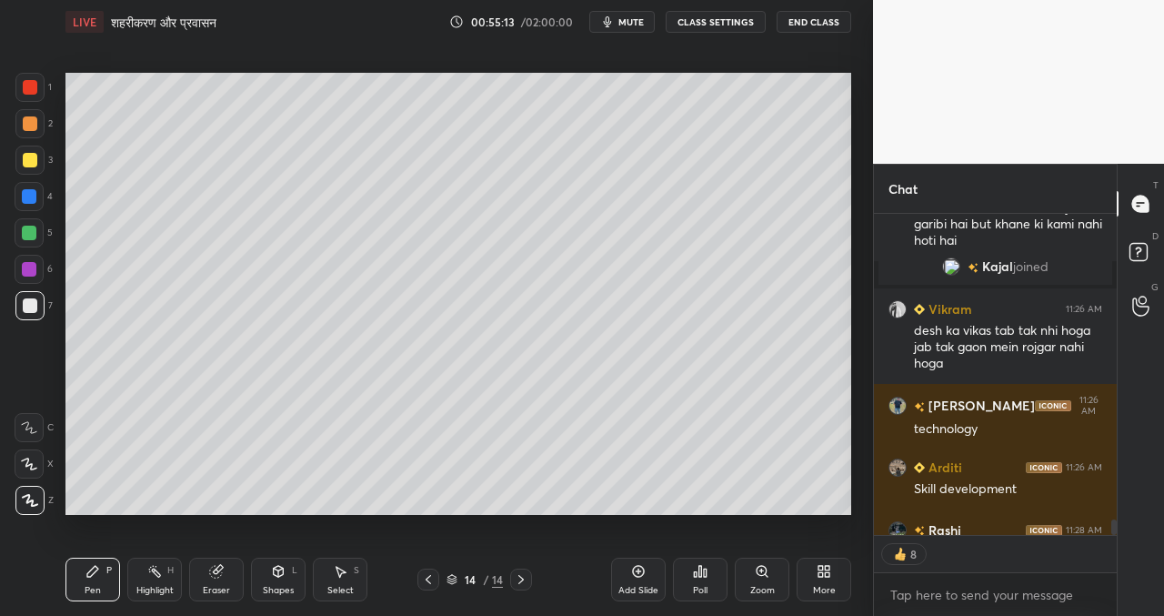
scroll to position [7159, 0]
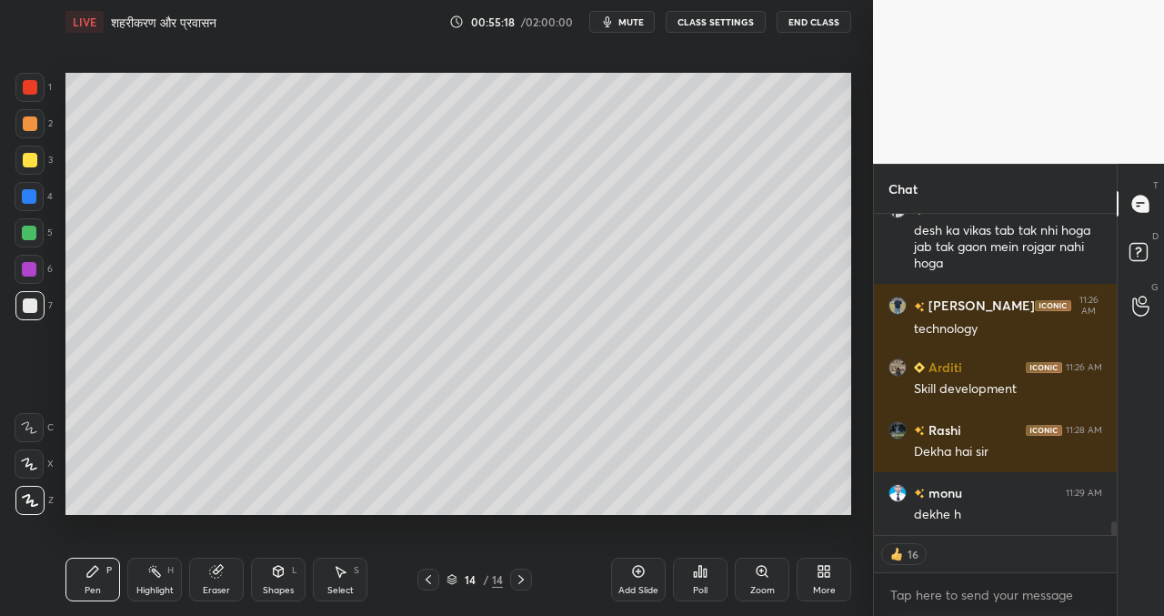
click at [646, 23] on button "mute" at bounding box center [621, 22] width 65 height 22
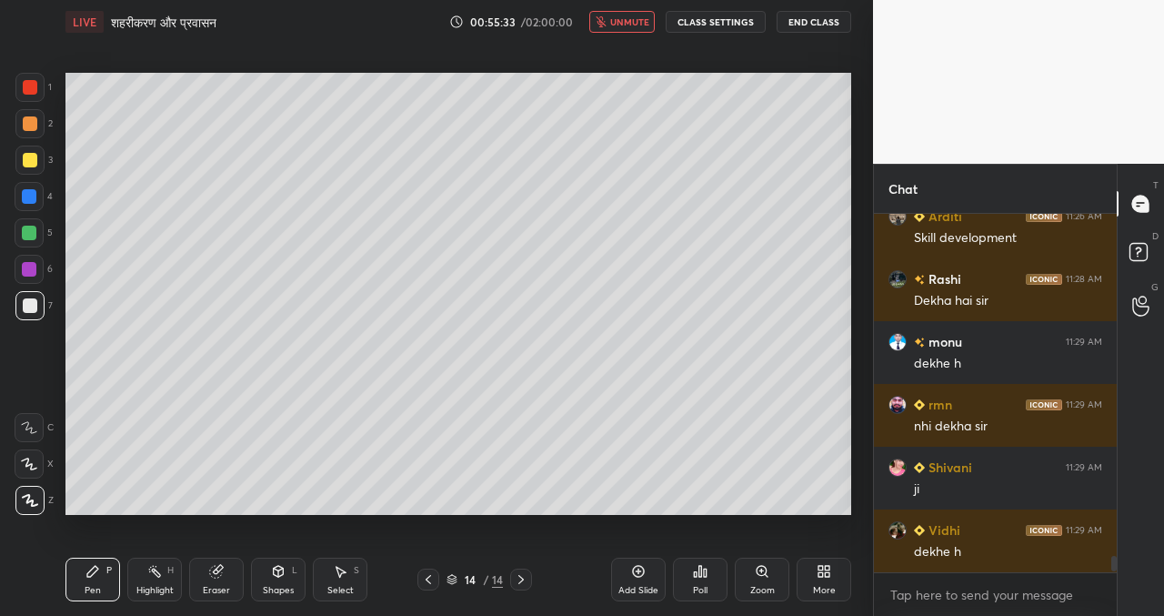
scroll to position [7372, 0]
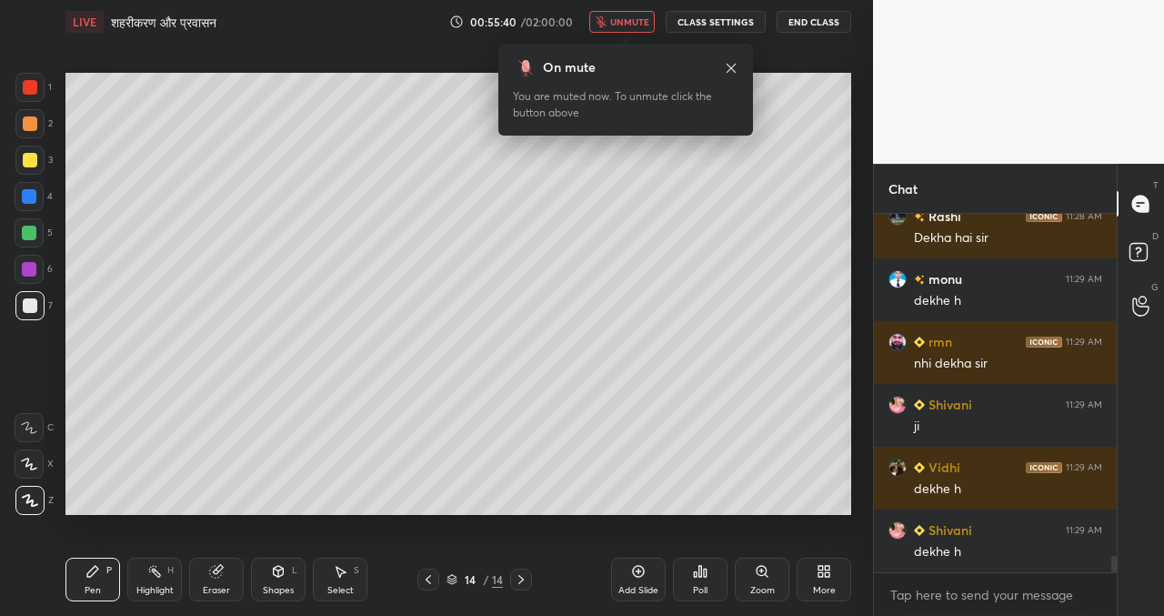
click at [627, 21] on span "unmute" at bounding box center [629, 21] width 39 height 13
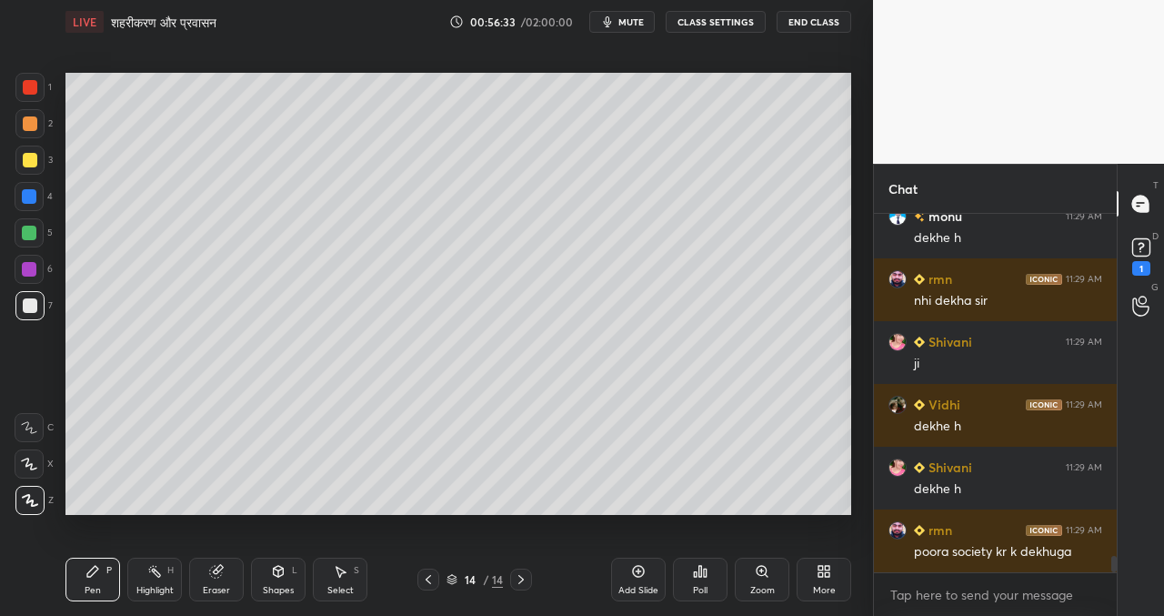
scroll to position [7513, 0]
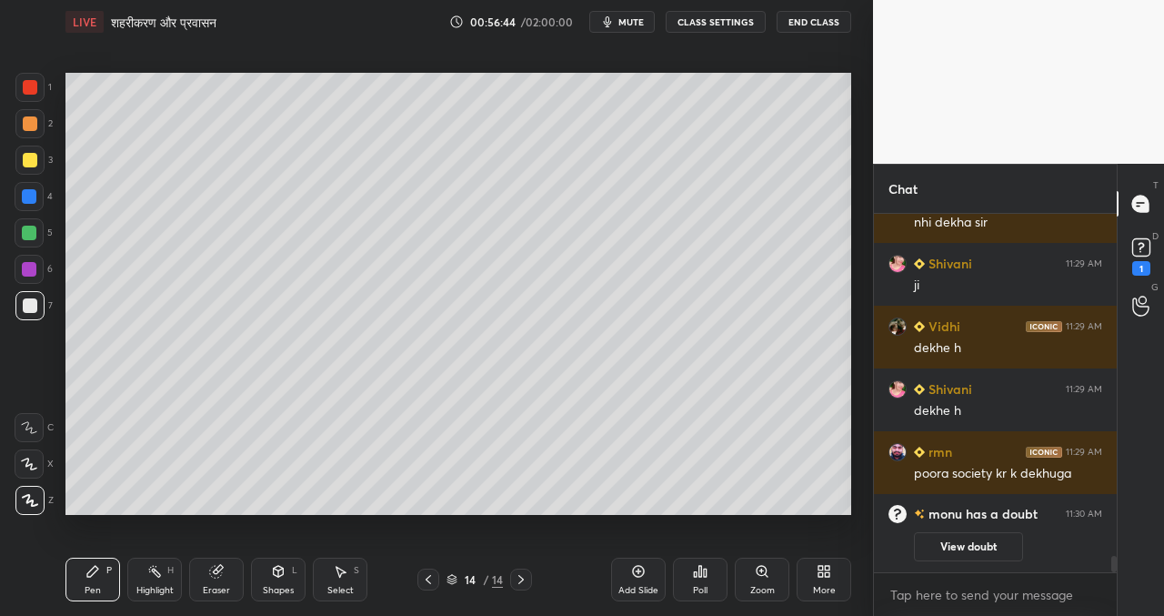
drag, startPoint x: 947, startPoint y: 545, endPoint x: 936, endPoint y: 542, distance: 11.2
click at [947, 545] on button "View doubt" at bounding box center [968, 546] width 109 height 29
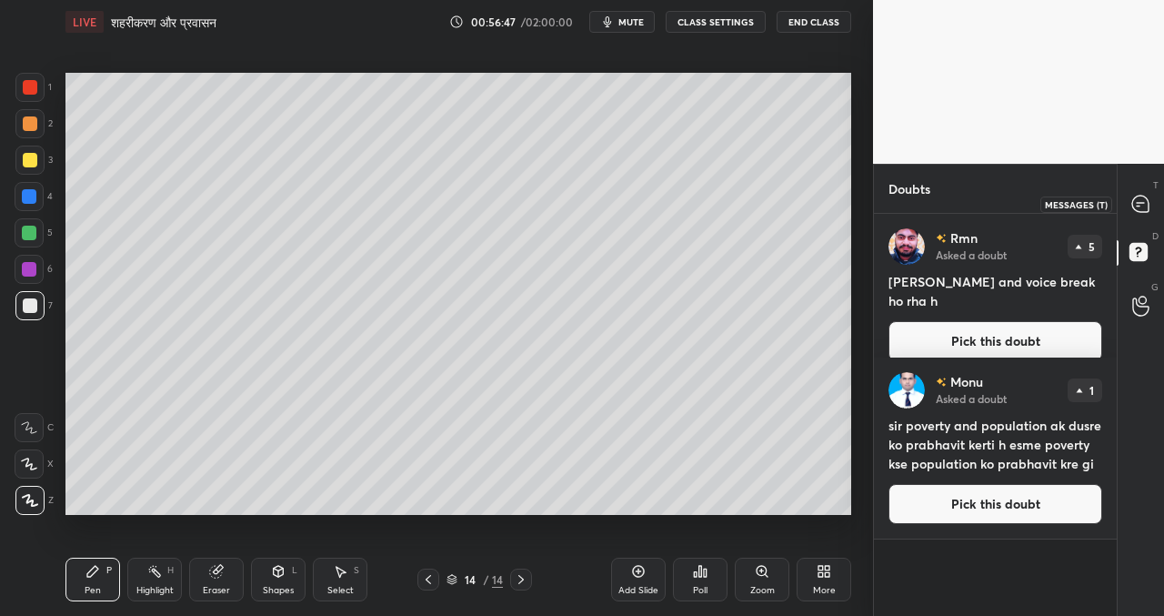
drag, startPoint x: 1148, startPoint y: 203, endPoint x: 1121, endPoint y: 207, distance: 27.7
click at [1148, 203] on icon at bounding box center [1140, 204] width 19 height 19
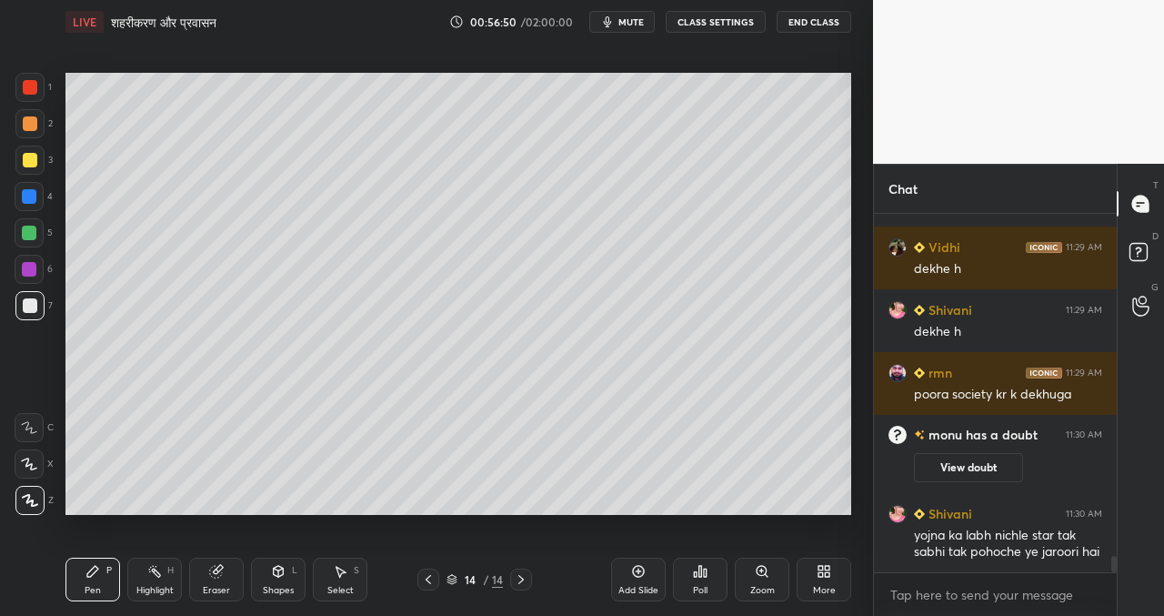
scroll to position [7594, 0]
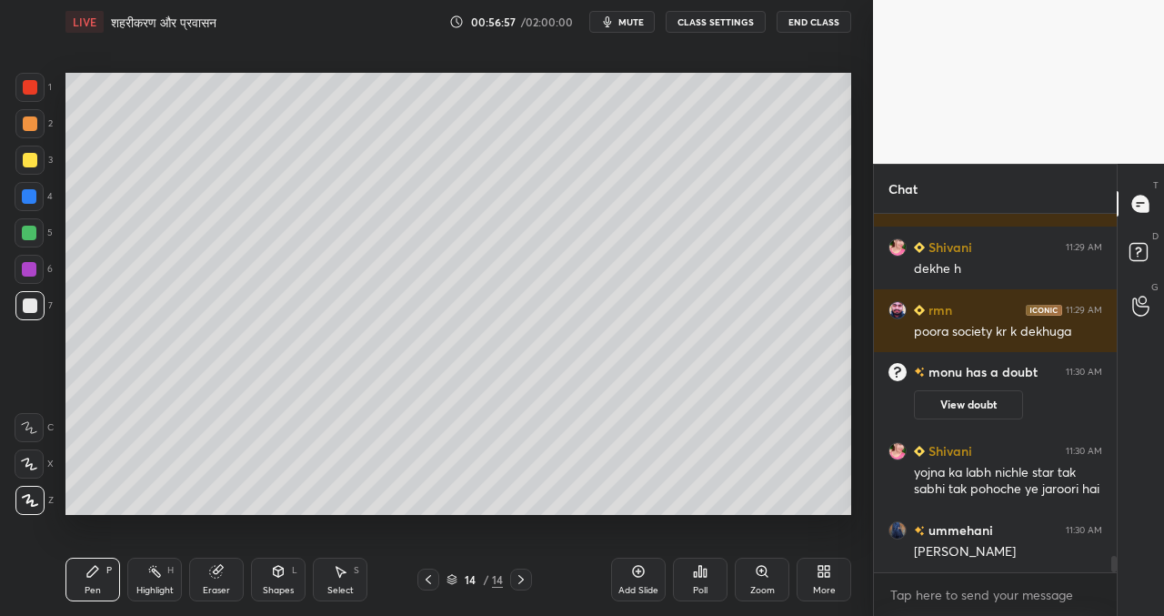
click at [632, 570] on icon at bounding box center [638, 571] width 15 height 15
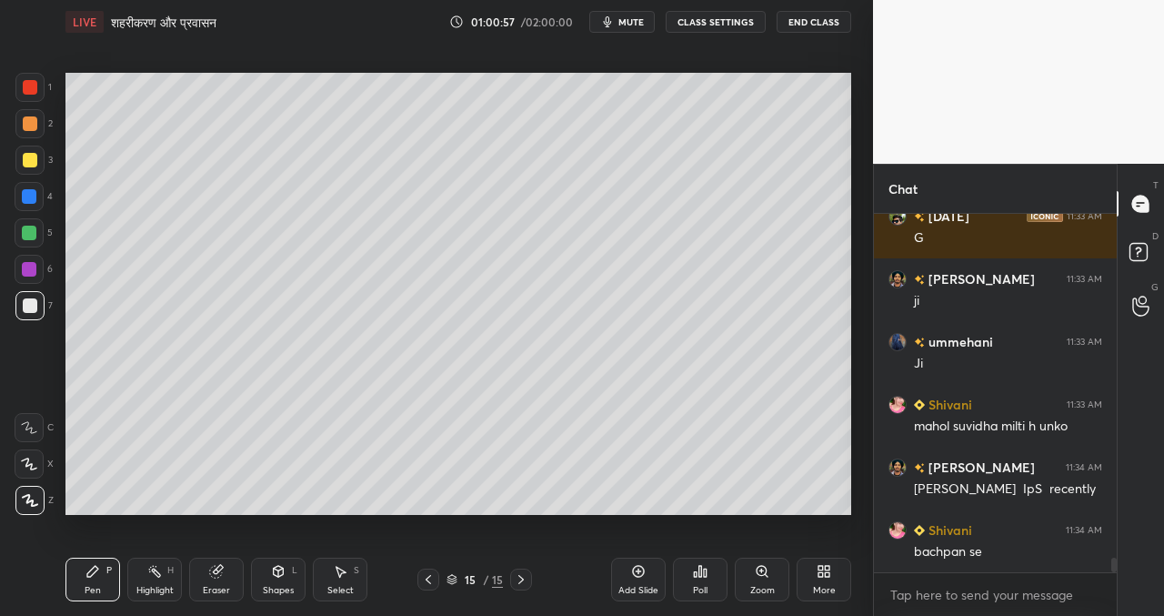
scroll to position [8740, 0]
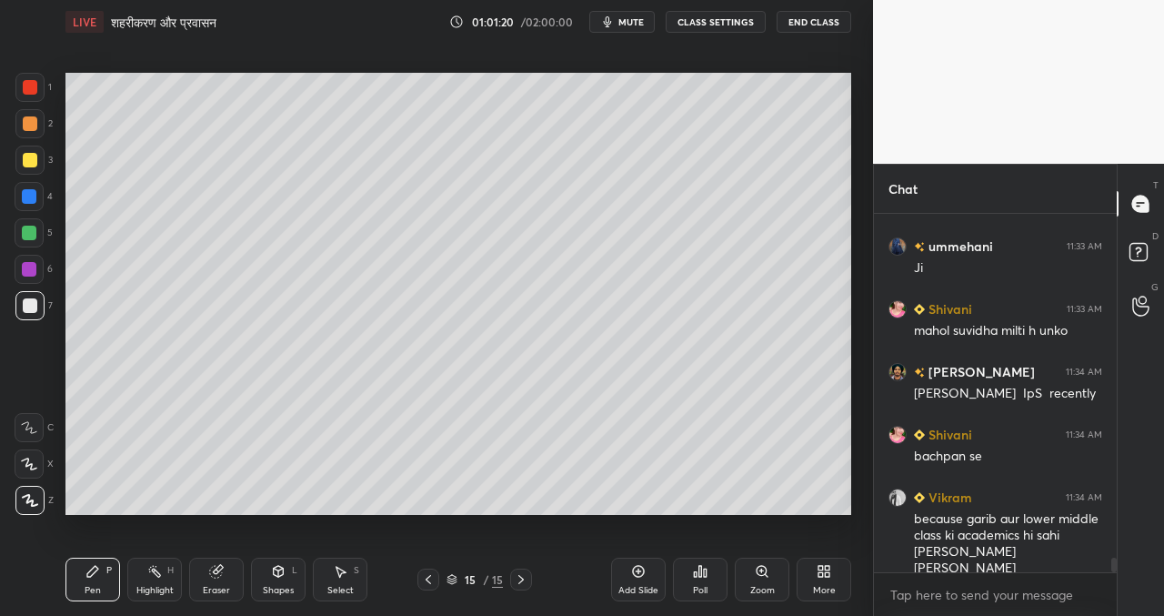
click at [431, 579] on icon at bounding box center [428, 579] width 15 height 15
drag, startPoint x: 520, startPoint y: 579, endPoint x: 484, endPoint y: 552, distance: 45.5
click at [520, 576] on icon at bounding box center [521, 579] width 15 height 15
drag, startPoint x: 643, startPoint y: 569, endPoint x: 616, endPoint y: 550, distance: 33.3
click at [642, 566] on icon at bounding box center [639, 572] width 12 height 12
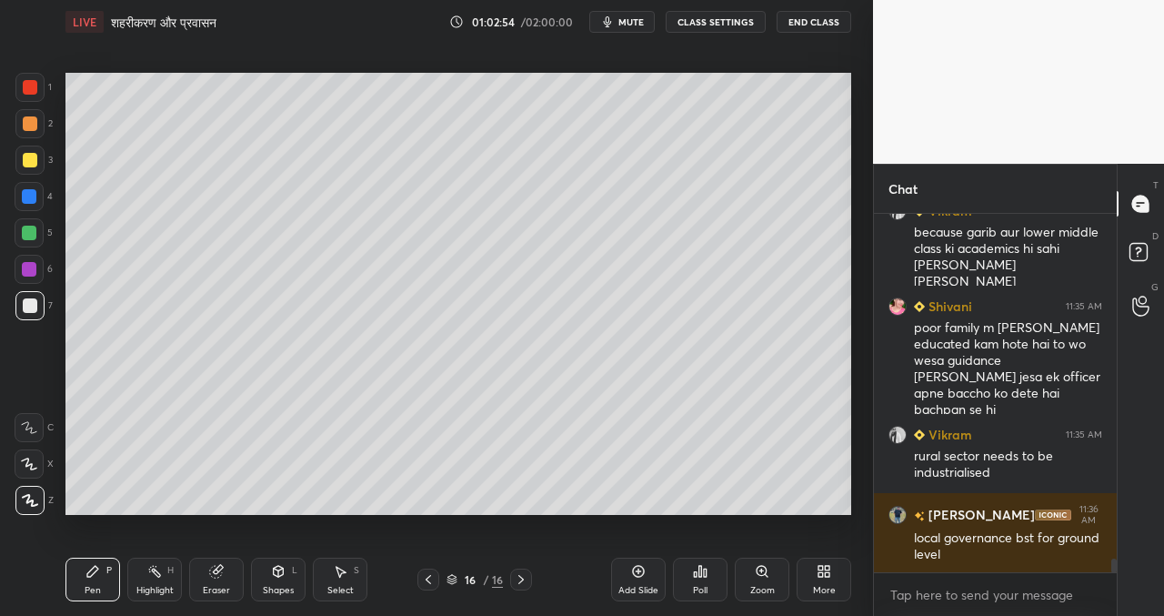
scroll to position [9089, 0]
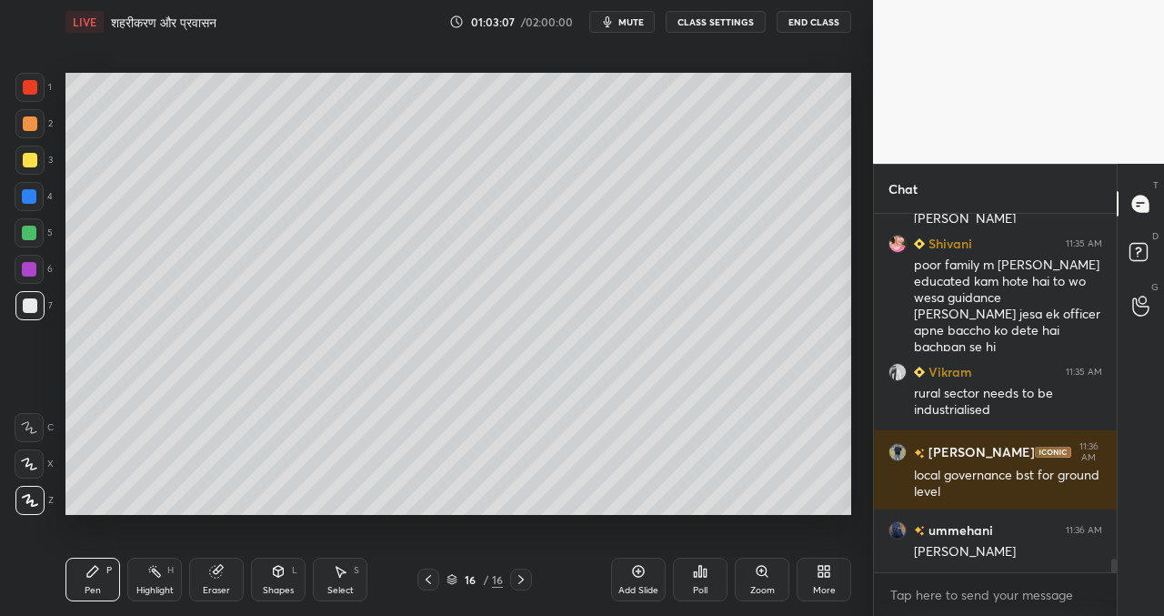
drag, startPoint x: 637, startPoint y: 574, endPoint x: 616, endPoint y: 575, distance: 21.8
click at [637, 573] on icon at bounding box center [638, 571] width 15 height 15
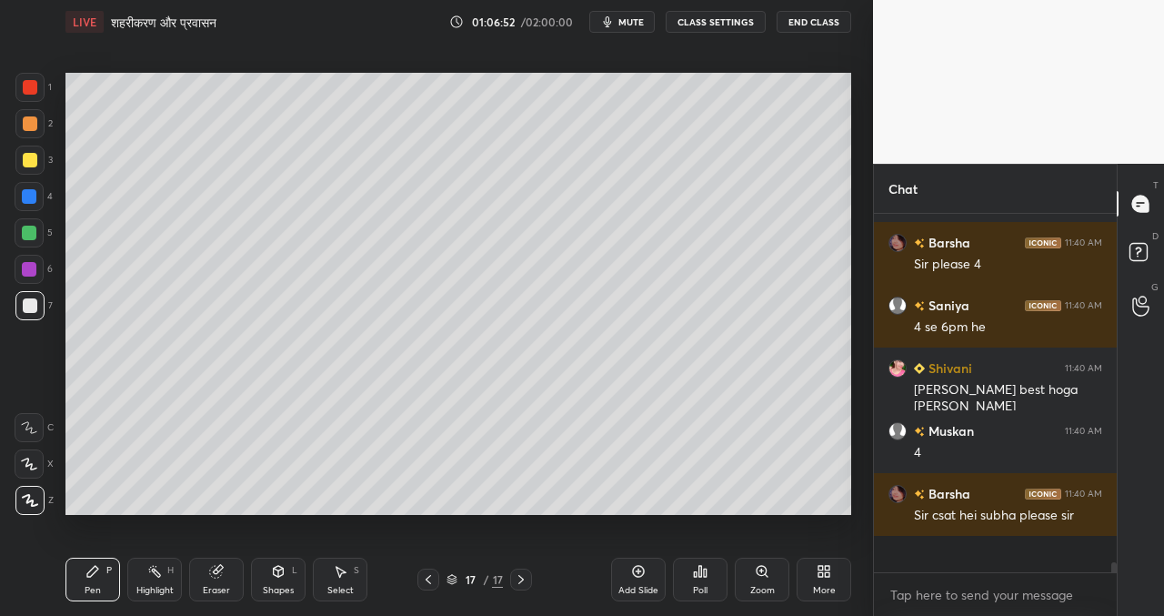
scroll to position [10915, 0]
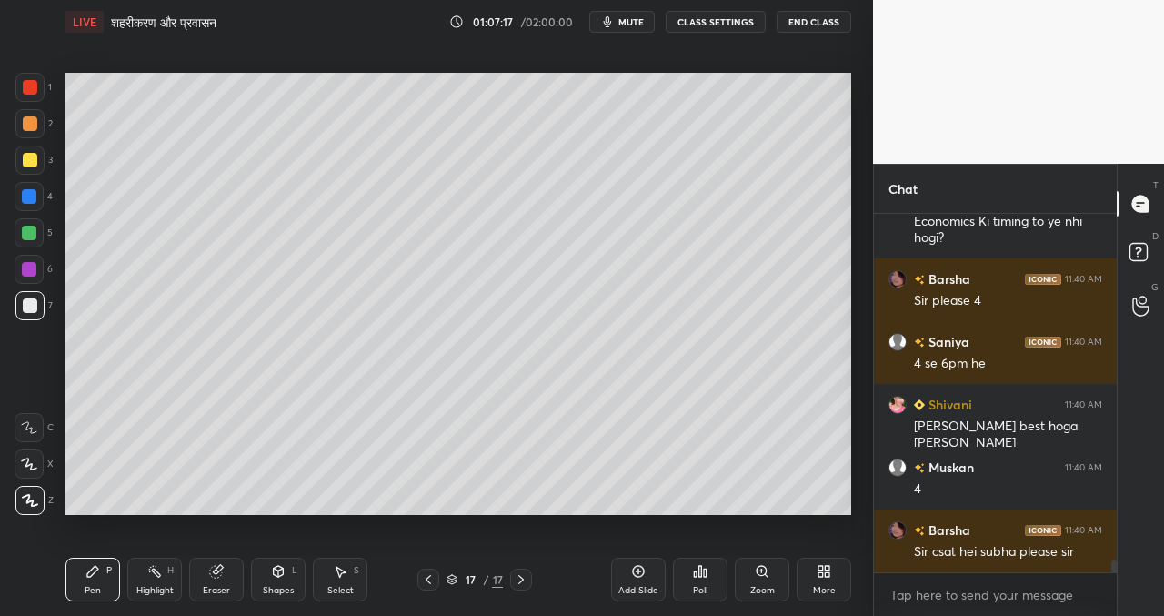
click at [693, 516] on div "Setting up your live class Poll for secs No correct answer Start poll" at bounding box center [458, 293] width 800 height 499
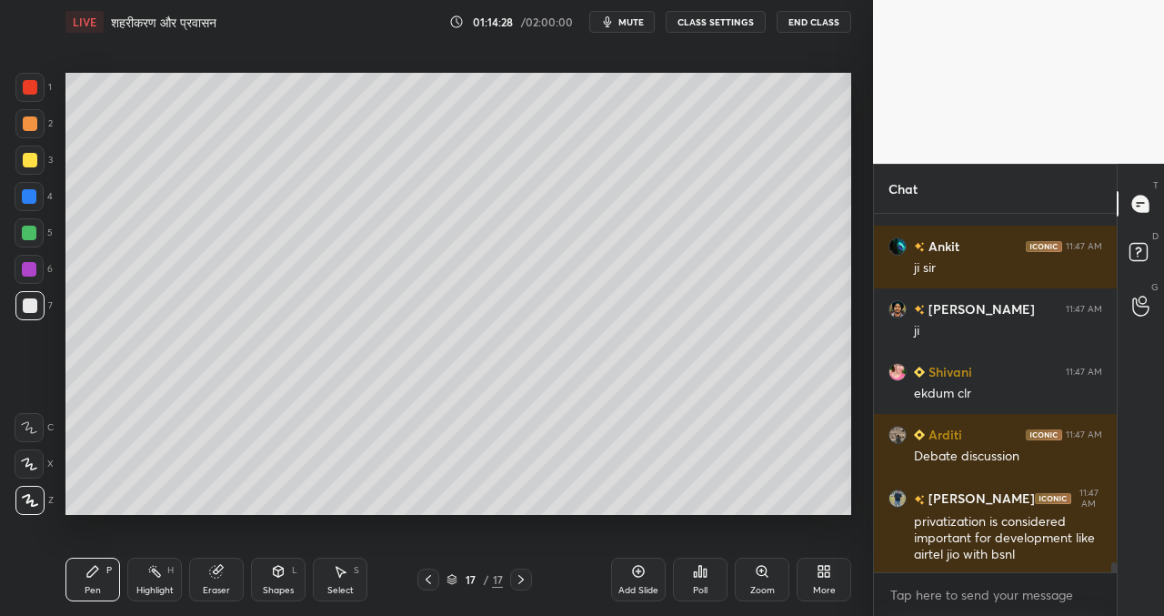
scroll to position [12827, 0]
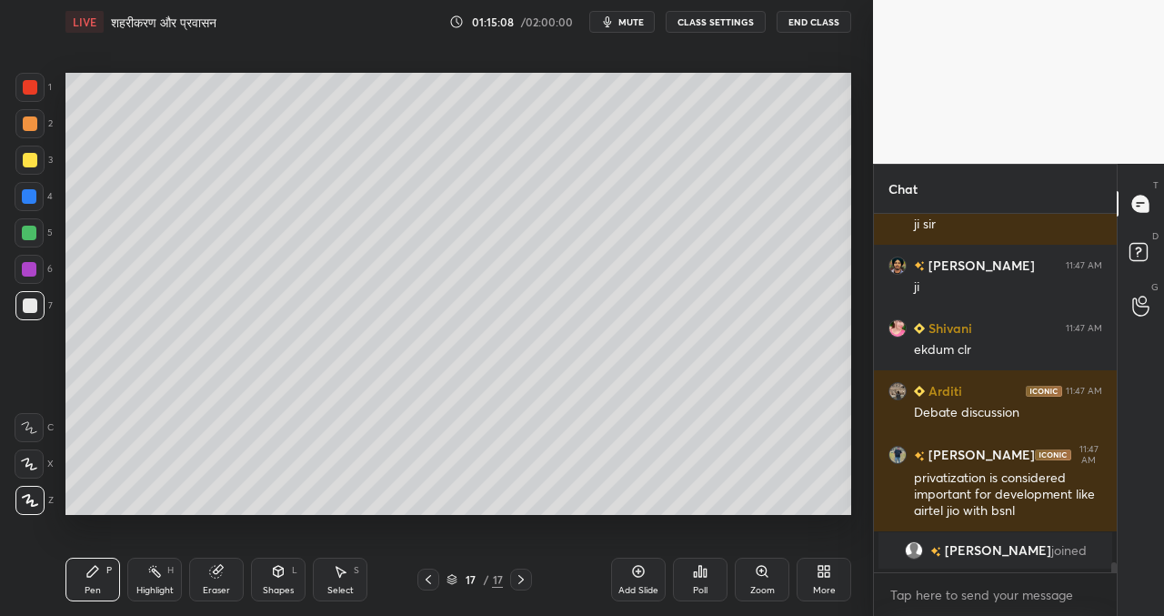
drag, startPoint x: 635, startPoint y: 573, endPoint x: 609, endPoint y: 568, distance: 25.9
click at [636, 571] on icon at bounding box center [638, 571] width 15 height 15
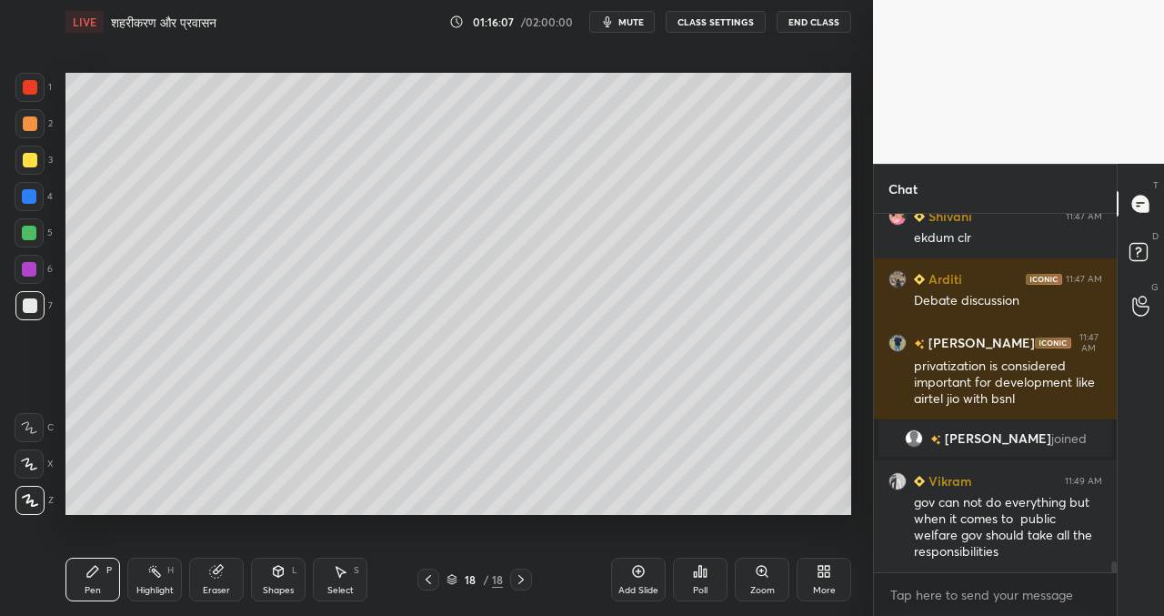
click at [602, 515] on div "Setting up your live class Poll for secs No correct answer Start poll" at bounding box center [458, 293] width 800 height 499
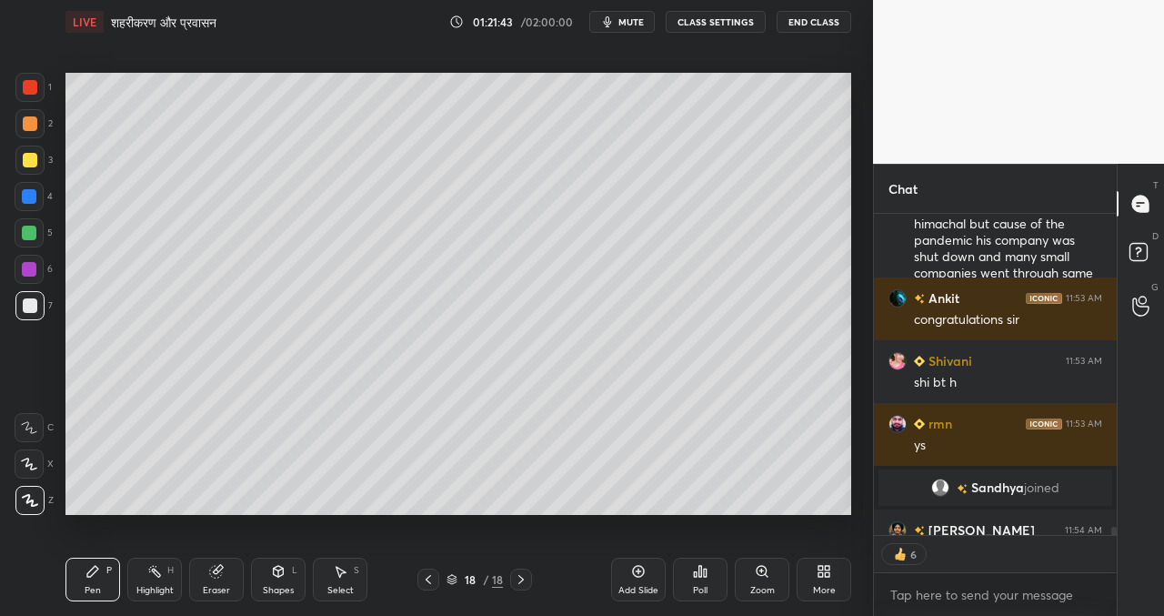
scroll to position [12225, 0]
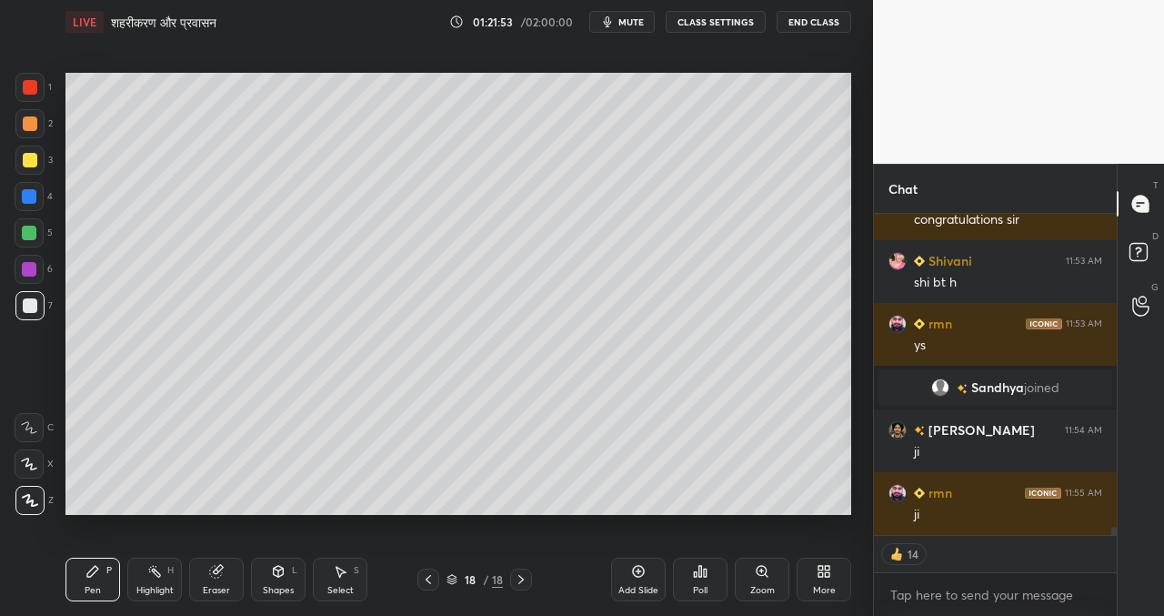
click at [636, 575] on icon at bounding box center [639, 572] width 12 height 12
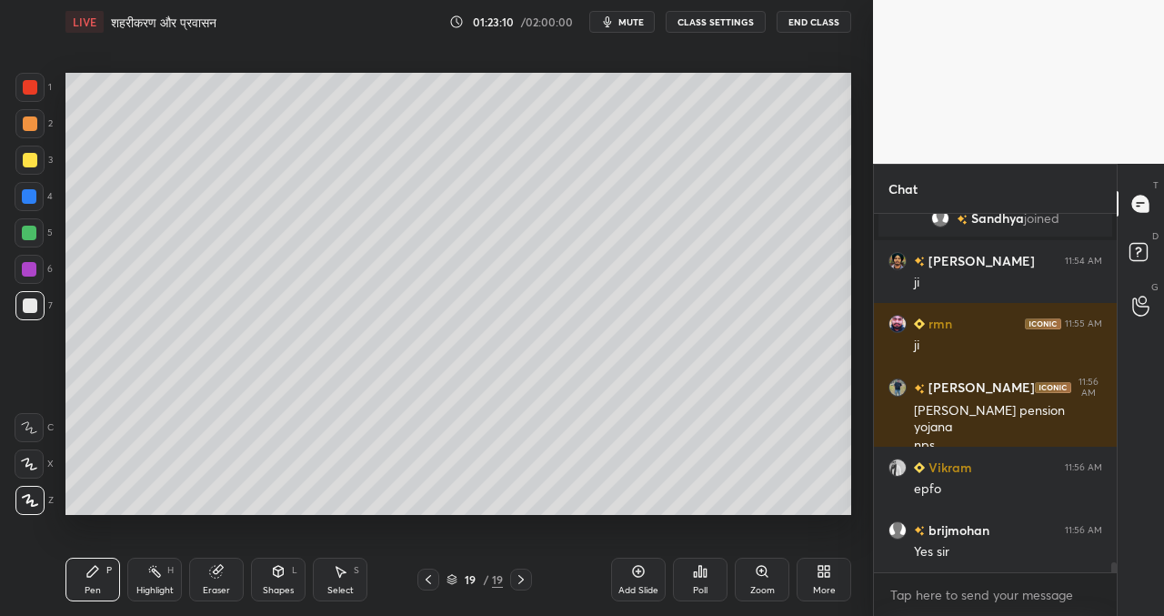
scroll to position [12457, 0]
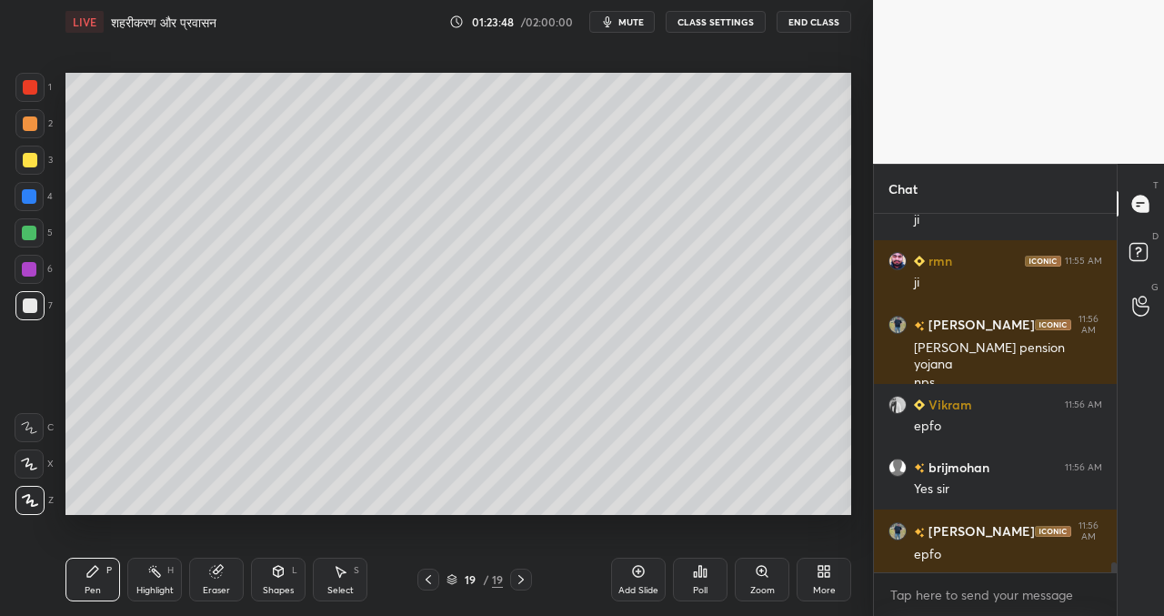
click at [646, 575] on div "Add Slide" at bounding box center [638, 579] width 55 height 44
click at [635, 572] on icon at bounding box center [638, 571] width 15 height 15
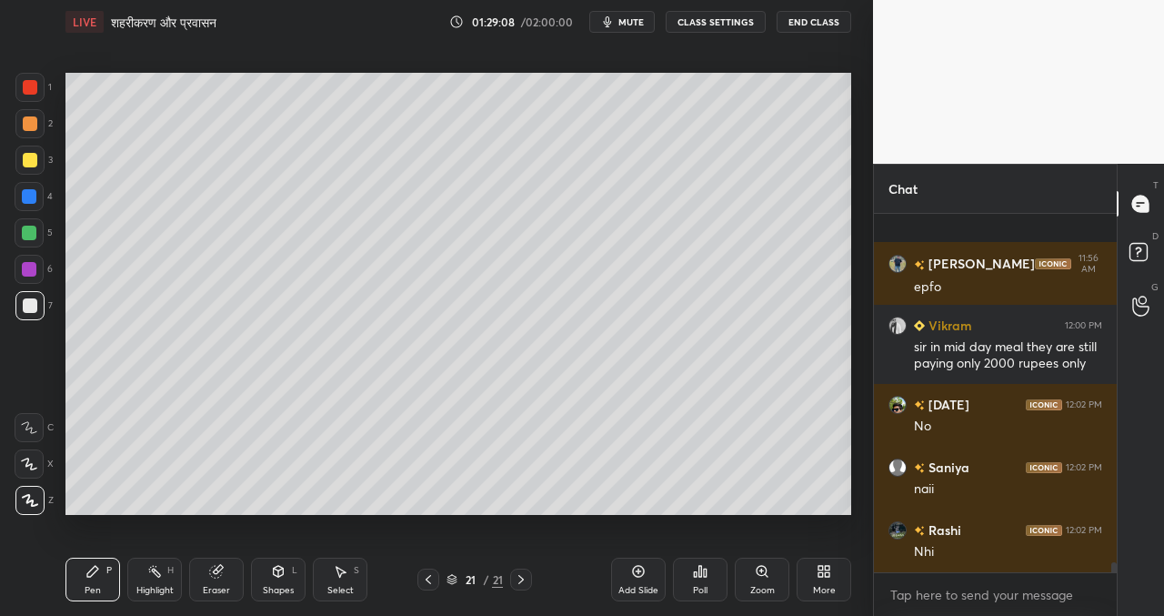
scroll to position [12852, 0]
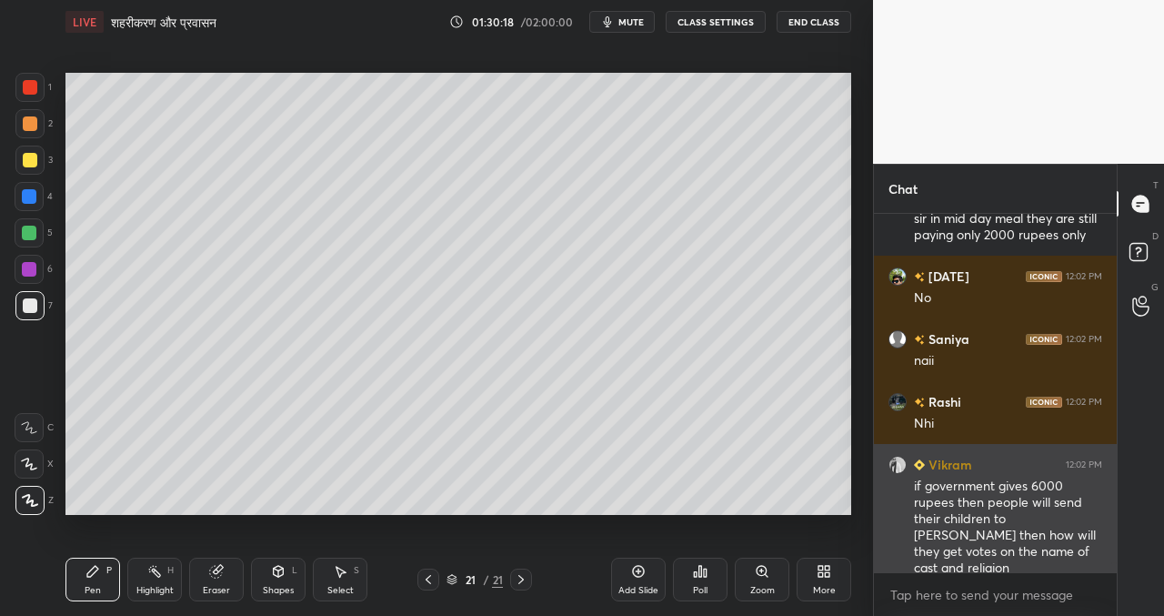
click at [897, 471] on img "grid" at bounding box center [897, 465] width 18 height 18
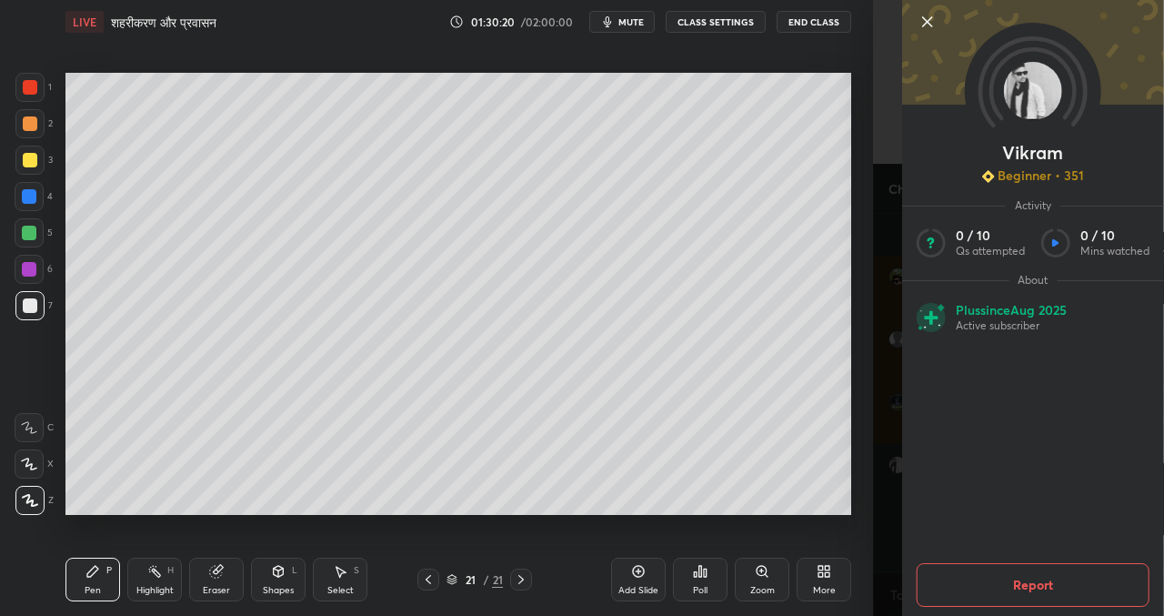
click at [933, 22] on icon at bounding box center [928, 22] width 22 height 22
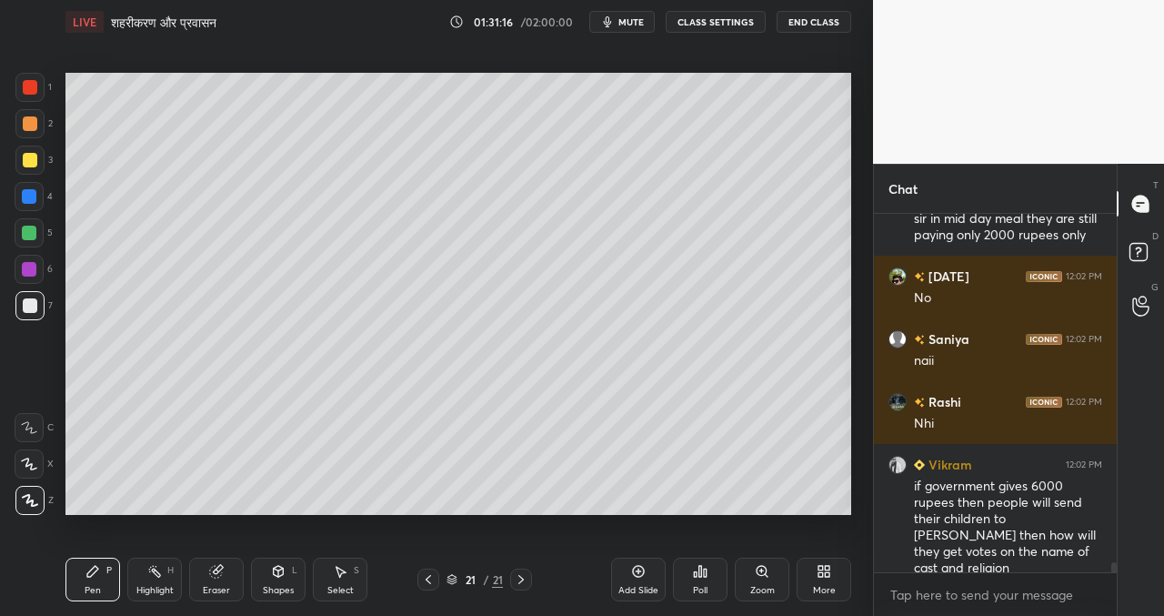
scroll to position [12915, 0]
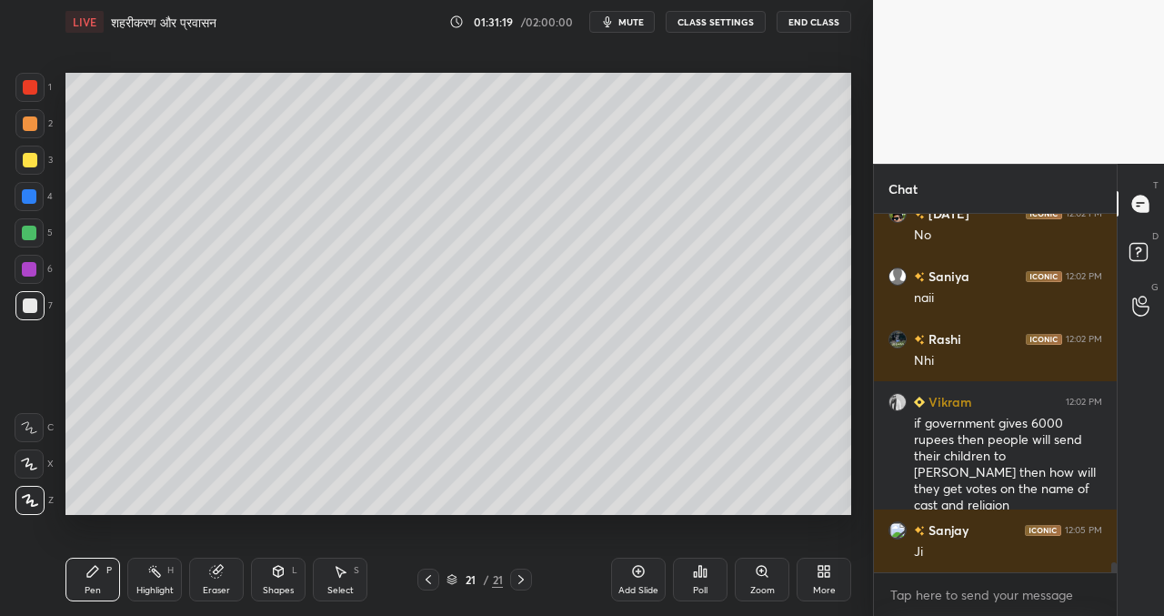
click at [703, 572] on icon at bounding box center [700, 571] width 15 height 15
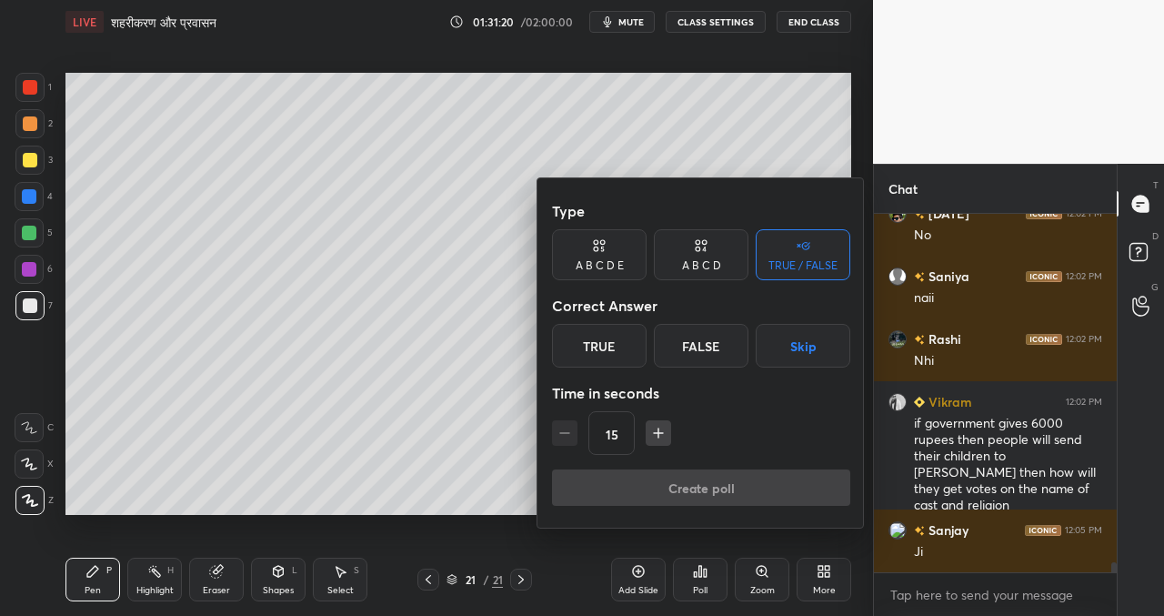
scroll to position [12978, 0]
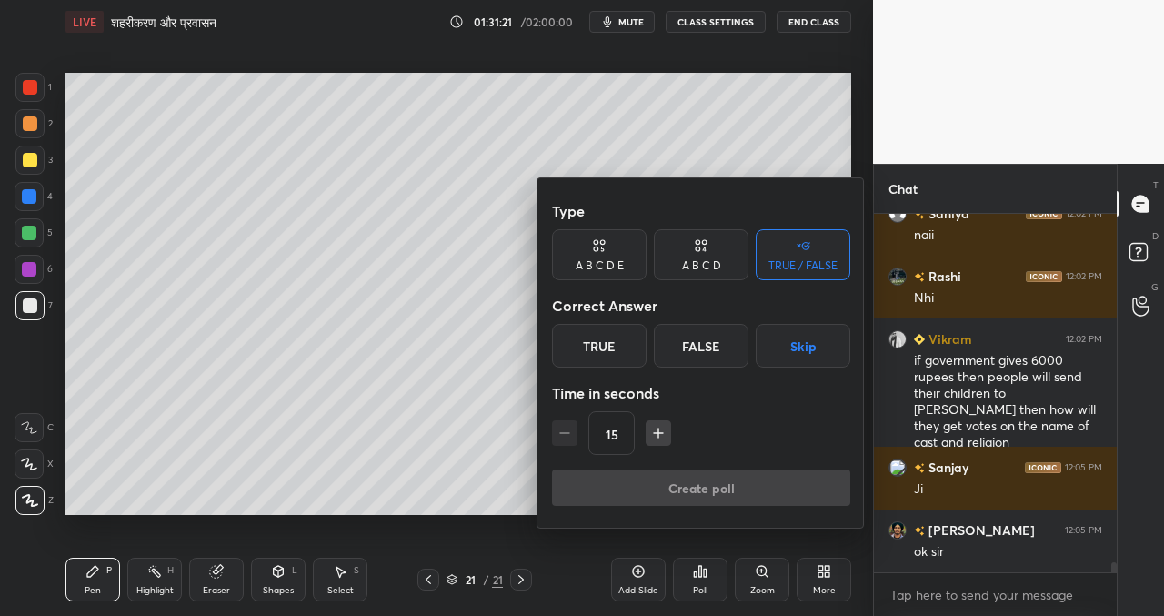
drag, startPoint x: 596, startPoint y: 346, endPoint x: 582, endPoint y: 336, distance: 17.7
click at [596, 340] on div "True" at bounding box center [599, 346] width 95 height 44
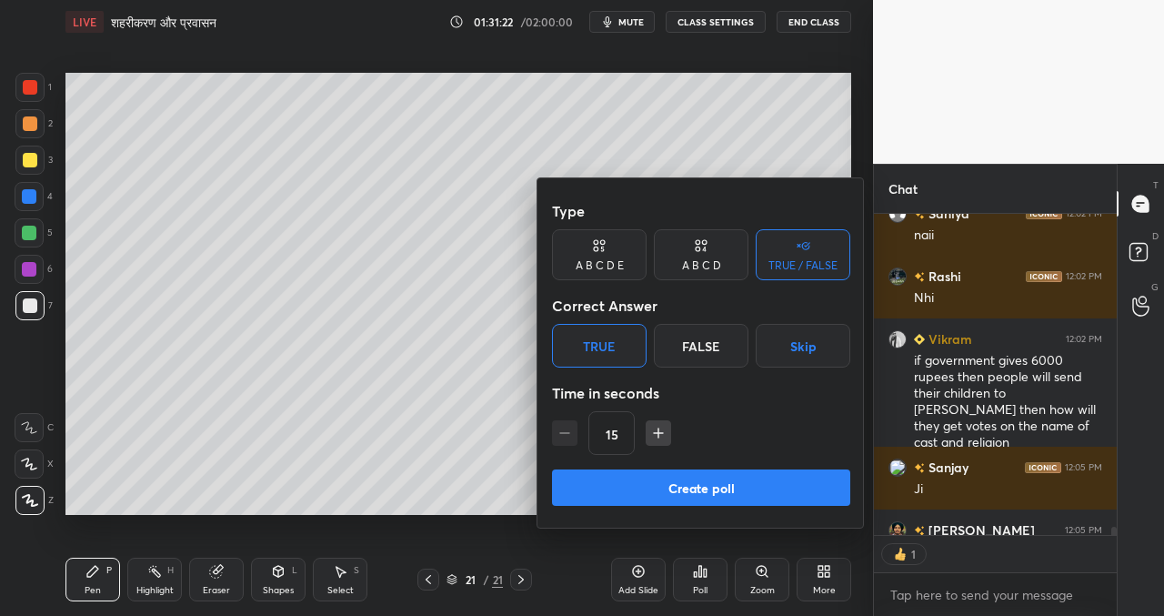
scroll to position [6, 6]
drag, startPoint x: 721, startPoint y: 486, endPoint x: 705, endPoint y: 485, distance: 16.5
click at [719, 486] on button "Create poll" at bounding box center [701, 487] width 298 height 36
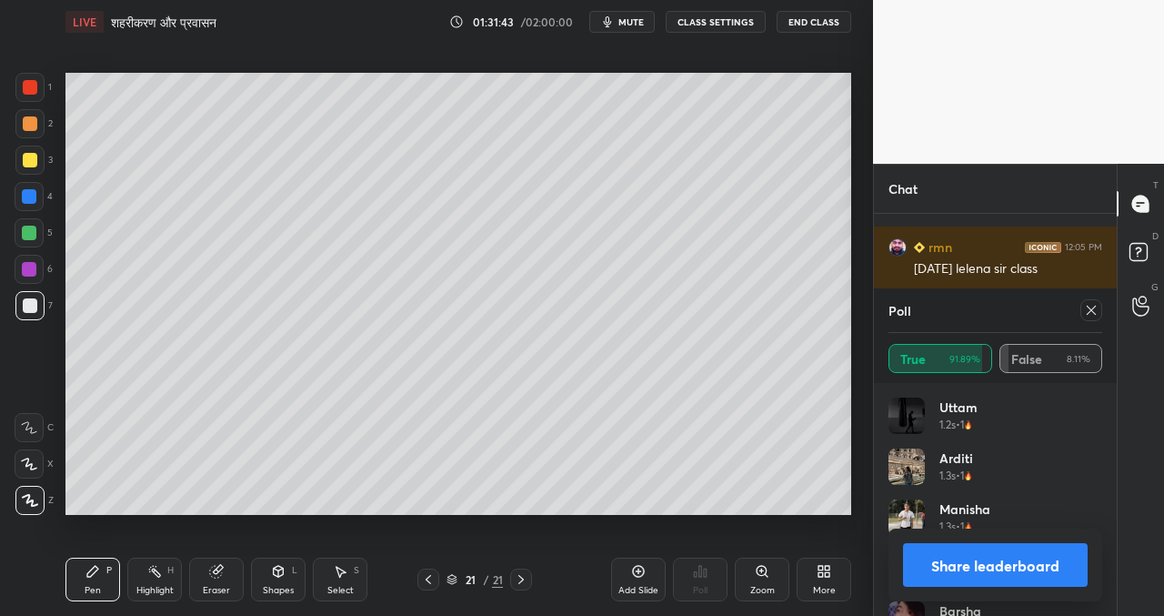
scroll to position [13574, 0]
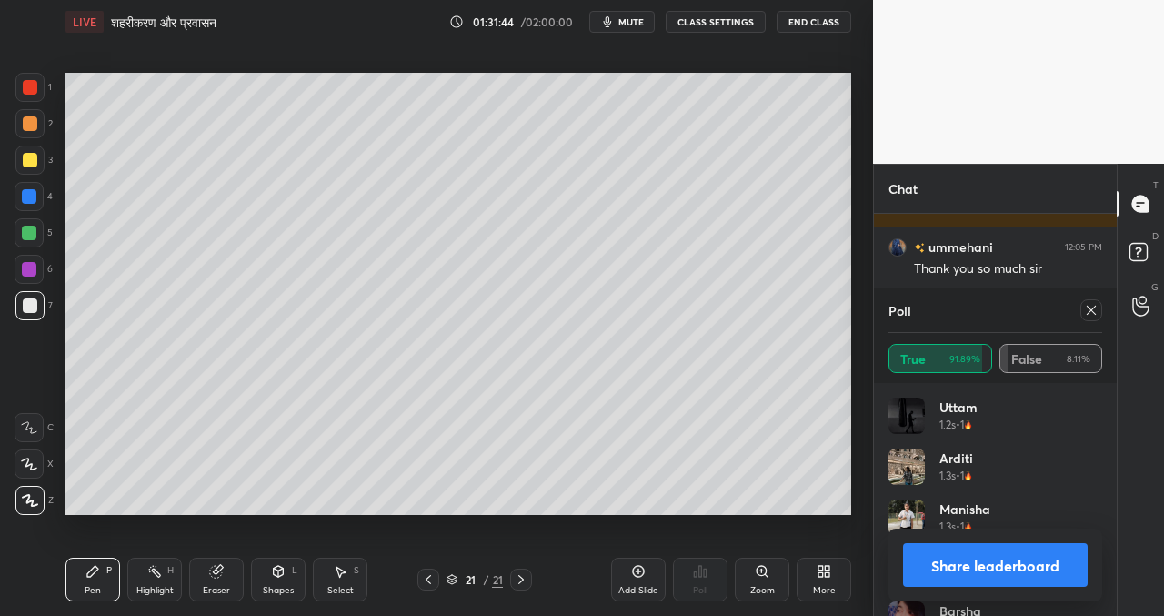
drag, startPoint x: 974, startPoint y: 569, endPoint x: 958, endPoint y: 565, distance: 16.1
click at [973, 569] on button "Share leaderboard" at bounding box center [995, 565] width 185 height 44
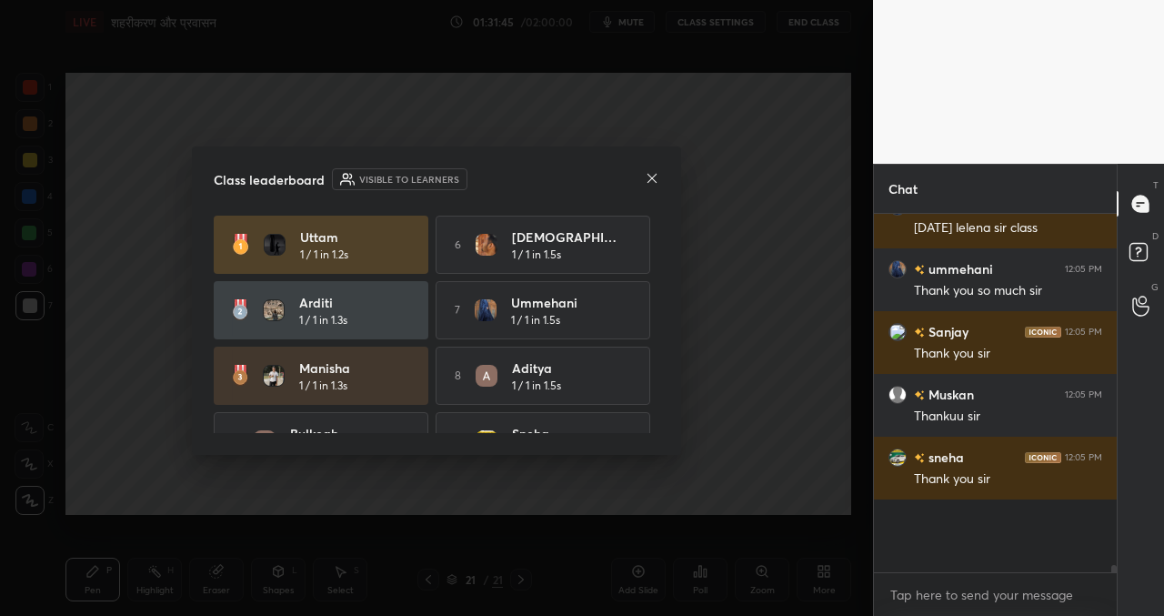
scroll to position [0, 0]
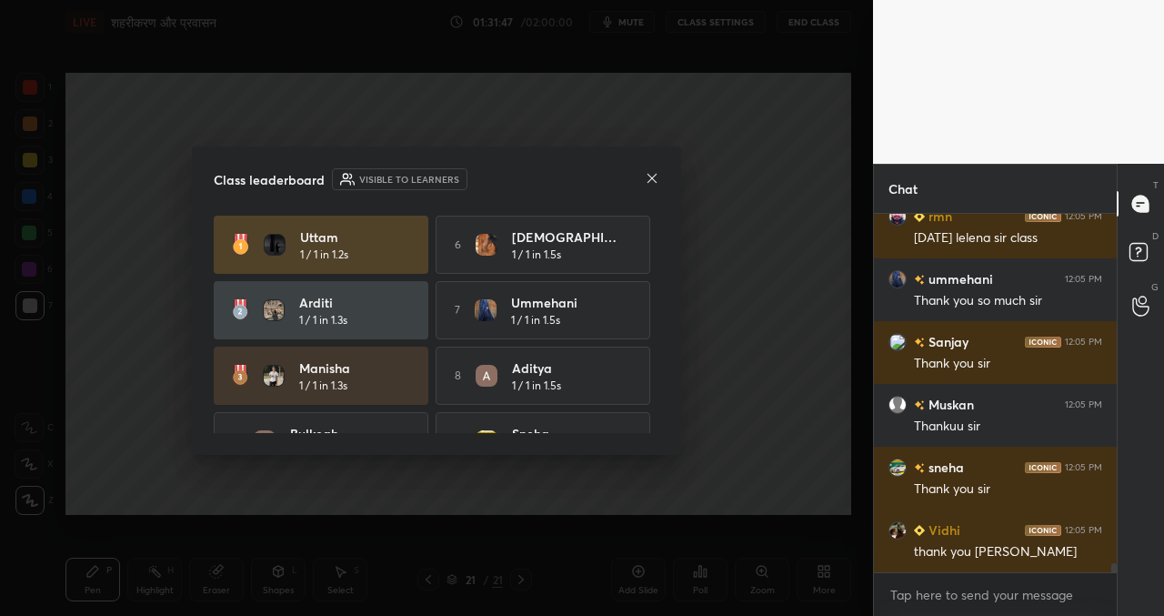
click at [662, 172] on div "Class leaderboard Visible to learners [PERSON_NAME] 1 / 1 in 1.2s 6 [DEMOGRAPHI…" at bounding box center [436, 300] width 489 height 308
click at [656, 177] on icon at bounding box center [652, 178] width 15 height 15
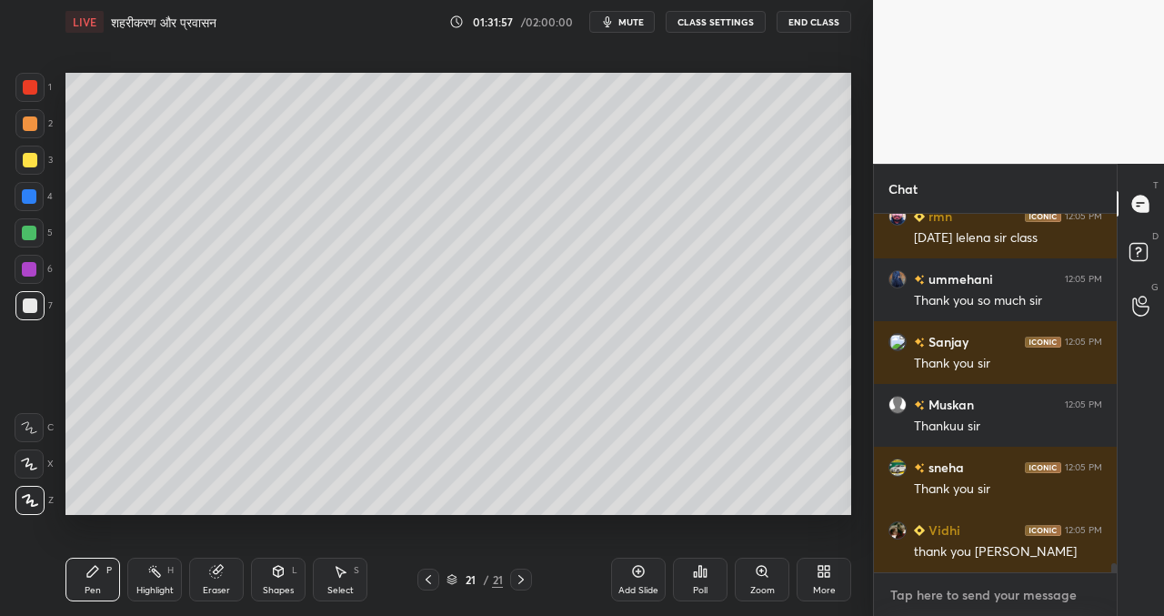
type textarea "x"
drag, startPoint x: 917, startPoint y: 591, endPoint x: 908, endPoint y: 585, distance: 10.4
click at [917, 592] on textarea at bounding box center [995, 594] width 214 height 29
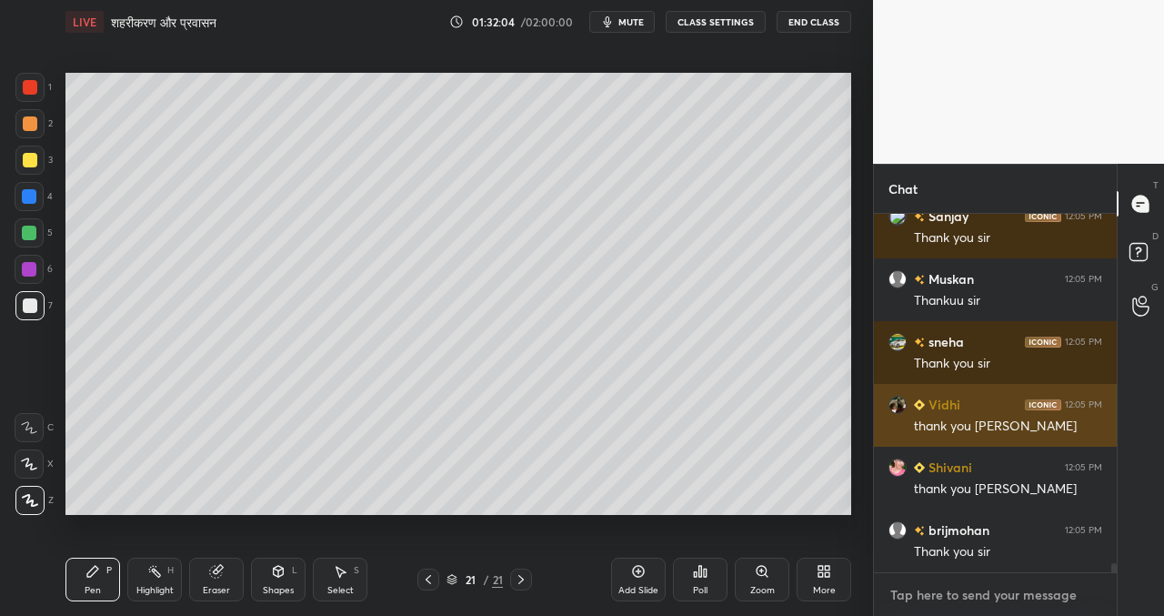
type textarea "j"
type textarea "x"
type textarea "ja"
type textarea "x"
type textarea "jai"
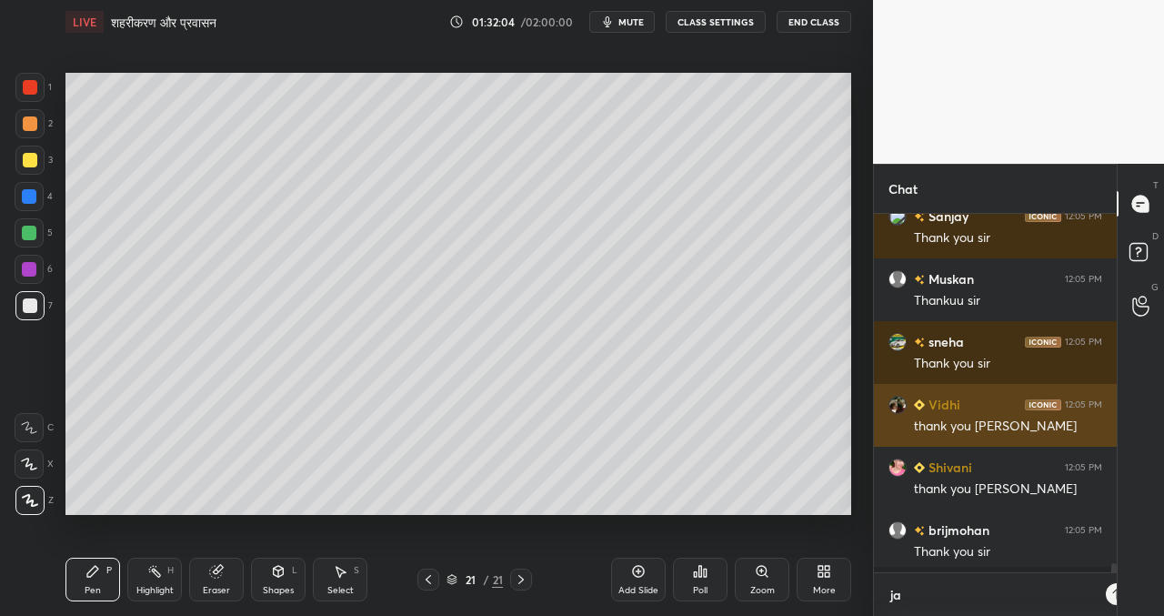
type textarea "x"
type textarea "[DEMOGRAPHIC_DATA]"
type textarea "x"
type textarea "[DEMOGRAPHIC_DATA]"
type textarea "x"
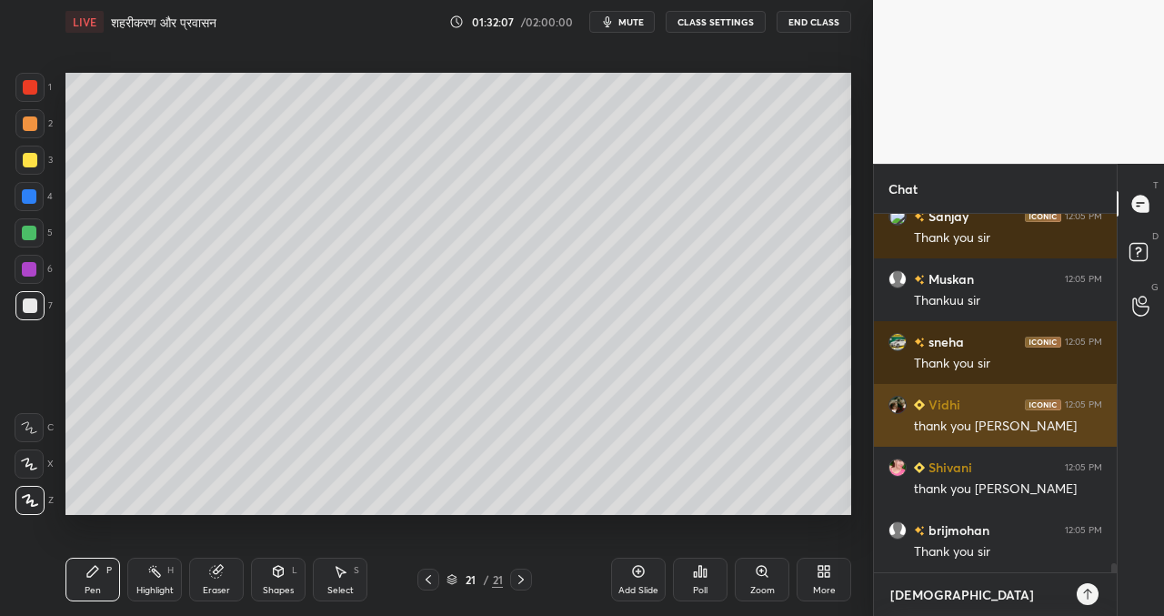
type textarea "[DEMOGRAPHIC_DATA]"
type textarea "x"
type textarea "[DEMOGRAPHIC_DATA]"
type textarea "x"
type textarea "[DEMOGRAPHIC_DATA]"
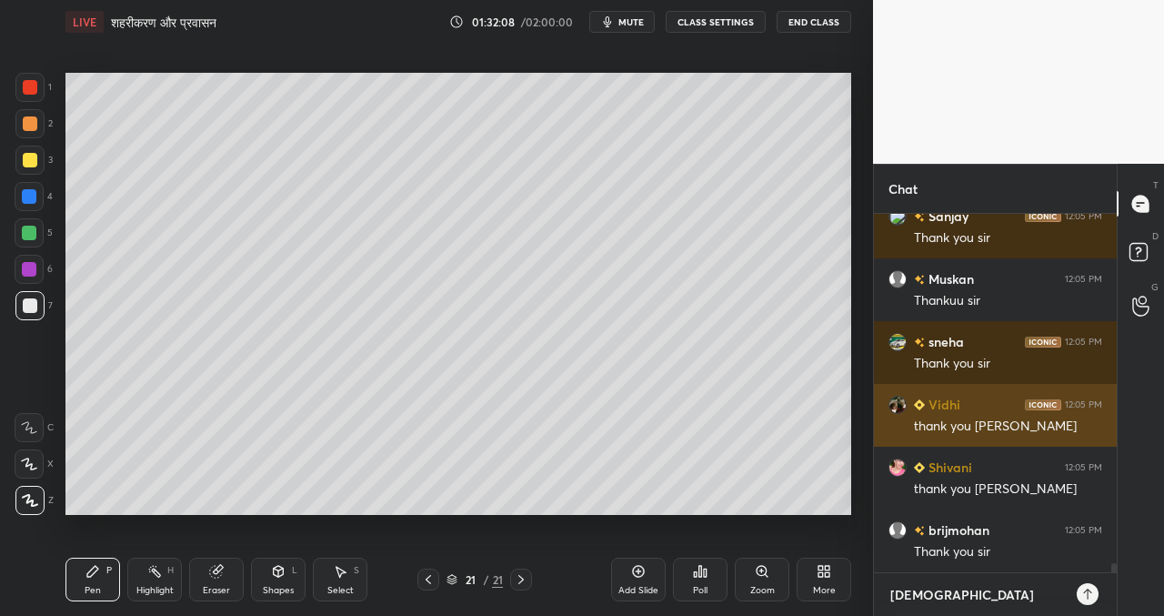
type textarea "x"
type textarea "jainatul8"
type textarea "x"
type textarea "[DEMOGRAPHIC_DATA]"
type textarea "x"
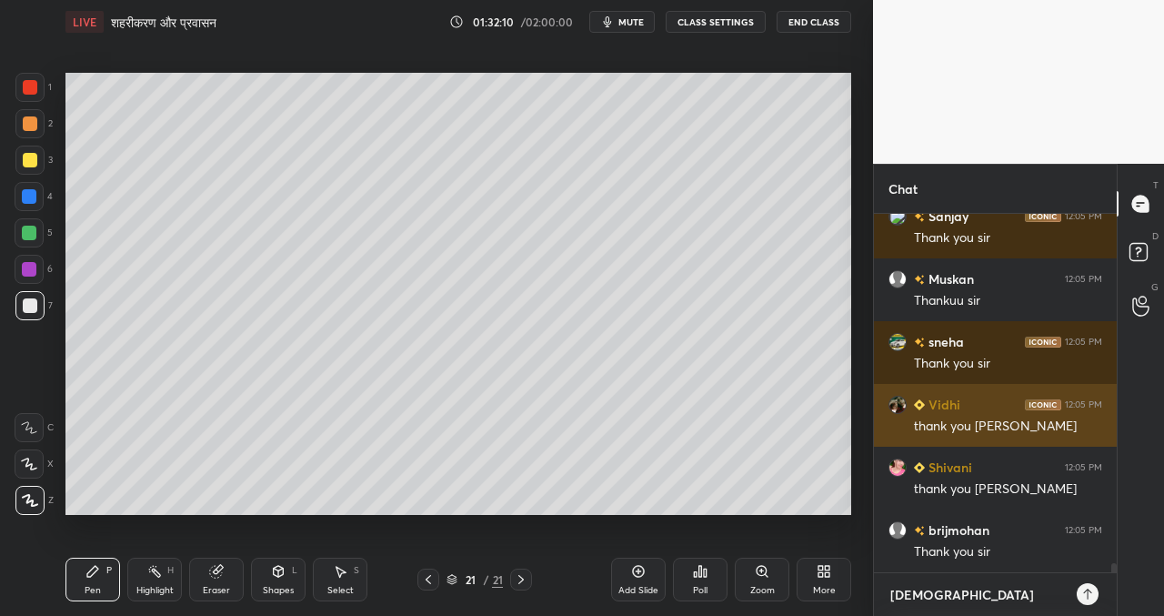
type textarea "jainatul86@"
type textarea "x"
type textarea "jainatul86@g"
type textarea "x"
type textarea "jainatul86@gm"
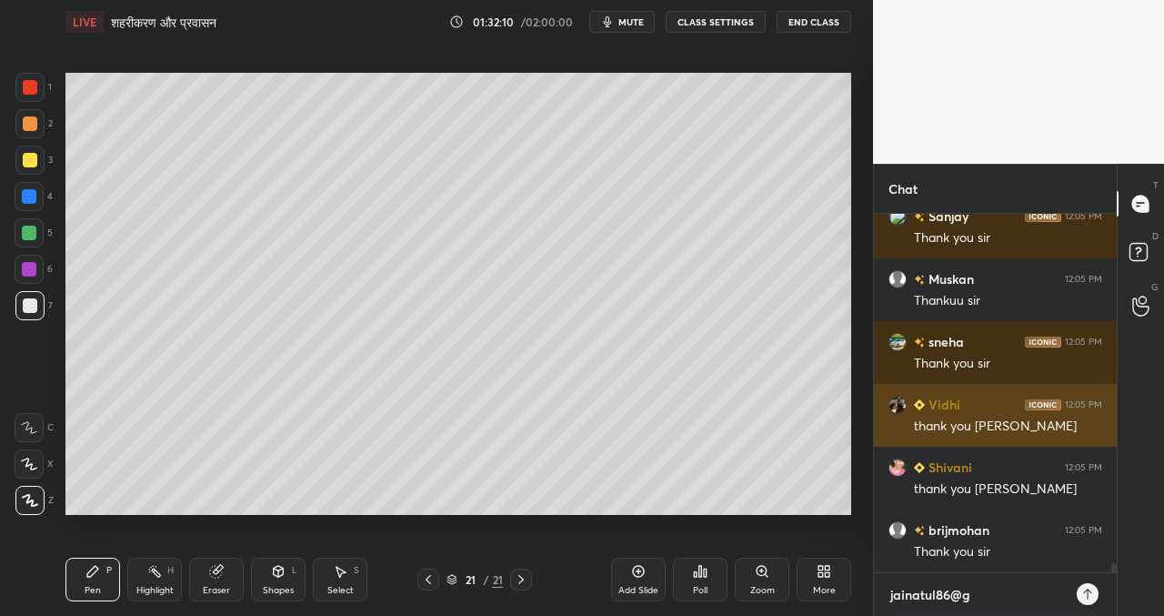
type textarea "x"
type textarea "jainatul86@gma"
type textarea "x"
type textarea "jainatul86@gmai"
type textarea "x"
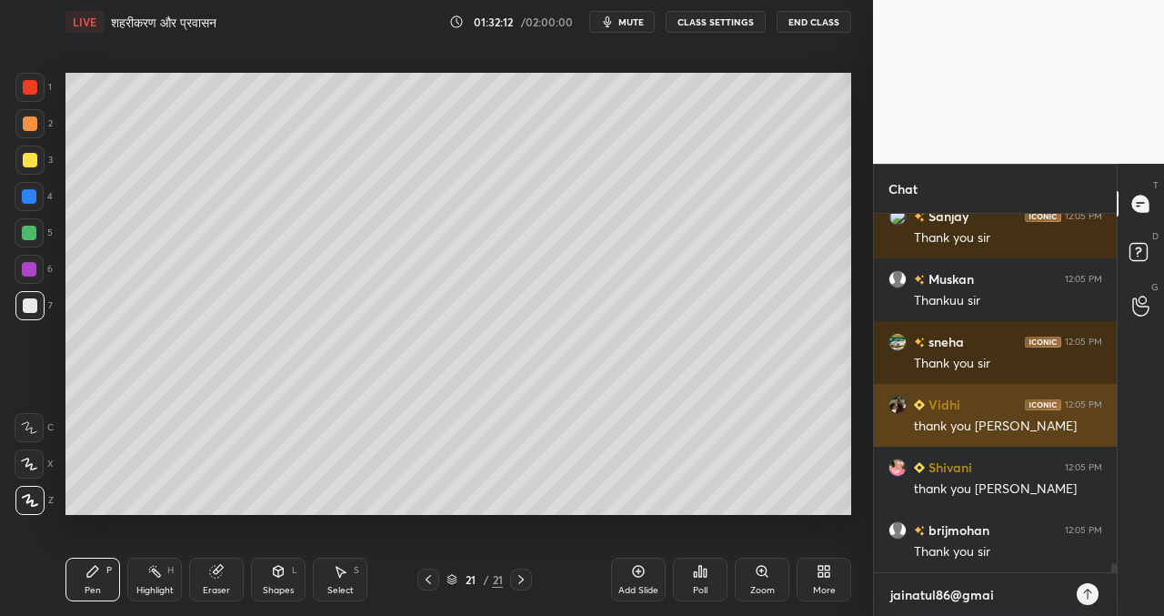
type textarea "[EMAIL_ADDRESS]"
type textarea "x"
type textarea "[EMAIL_ADDRESS]."
type textarea "x"
type textarea "jainatul86@gmail.c"
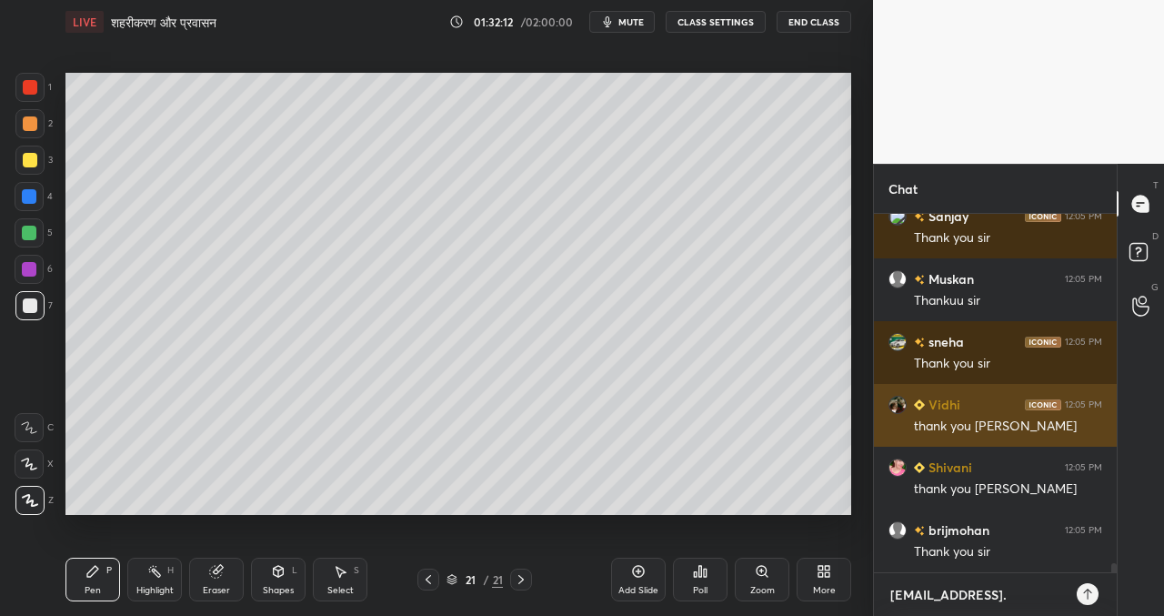
type textarea "x"
type textarea "[EMAIL_ADDRESS][DOMAIN_NAME]"
type textarea "x"
type textarea "[EMAIL_ADDRESS][DOMAIN_NAME]"
type textarea "x"
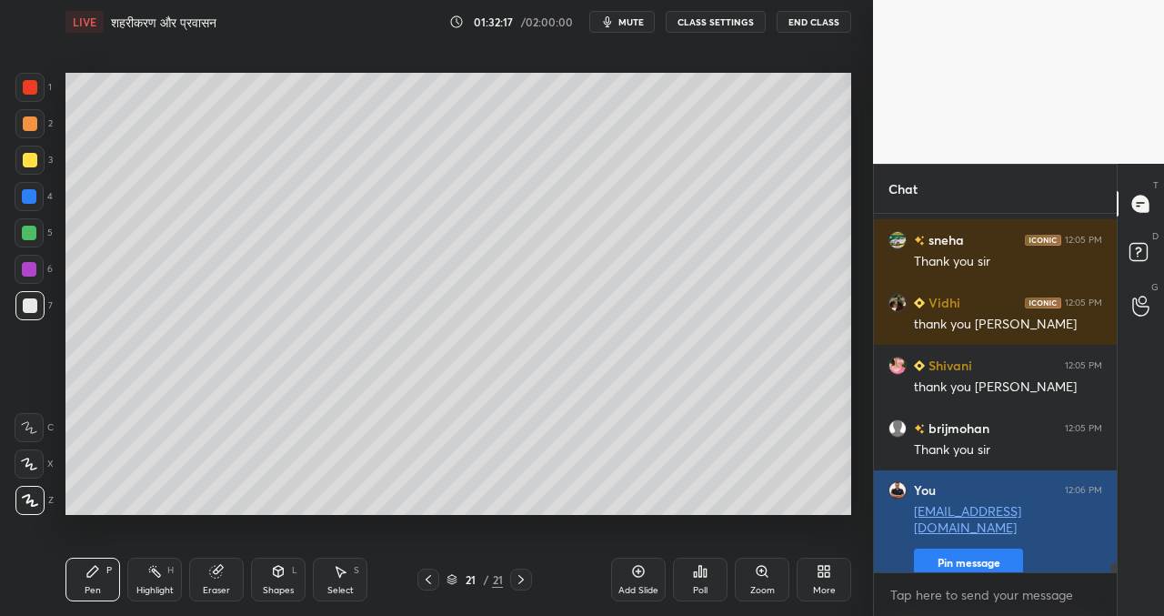
click at [987, 548] on button "Pin message" at bounding box center [968, 562] width 109 height 29
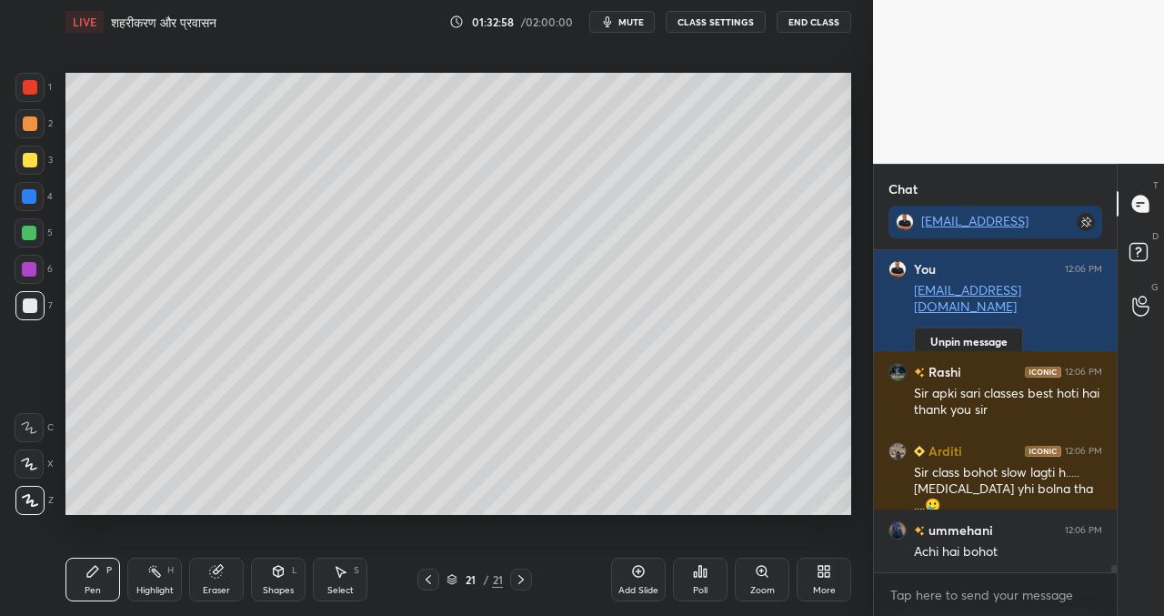
scroll to position [14090, 0]
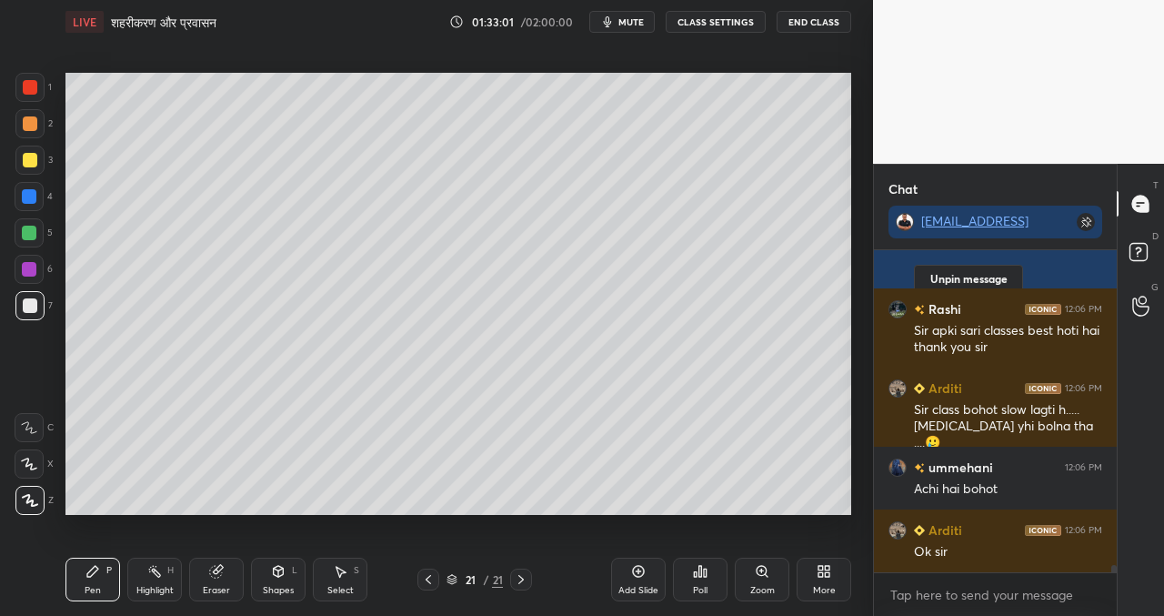
click at [813, 24] on button "End Class" at bounding box center [813, 22] width 75 height 22
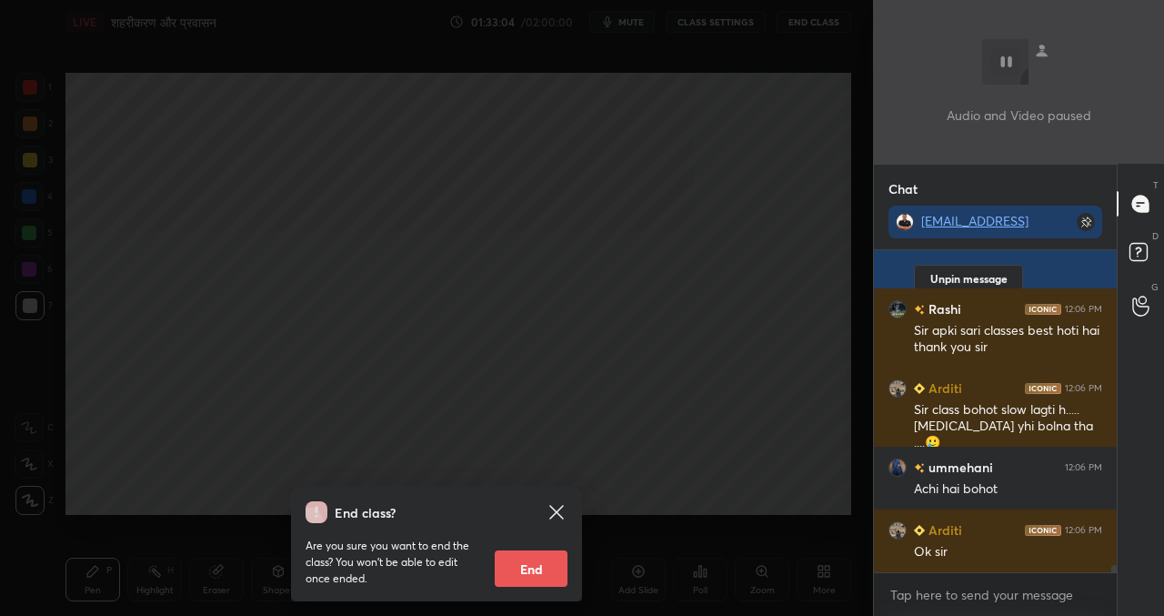
click at [516, 569] on button "End" at bounding box center [531, 568] width 73 height 36
type textarea "x"
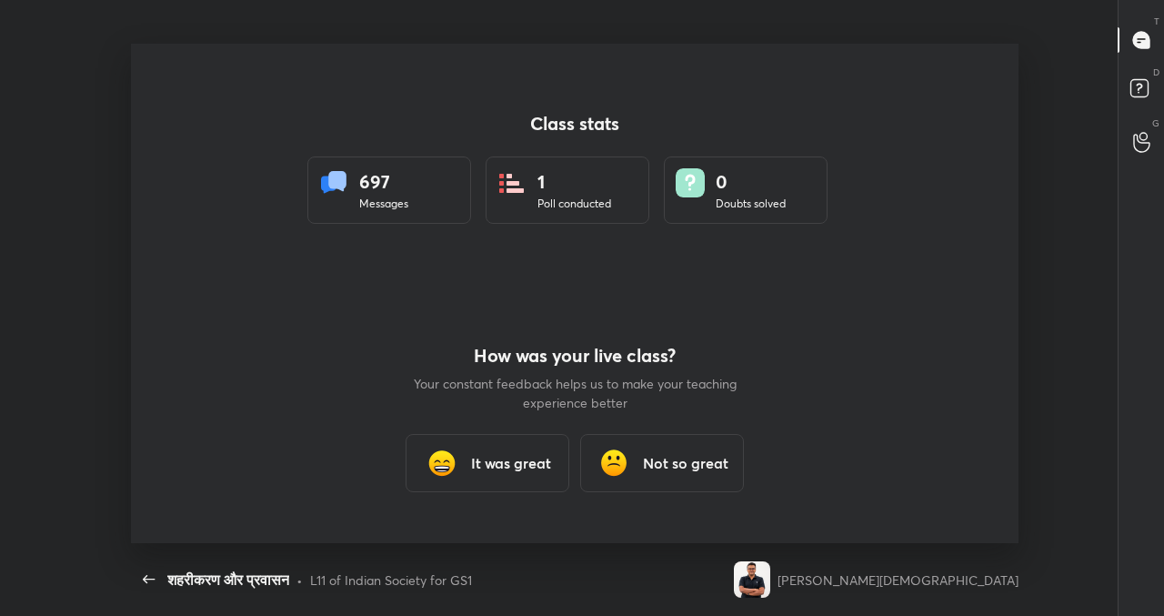
scroll to position [90426, 89843]
click at [508, 463] on h3 "It was great" at bounding box center [511, 463] width 80 height 22
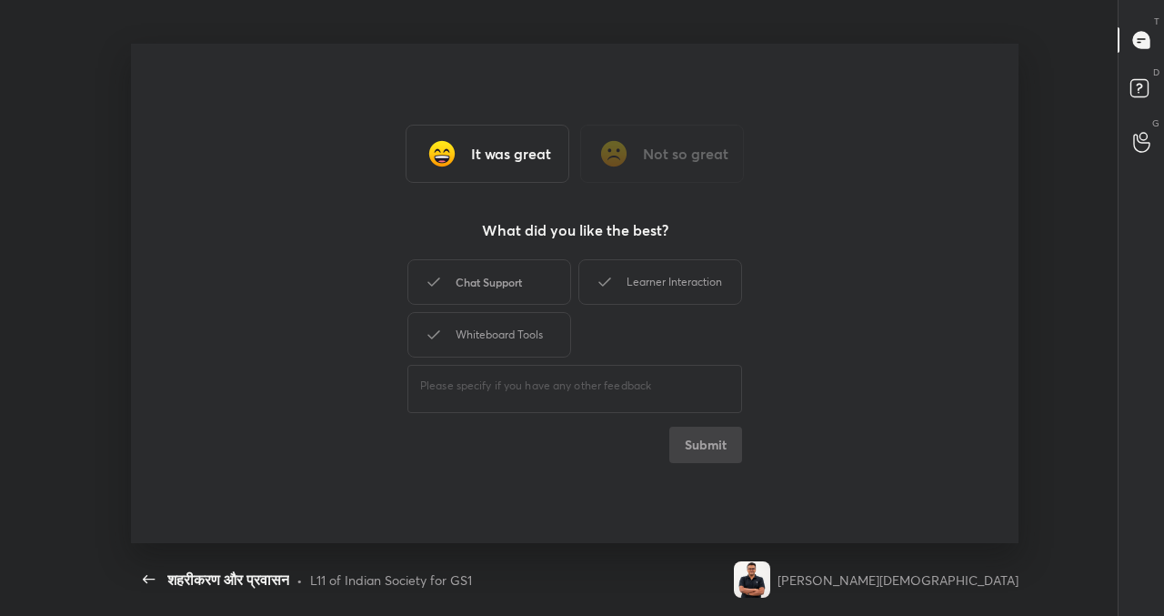
click at [482, 280] on div "Chat Support" at bounding box center [489, 281] width 164 height 45
click at [687, 278] on div "Learner Interaction" at bounding box center [660, 281] width 164 height 45
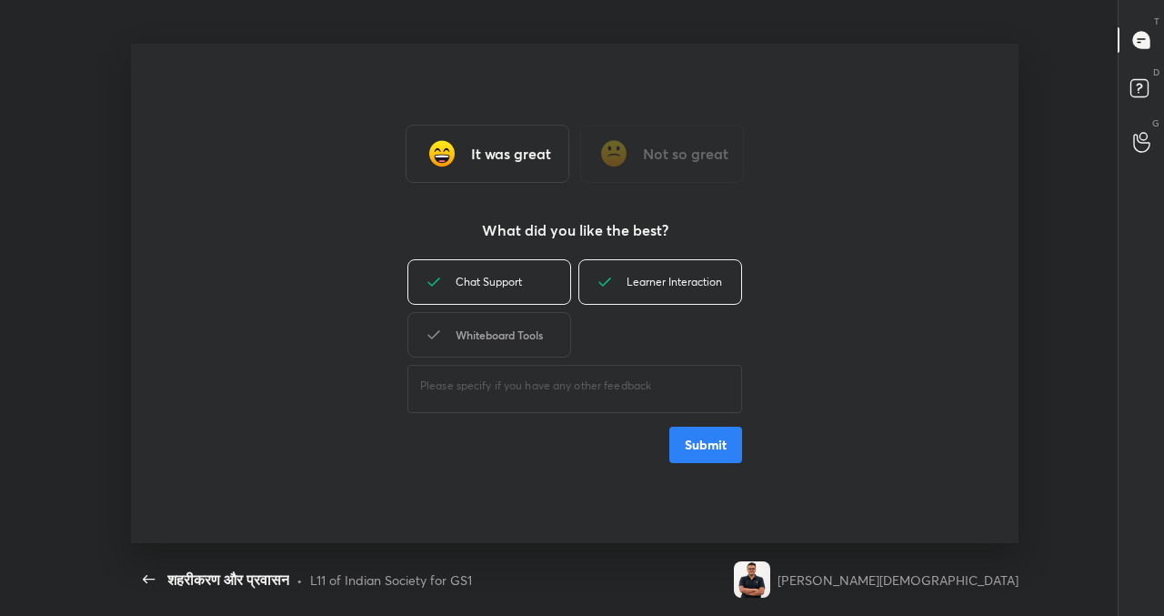
click at [525, 331] on div "Whiteboard Tools" at bounding box center [489, 334] width 164 height 45
click at [715, 441] on button "Submit" at bounding box center [705, 444] width 73 height 36
